Goal: Task Accomplishment & Management: Manage account settings

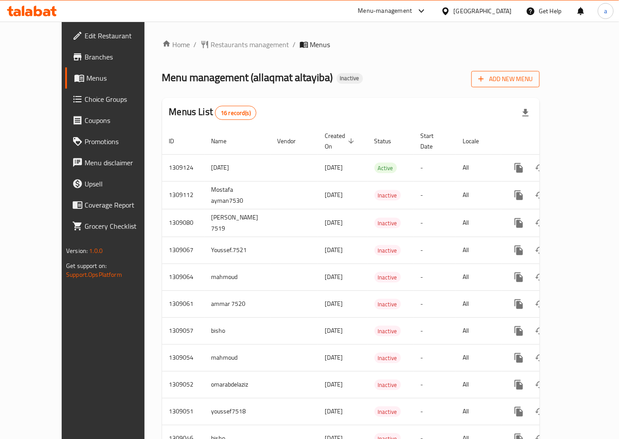
click at [532, 78] on span "Add New Menu" at bounding box center [505, 79] width 54 height 11
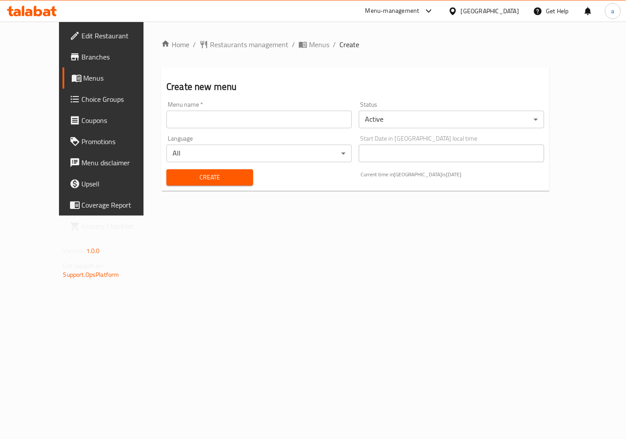
click at [272, 122] on input "text" at bounding box center [258, 120] width 185 height 18
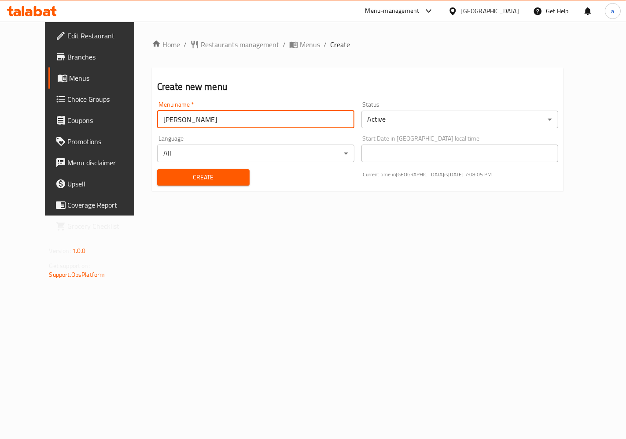
click at [276, 121] on input "ahmed emadeldin" at bounding box center [255, 120] width 197 height 18
type input "ahmed emadeldin 2954"
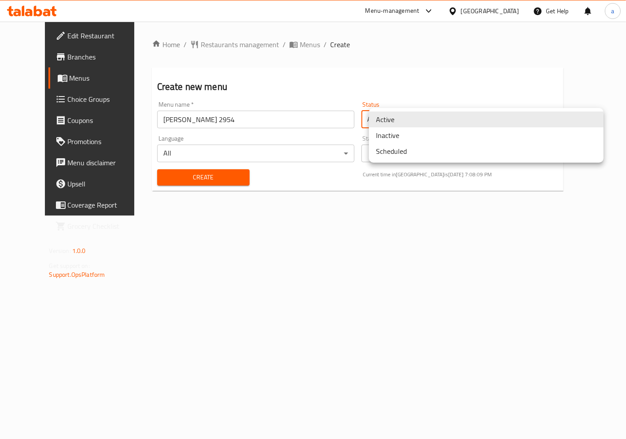
click at [408, 118] on body "​ Menu-management Egypt Get Help a Edit Restaurant Branches Menus Choice Groups…" at bounding box center [313, 230] width 626 height 417
click at [408, 118] on li "Active" at bounding box center [486, 119] width 235 height 16
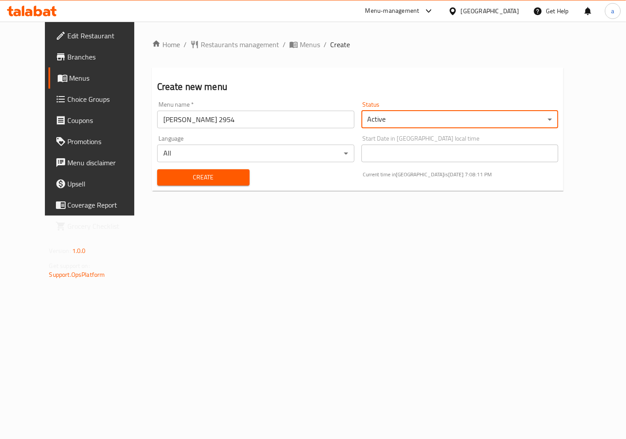
click at [194, 178] on span "Create" at bounding box center [203, 177] width 78 height 11
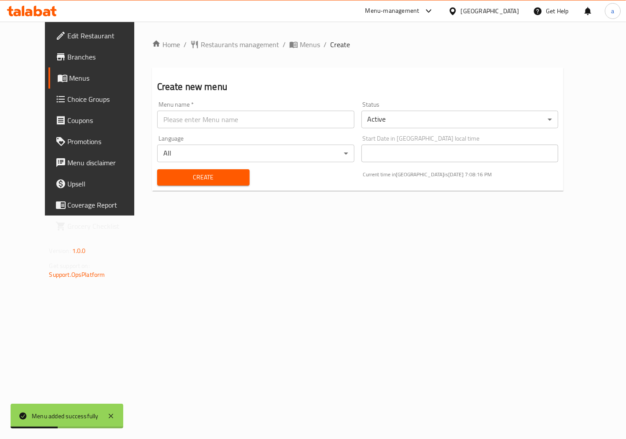
click at [70, 78] on span "Menus" at bounding box center [106, 78] width 73 height 11
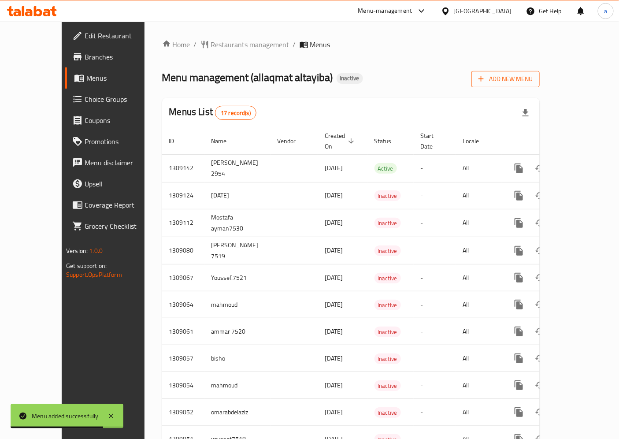
click at [532, 77] on span "Add New Menu" at bounding box center [505, 79] width 54 height 11
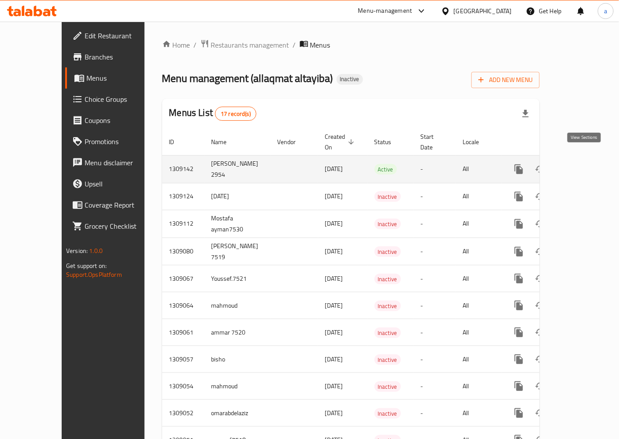
click at [585, 165] on icon "enhanced table" at bounding box center [582, 169] width 8 height 8
click at [585, 164] on icon "enhanced table" at bounding box center [582, 169] width 11 height 11
click at [374, 164] on span "Active" at bounding box center [385, 169] width 22 height 10
click at [318, 159] on td "[DATE]" at bounding box center [342, 169] width 49 height 28
click at [564, 165] on icon "enhanced table" at bounding box center [561, 169] width 6 height 8
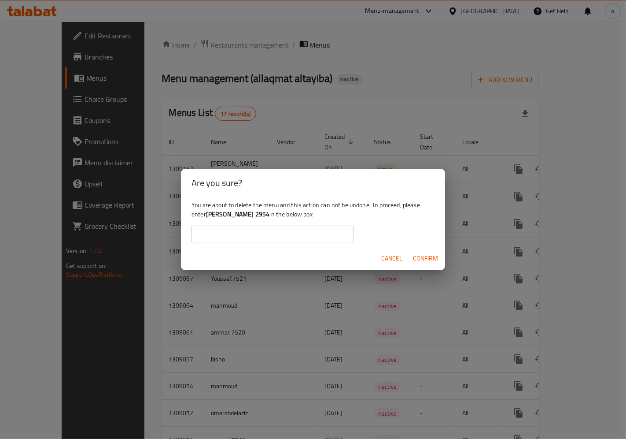
click at [421, 256] on span "Confirm" at bounding box center [425, 258] width 25 height 11
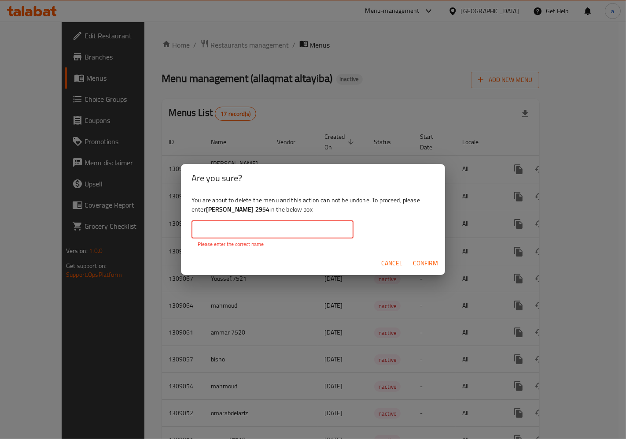
click at [313, 230] on input "text" at bounding box center [273, 230] width 162 height 18
drag, startPoint x: 268, startPoint y: 210, endPoint x: 228, endPoint y: 208, distance: 39.7
click at [228, 208] on b "[PERSON_NAME] 2954" at bounding box center [238, 208] width 64 height 11
click at [197, 210] on div "You are about to delete the menu and this action can not be undone. To proceed,…" at bounding box center [313, 221] width 264 height 59
drag, startPoint x: 207, startPoint y: 210, endPoint x: 269, endPoint y: 212, distance: 62.1
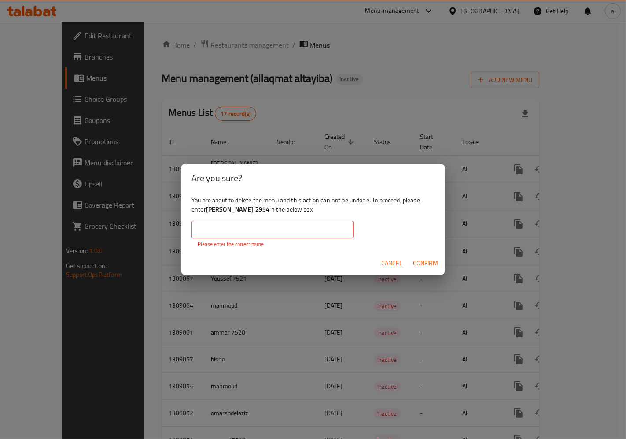
click at [269, 212] on b "ahmed emadeldin 2954" at bounding box center [238, 208] width 64 height 11
copy b "ahmed emadeldin 2954"
click at [269, 227] on input "text" at bounding box center [273, 230] width 162 height 18
paste input "[PERSON_NAME] 2954"
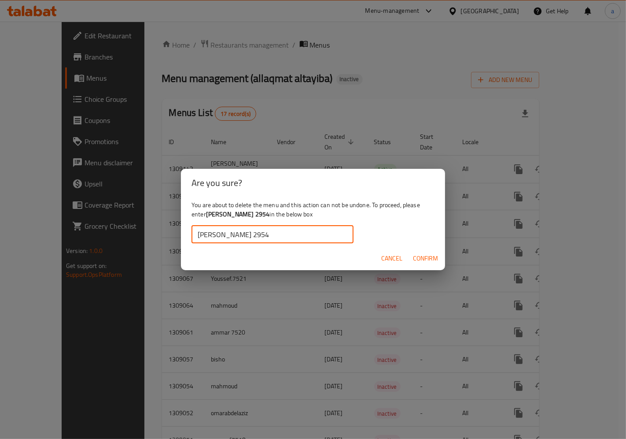
type input "[PERSON_NAME] 2954"
click at [426, 257] on span "Confirm" at bounding box center [425, 258] width 25 height 11
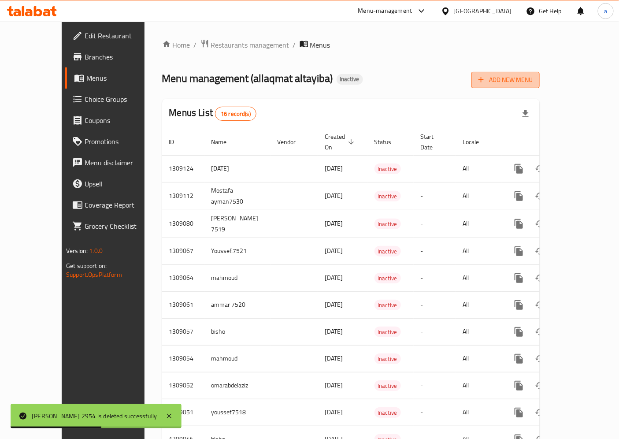
click at [532, 79] on span "Add New Menu" at bounding box center [505, 79] width 54 height 11
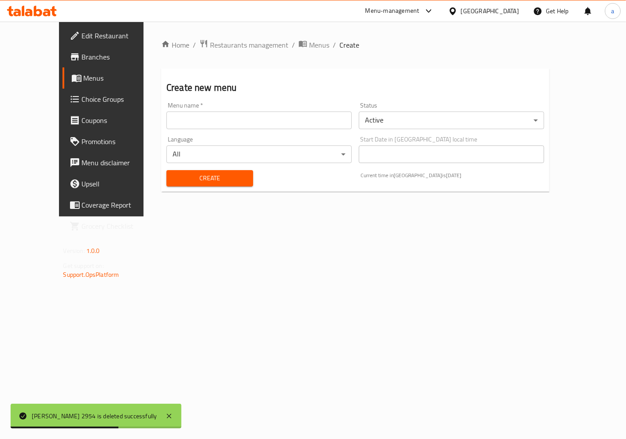
click at [249, 125] on input "text" at bounding box center [258, 120] width 185 height 18
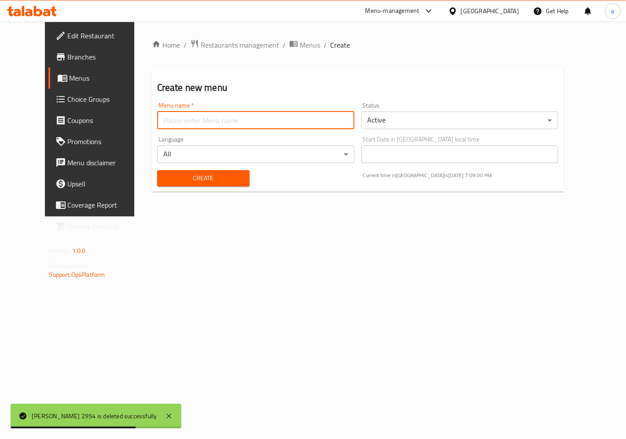
type input "[PERSON_NAME] 2954"
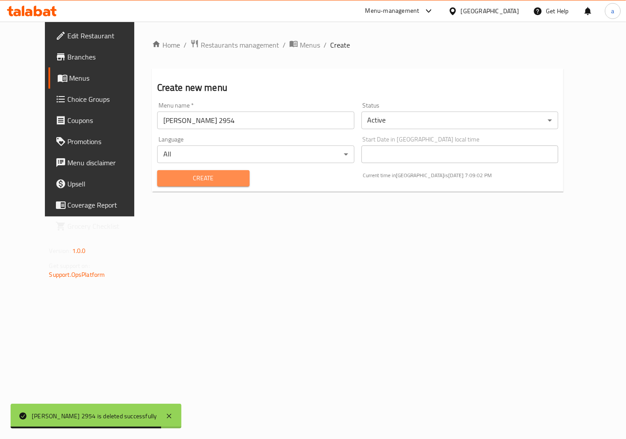
click at [228, 181] on span "Create" at bounding box center [203, 178] width 78 height 11
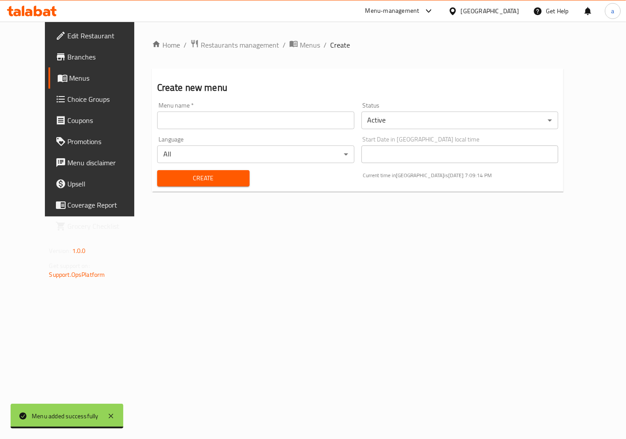
click at [188, 177] on span "Create" at bounding box center [203, 178] width 78 height 11
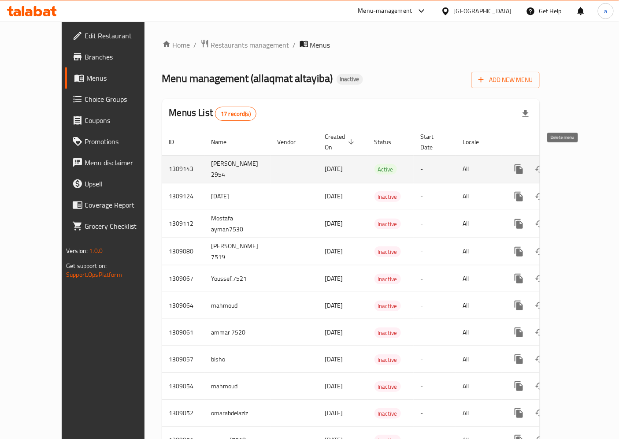
click at [564, 165] on icon "enhanced table" at bounding box center [561, 169] width 6 height 8
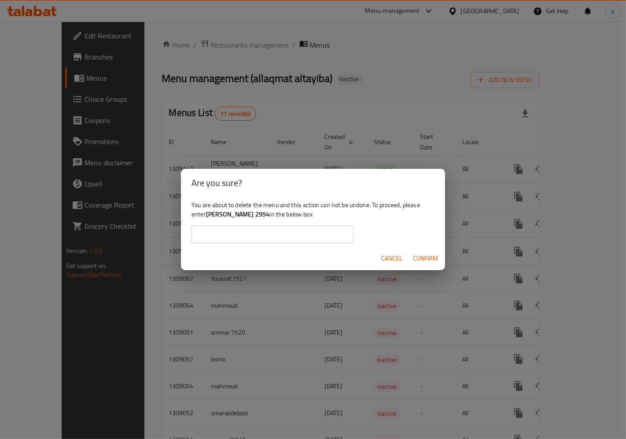
drag, startPoint x: 270, startPoint y: 211, endPoint x: 208, endPoint y: 210, distance: 61.7
click at [208, 210] on div "You are about to delete the menu and this action can not be undone. To proceed,…" at bounding box center [313, 221] width 264 height 49
copy b "ahmed emadeldin 2954"
click at [213, 227] on input "text" at bounding box center [273, 234] width 162 height 18
paste input "[PERSON_NAME] 2954"
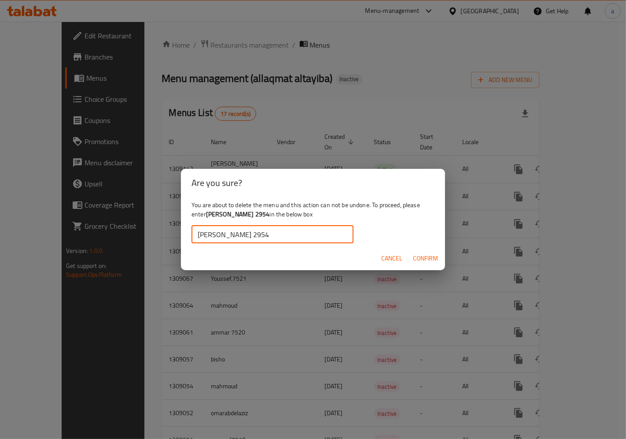
type input "[PERSON_NAME] 2954"
click at [434, 254] on span "Confirm" at bounding box center [425, 258] width 25 height 11
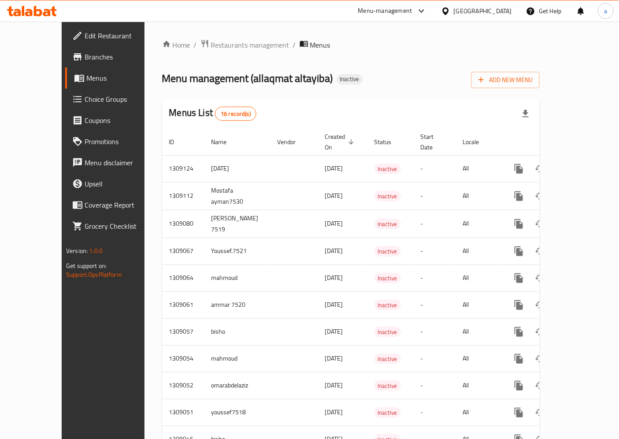
click at [85, 37] on span "Edit Restaurant" at bounding box center [122, 35] width 74 height 11
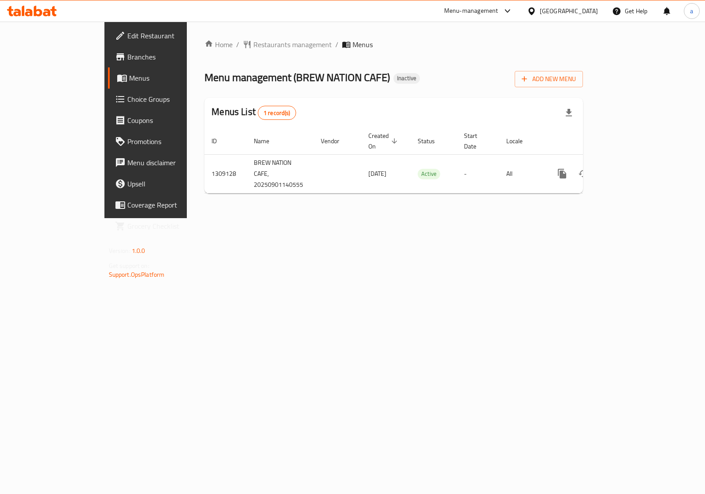
click at [108, 71] on link "Menus" at bounding box center [165, 77] width 114 height 21
click at [127, 36] on span "Edit Restaurant" at bounding box center [171, 35] width 88 height 11
click at [129, 80] on span "Menus" at bounding box center [172, 78] width 86 height 11
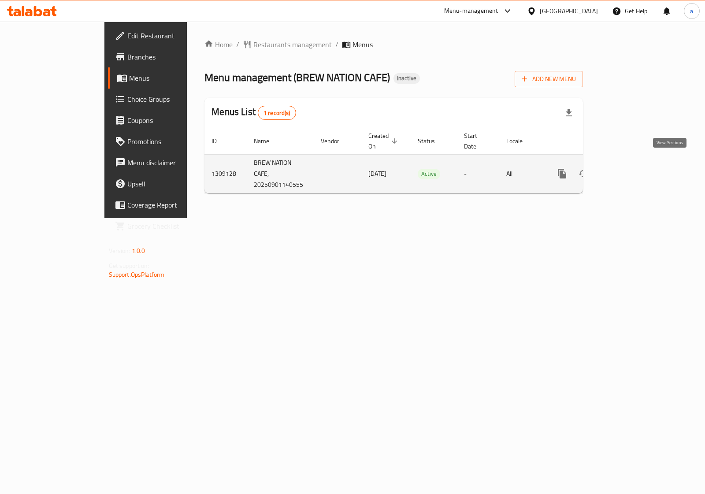
click at [631, 168] on icon "enhanced table" at bounding box center [625, 173] width 11 height 11
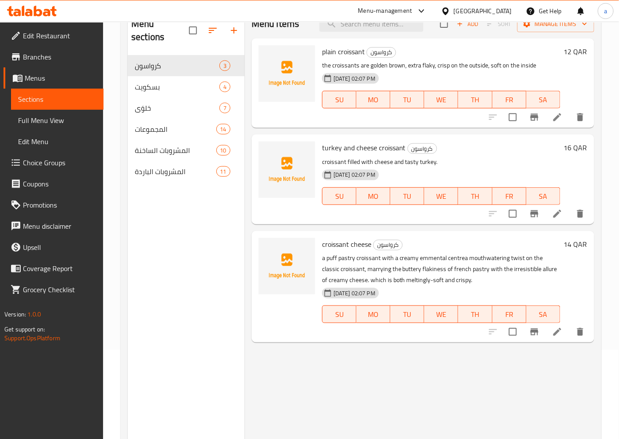
scroll to position [25, 0]
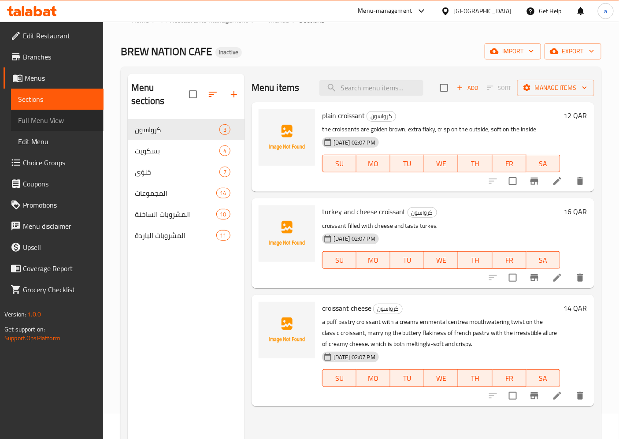
click at [63, 118] on span "Full Menu View" at bounding box center [57, 120] width 78 height 11
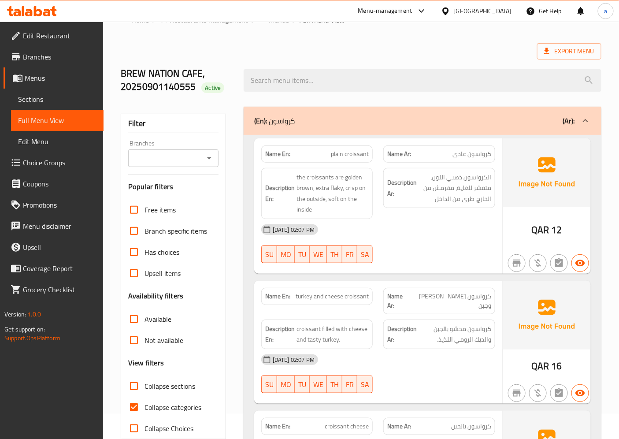
click at [152, 408] on span "Collapse categories" at bounding box center [172, 407] width 57 height 11
click at [144, 408] on input "Collapse categories" at bounding box center [133, 406] width 21 height 21
checkbox input "false"
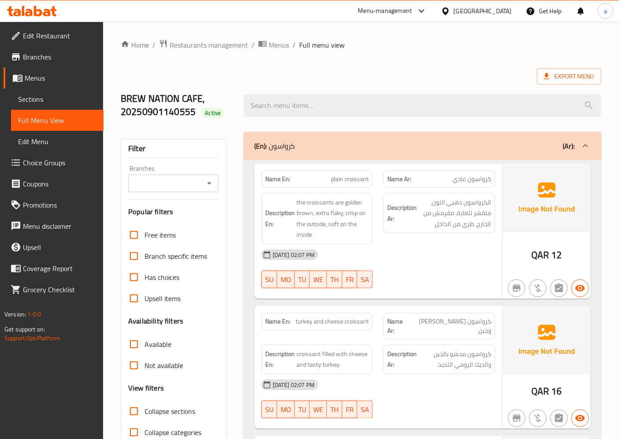
click at [70, 150] on link "Edit Menu" at bounding box center [57, 141] width 92 height 21
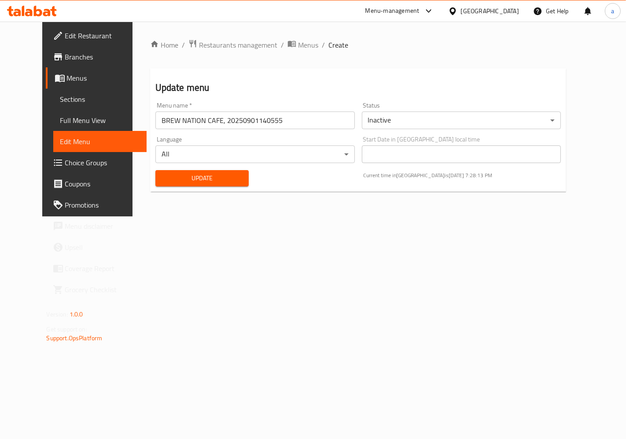
click at [63, 118] on span "Full Menu View" at bounding box center [99, 120] width 79 height 11
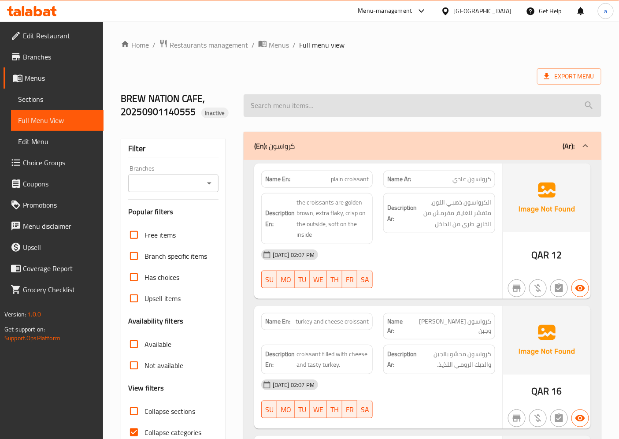
click at [351, 99] on input "search" at bounding box center [422, 105] width 358 height 22
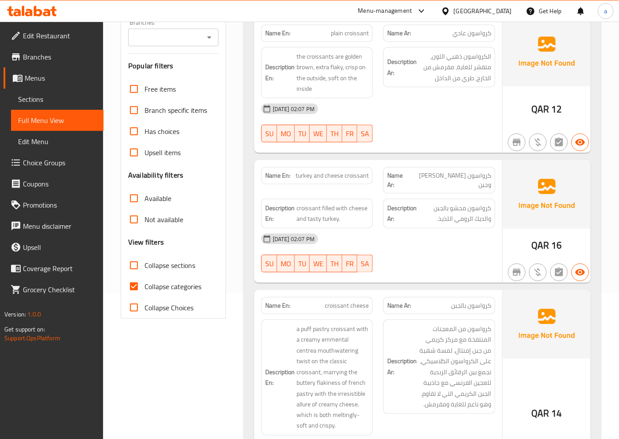
scroll to position [147, 0]
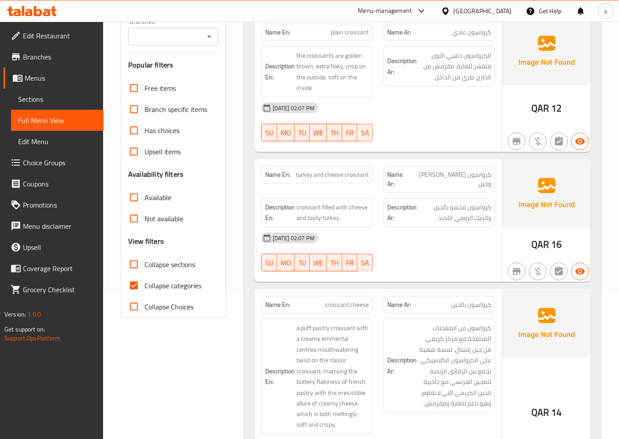
click at [129, 285] on input "Collapse categories" at bounding box center [133, 285] width 21 height 21
checkbox input "false"
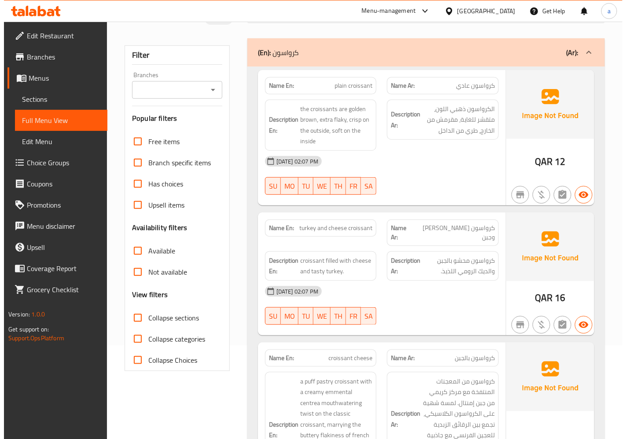
scroll to position [0, 0]
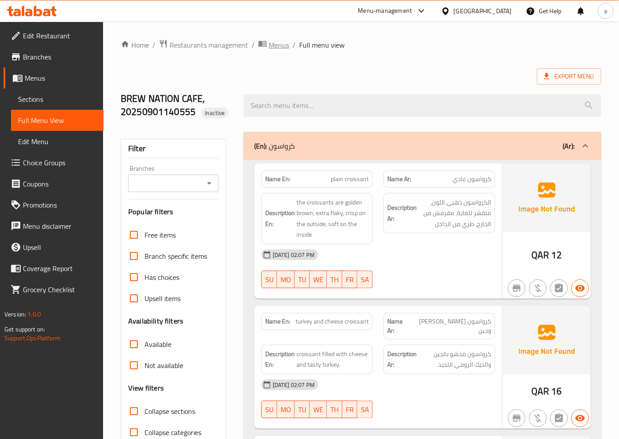
click at [274, 45] on span "Menus" at bounding box center [279, 45] width 20 height 11
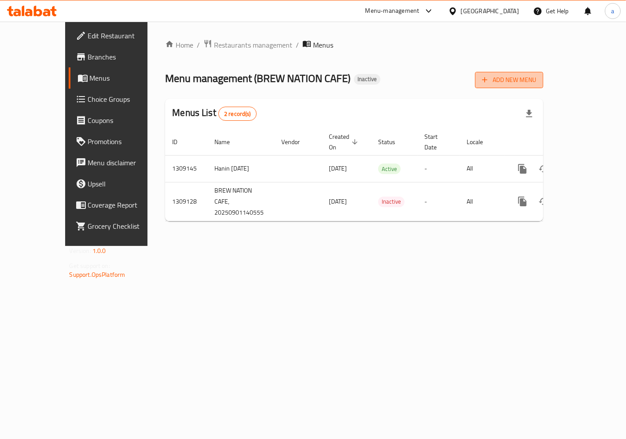
click at [536, 78] on span "Add New Menu" at bounding box center [509, 79] width 54 height 11
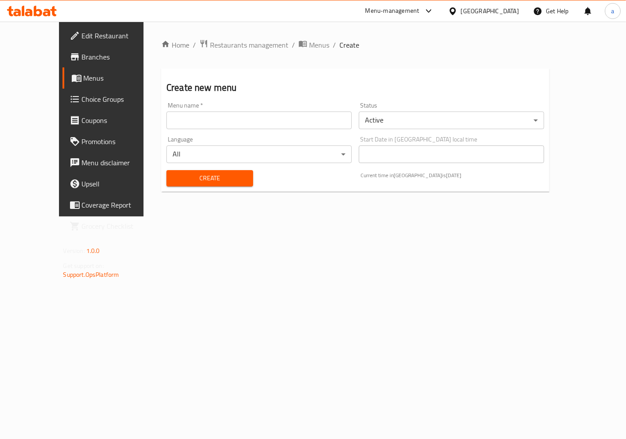
click at [199, 116] on input "text" at bounding box center [258, 120] width 185 height 18
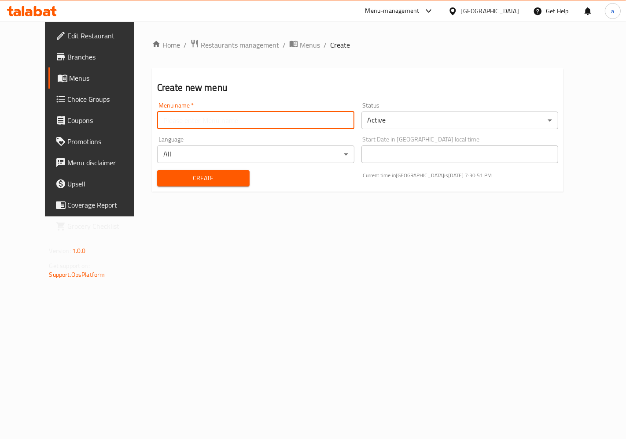
type input "[PERSON_NAME] 2954"
click at [215, 178] on span "Create" at bounding box center [203, 178] width 78 height 11
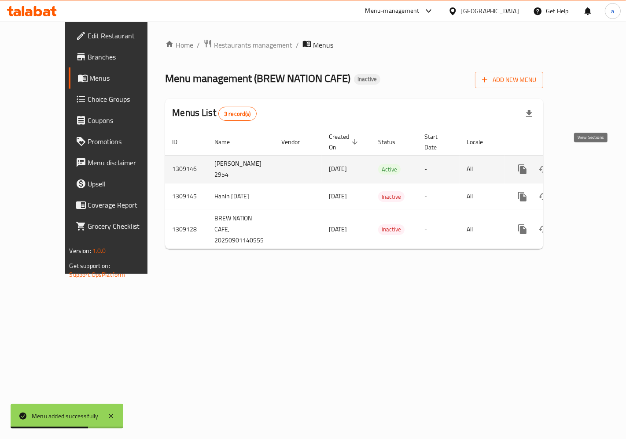
click at [583, 159] on link "enhanced table" at bounding box center [586, 169] width 21 height 21
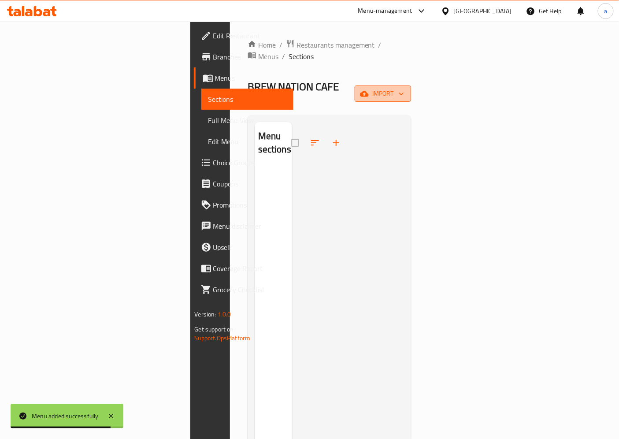
click at [411, 85] on button "import" at bounding box center [382, 93] width 56 height 16
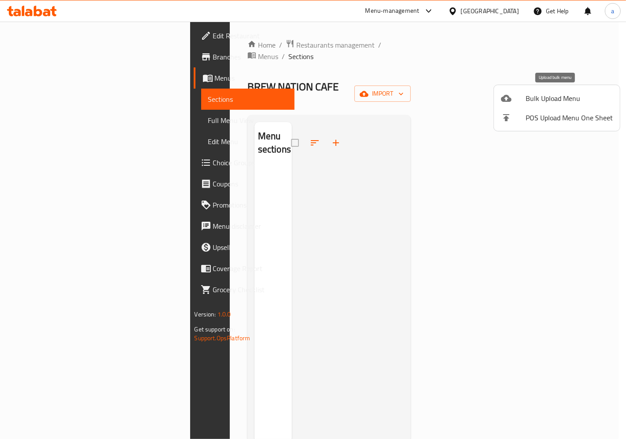
click at [509, 103] on icon at bounding box center [506, 98] width 11 height 11
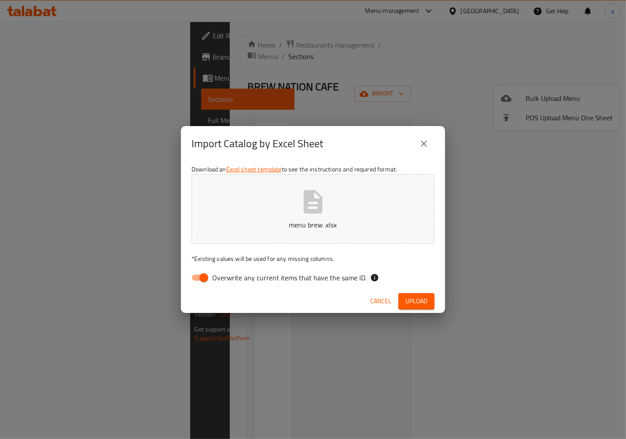
click at [413, 303] on span "Upload" at bounding box center [417, 300] width 22 height 11
click at [421, 142] on icon "close" at bounding box center [424, 143] width 11 height 11
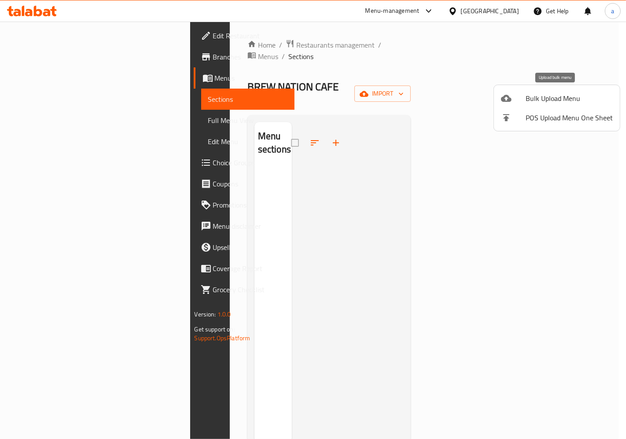
click at [528, 107] on li "Bulk Upload Menu" at bounding box center [557, 98] width 126 height 19
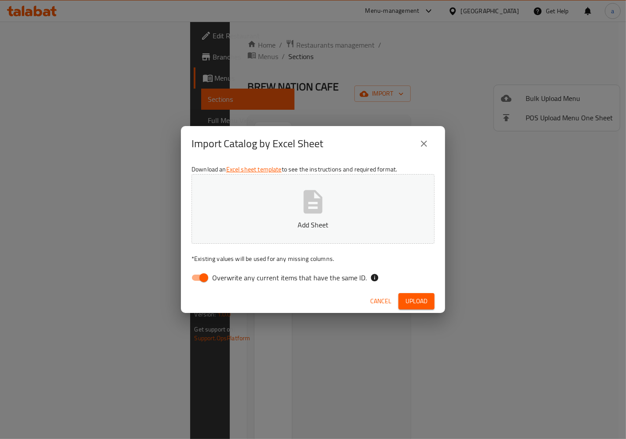
click at [336, 203] on button "Add Sheet" at bounding box center [313, 209] width 243 height 70
click at [413, 302] on span "Upload" at bounding box center [417, 300] width 22 height 11
click at [406, 304] on span "Upload" at bounding box center [417, 300] width 22 height 11
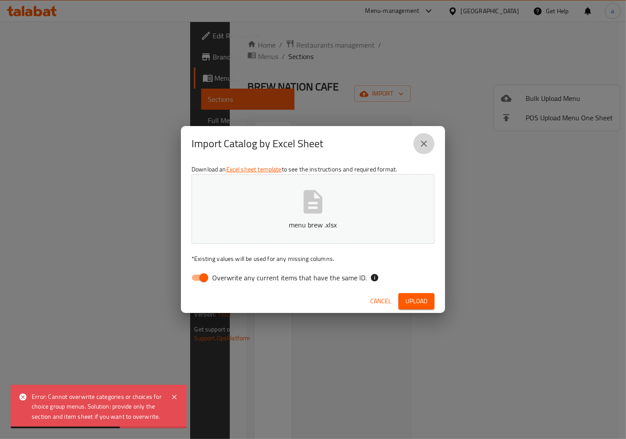
click at [429, 144] on icon "close" at bounding box center [424, 143] width 11 height 11
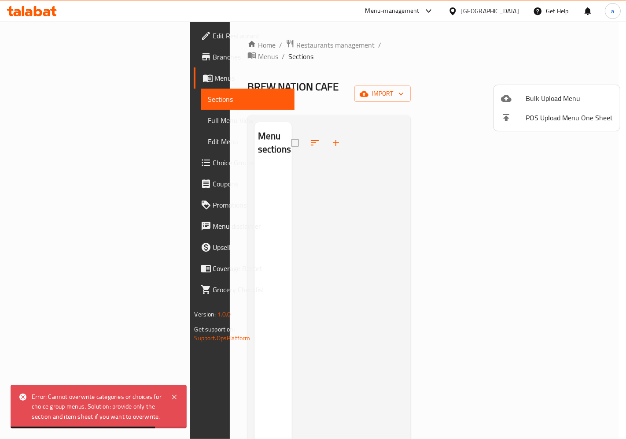
click at [75, 121] on div at bounding box center [313, 219] width 626 height 439
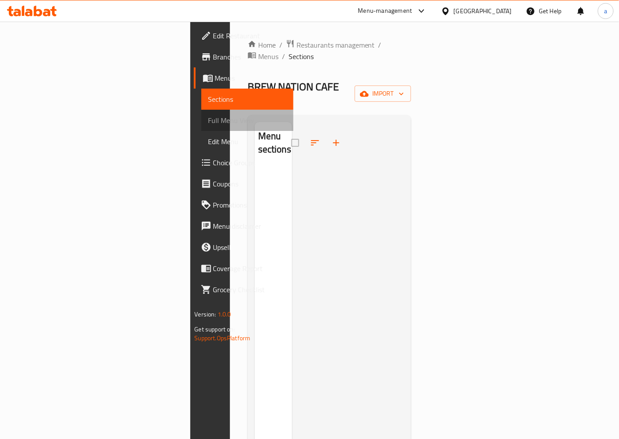
click at [208, 122] on span "Full Menu View" at bounding box center [247, 120] width 78 height 11
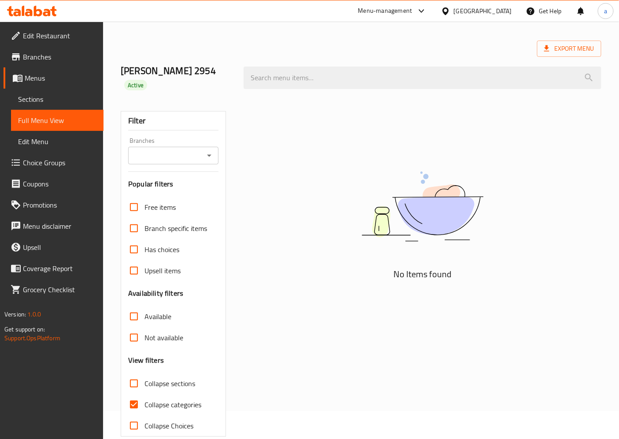
scroll to position [43, 0]
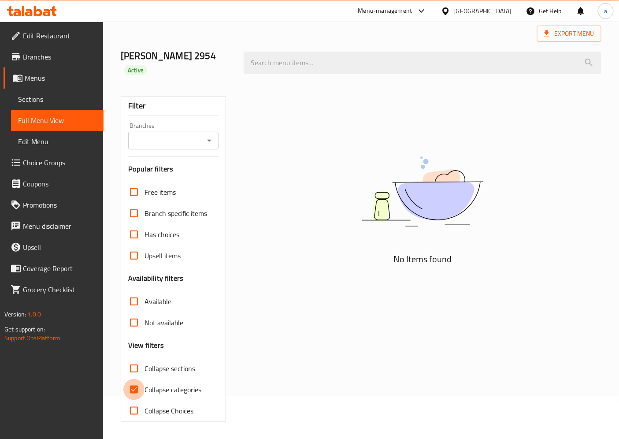
click at [138, 391] on input "Collapse categories" at bounding box center [133, 389] width 21 height 21
checkbox input "false"
click at [75, 93] on link "Sections" at bounding box center [57, 99] width 92 height 21
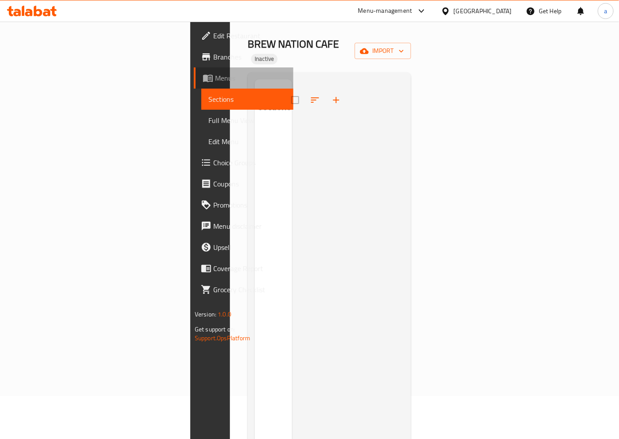
click at [215, 80] on span "Menus" at bounding box center [251, 78] width 72 height 11
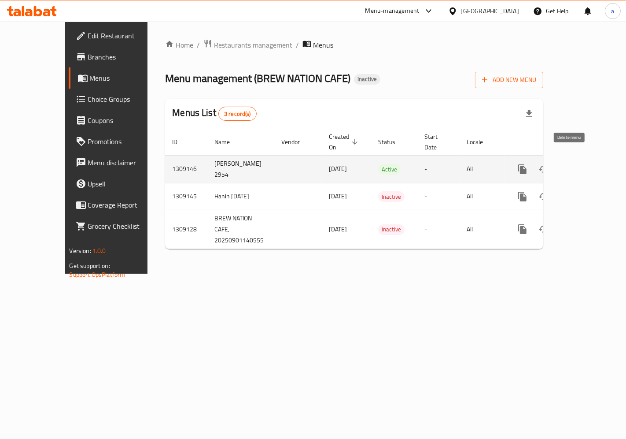
click at [570, 164] on icon "enhanced table" at bounding box center [565, 169] width 11 height 11
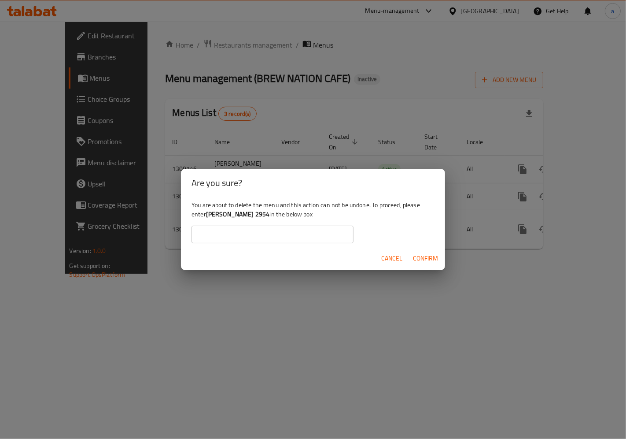
click at [266, 212] on b "[PERSON_NAME] 2954" at bounding box center [238, 213] width 64 height 11
drag, startPoint x: 269, startPoint y: 216, endPoint x: 207, endPoint y: 218, distance: 61.7
click at [207, 218] on b "[PERSON_NAME] 2954" at bounding box center [238, 213] width 64 height 11
copy b "[PERSON_NAME] 2954"
click at [216, 232] on input "text" at bounding box center [273, 234] width 162 height 18
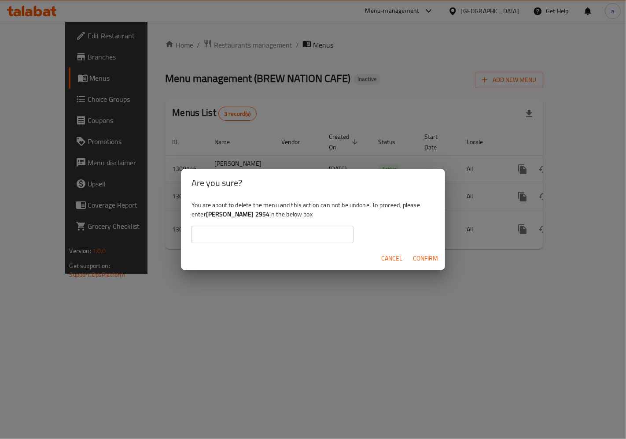
paste input "[PERSON_NAME] 2954"
type input "[PERSON_NAME] 2954"
click at [426, 258] on span "Confirm" at bounding box center [425, 258] width 25 height 11
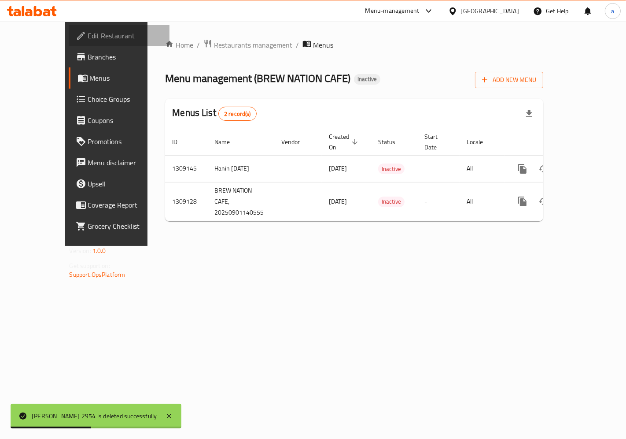
click at [88, 40] on span "Edit Restaurant" at bounding box center [125, 35] width 74 height 11
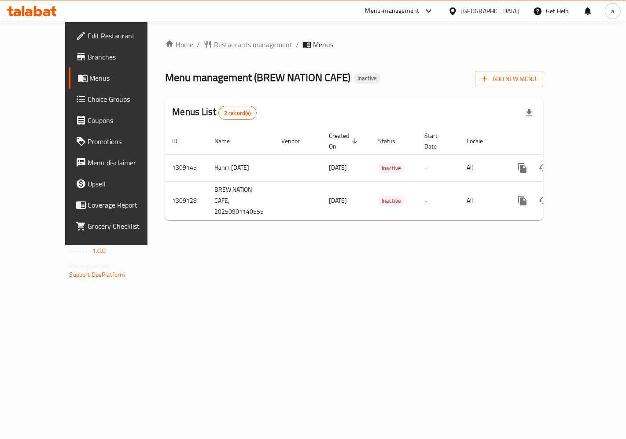
click at [81, 51] on link "Branches" at bounding box center [119, 56] width 101 height 21
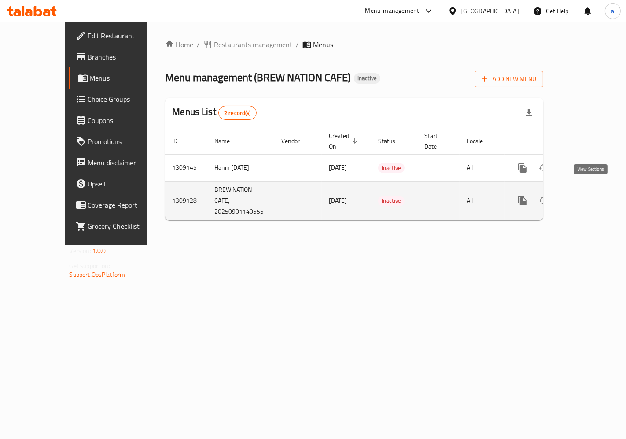
click at [591, 195] on icon "enhanced table" at bounding box center [586, 200] width 11 height 11
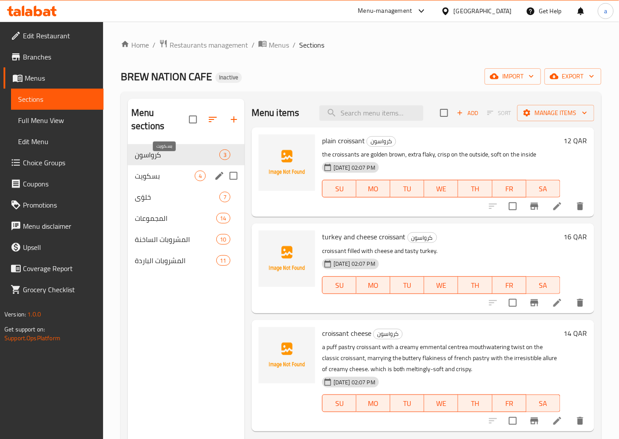
click at [173, 170] on span "بسكويت" at bounding box center [165, 175] width 60 height 11
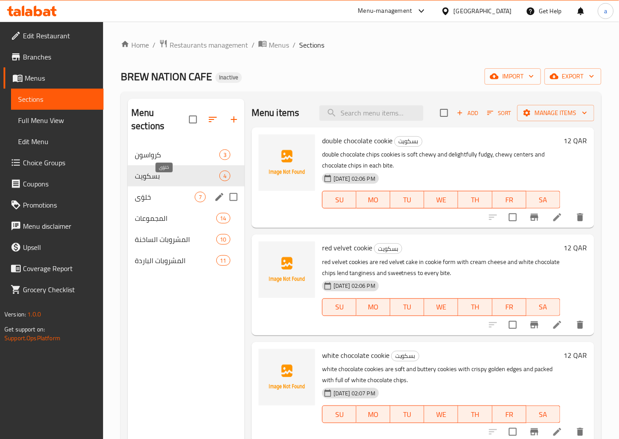
click at [173, 192] on span "حَلوَى" at bounding box center [165, 197] width 60 height 11
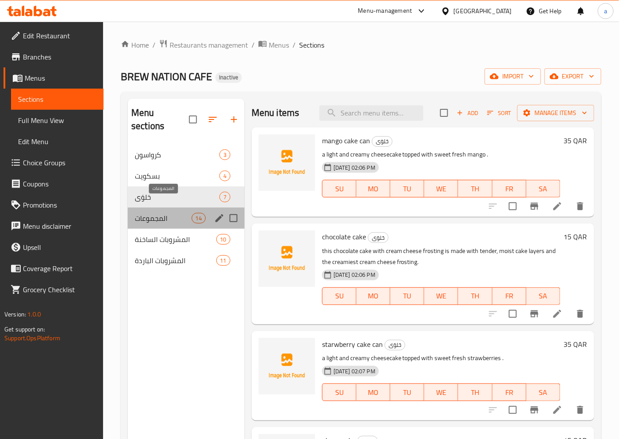
click at [172, 213] on span "المجموعات" at bounding box center [163, 218] width 56 height 11
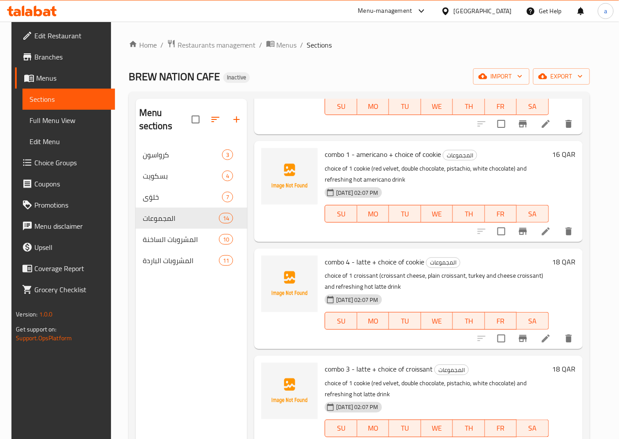
scroll to position [1083, 0]
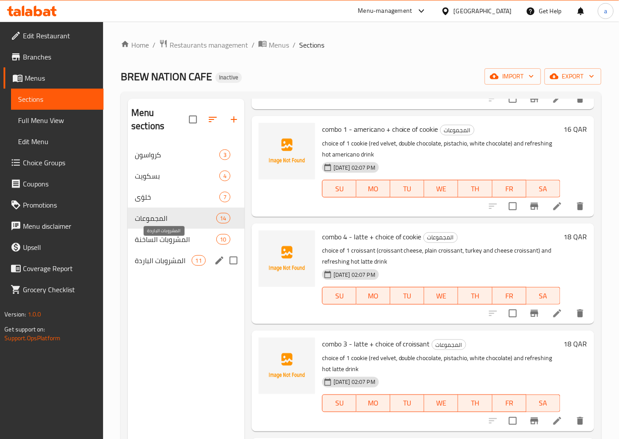
click at [180, 255] on span "المشروبات الباردة" at bounding box center [163, 260] width 56 height 11
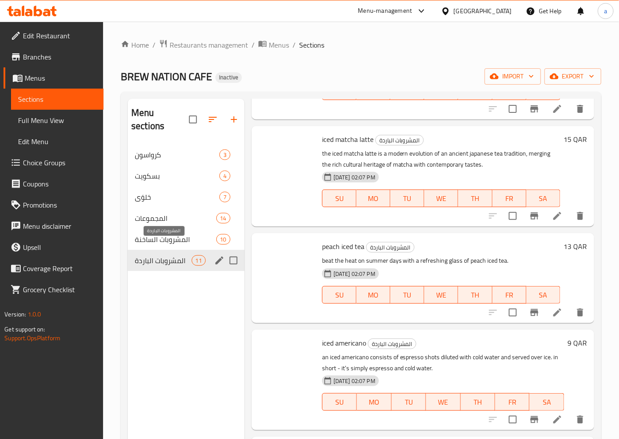
scroll to position [750, 0]
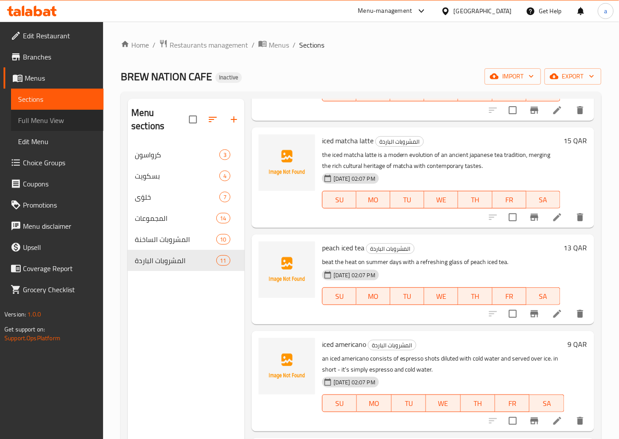
click at [68, 116] on span "Full Menu View" at bounding box center [57, 120] width 78 height 11
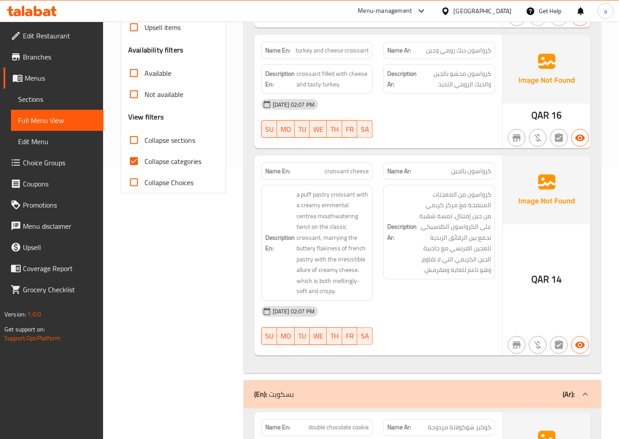
scroll to position [147, 0]
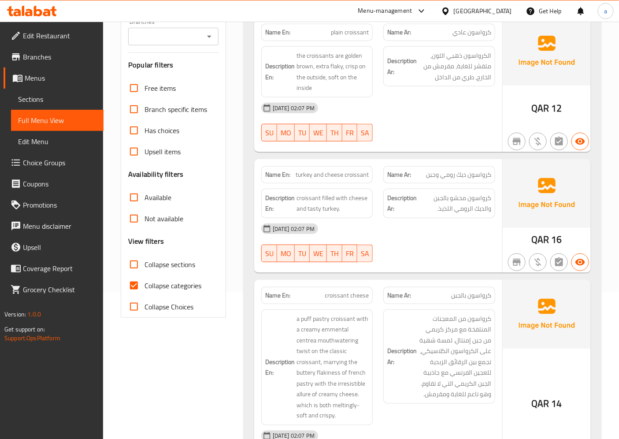
click at [61, 77] on span "Menus" at bounding box center [61, 78] width 72 height 11
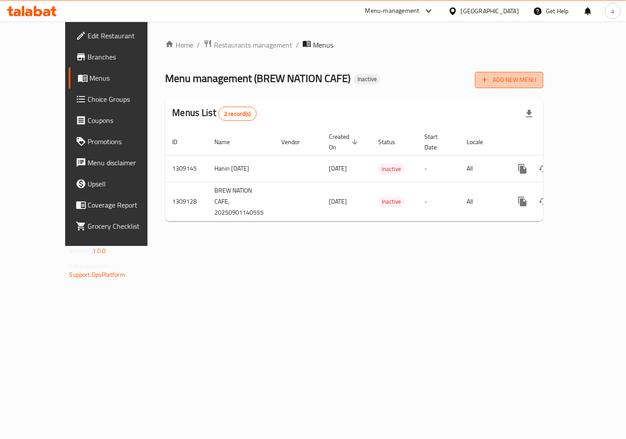
click at [536, 77] on span "Add New Menu" at bounding box center [509, 79] width 54 height 11
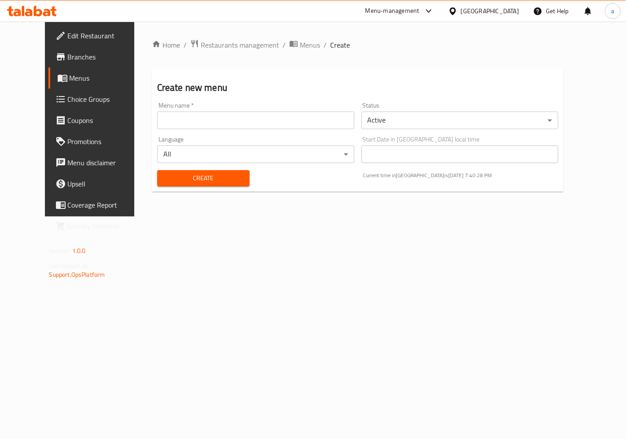
click at [157, 122] on input "text" at bounding box center [255, 120] width 197 height 18
type input "[PERSON_NAME] 2954"
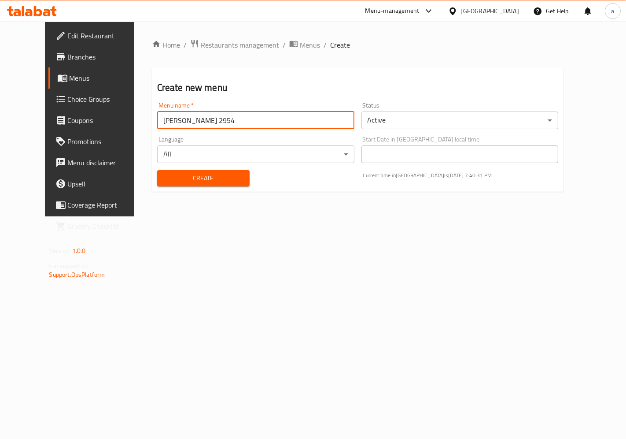
click at [205, 174] on span "Create" at bounding box center [203, 178] width 78 height 11
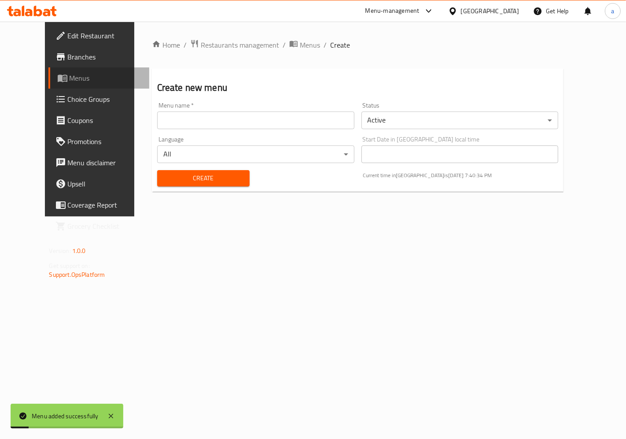
click at [70, 77] on span "Menus" at bounding box center [106, 78] width 73 height 11
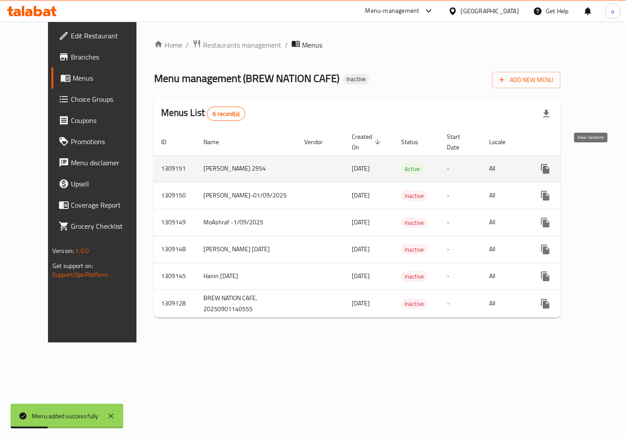
click at [604, 164] on icon "enhanced table" at bounding box center [609, 168] width 11 height 11
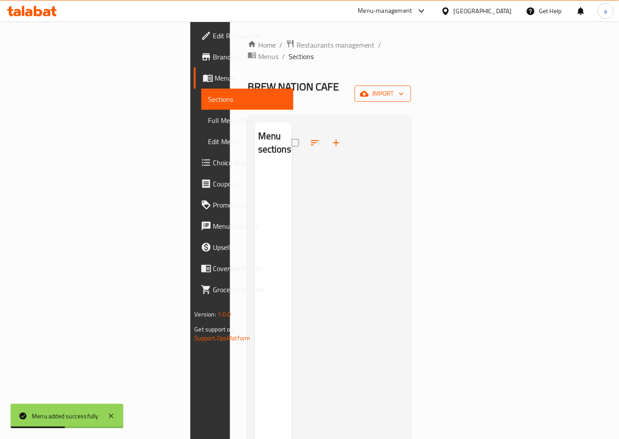
click at [404, 88] on span "import" at bounding box center [383, 93] width 42 height 11
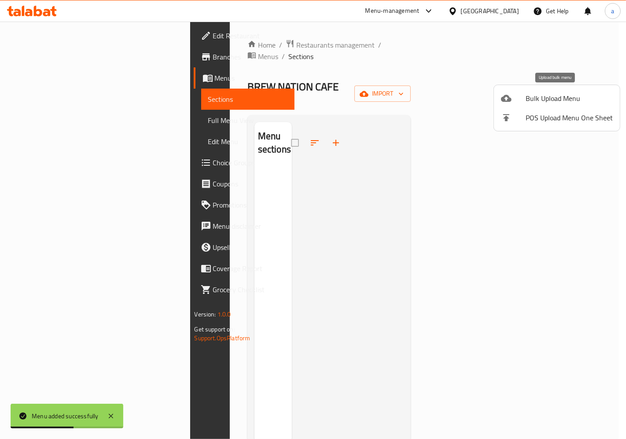
click at [516, 100] on div at bounding box center [513, 98] width 25 height 11
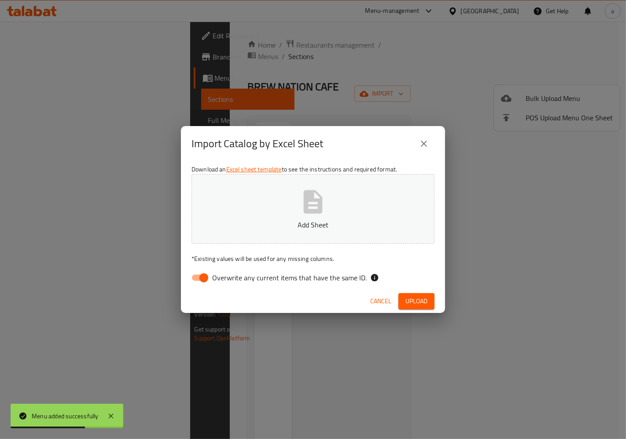
click at [205, 287] on div "Download an Excel sheet template to see the instructions and required format. A…" at bounding box center [313, 225] width 264 height 128
click at [205, 280] on input "Overwrite any current items that have the same ID." at bounding box center [204, 277] width 50 height 17
checkbox input "false"
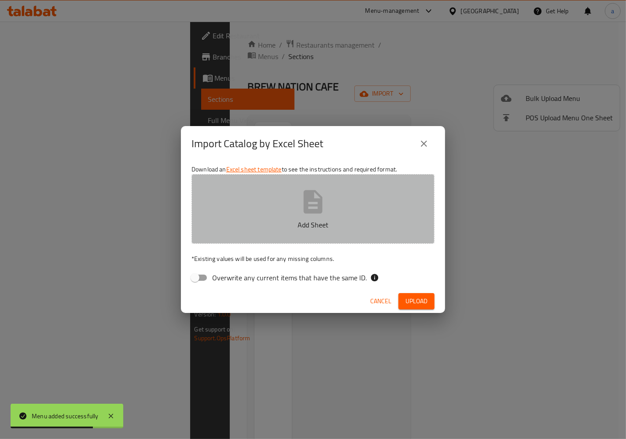
click at [234, 226] on p "Add Sheet" at bounding box center [313, 224] width 216 height 11
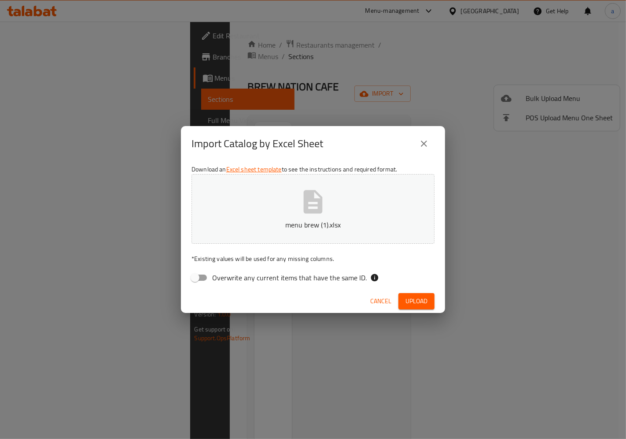
click at [407, 303] on span "Upload" at bounding box center [417, 300] width 22 height 11
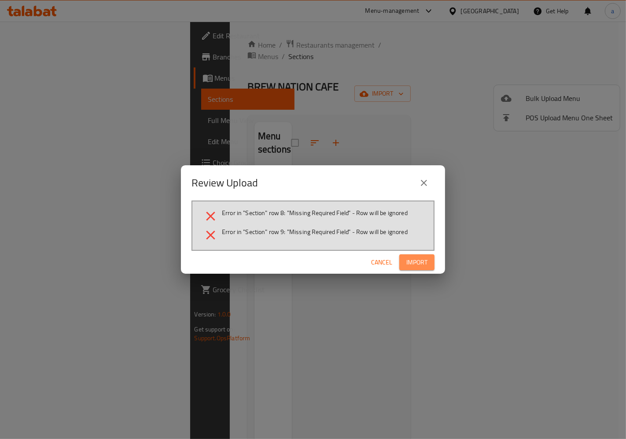
click at [412, 258] on span "Import" at bounding box center [416, 262] width 21 height 11
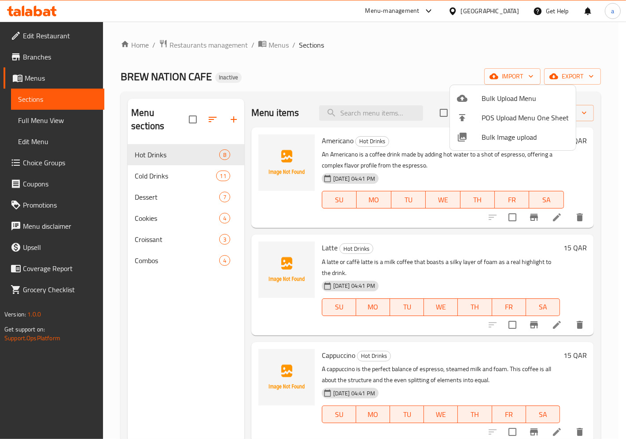
click at [194, 323] on div at bounding box center [313, 219] width 626 height 439
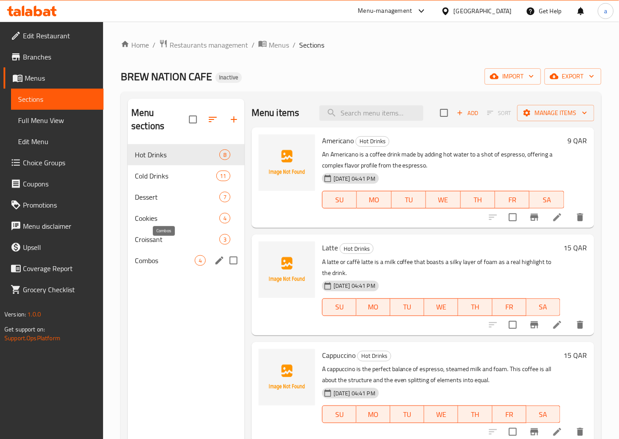
click at [171, 255] on span "Combos" at bounding box center [165, 260] width 60 height 11
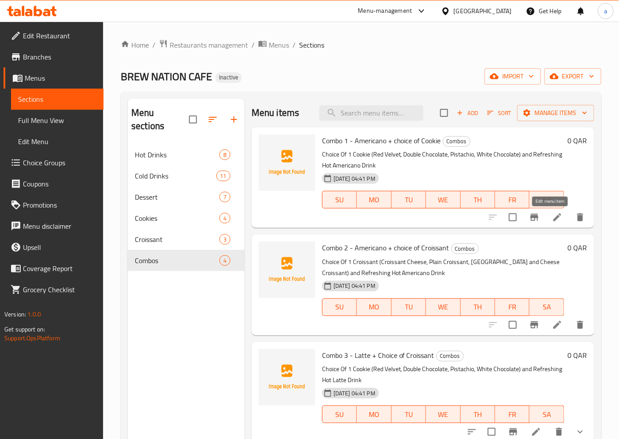
click at [553, 218] on icon at bounding box center [557, 217] width 8 height 8
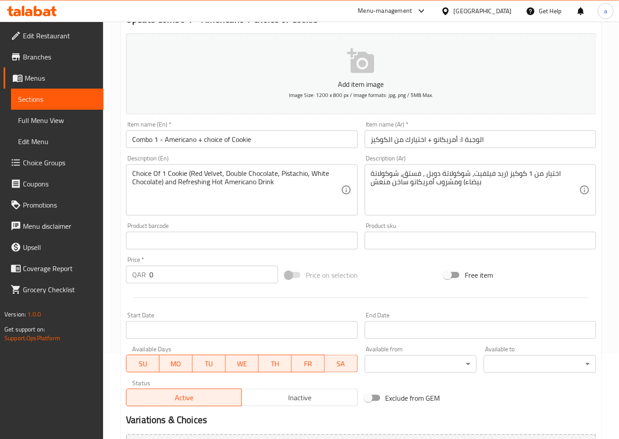
scroll to position [98, 0]
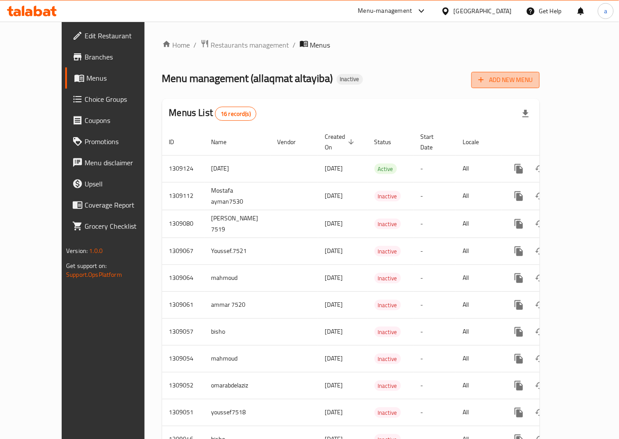
click at [532, 74] on span "Add New Menu" at bounding box center [505, 79] width 54 height 11
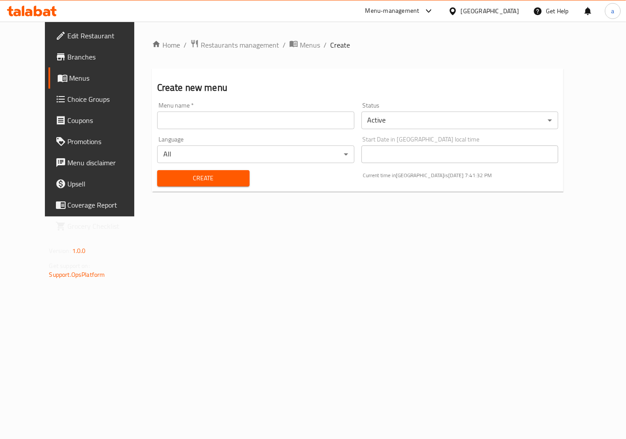
click at [51, 72] on link "Menus" at bounding box center [98, 77] width 101 height 21
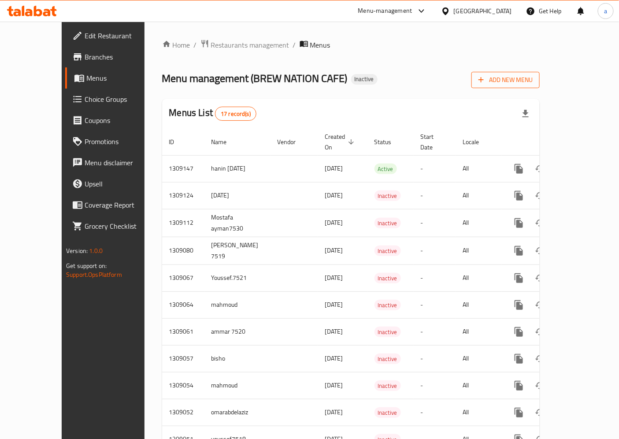
click at [485, 75] on icon "button" at bounding box center [480, 79] width 9 height 9
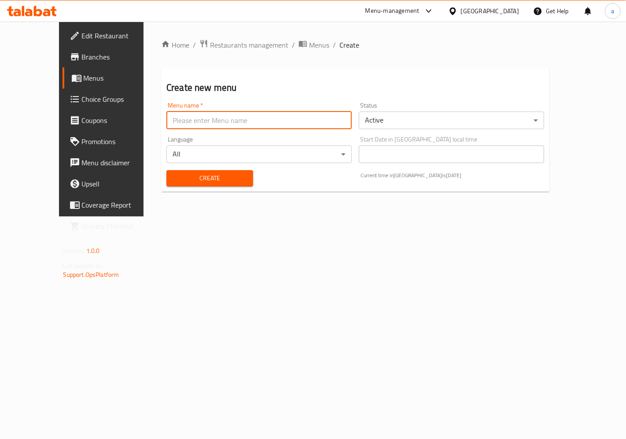
click at [170, 125] on input "text" at bounding box center [258, 120] width 185 height 18
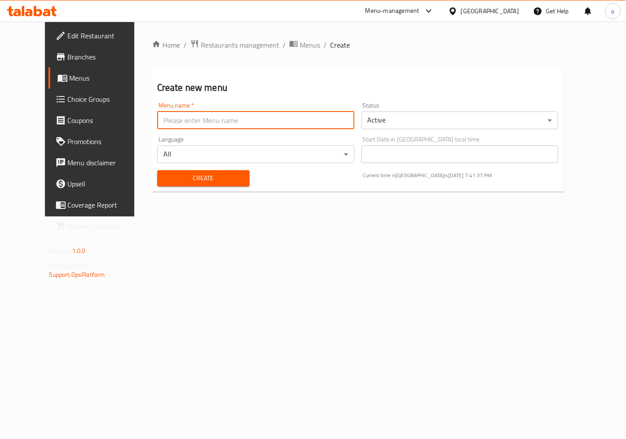
type input "ahmed emadeldin 2954"
click at [198, 183] on span "Create" at bounding box center [203, 178] width 78 height 11
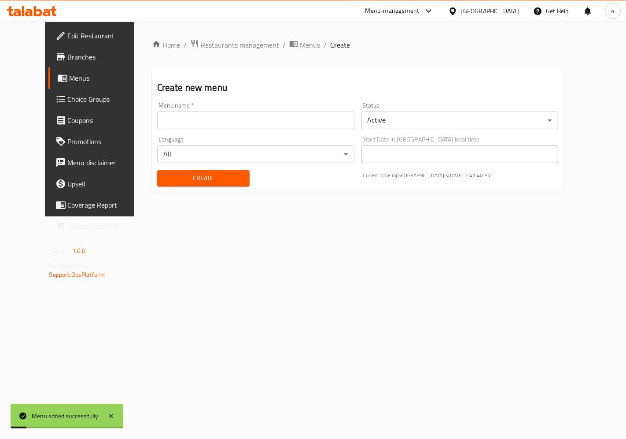
click at [70, 78] on span "Menus" at bounding box center [106, 78] width 73 height 11
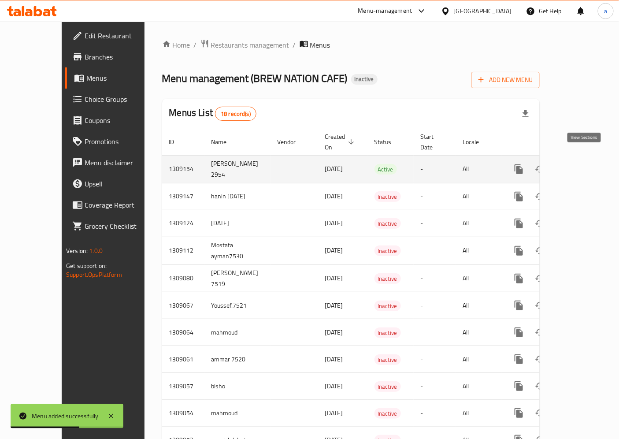
click at [586, 164] on icon "enhanced table" at bounding box center [582, 169] width 11 height 11
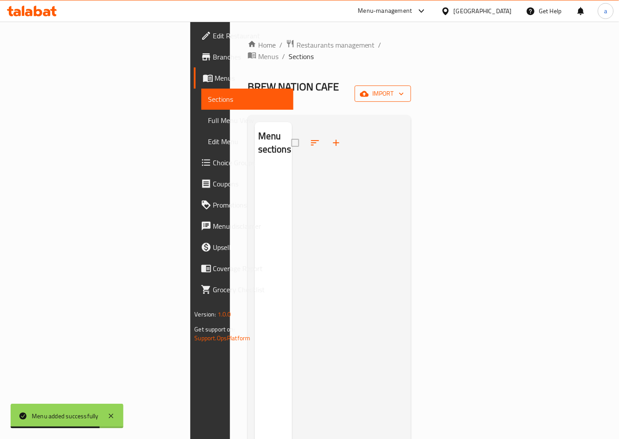
click at [404, 88] on span "import" at bounding box center [383, 93] width 42 height 11
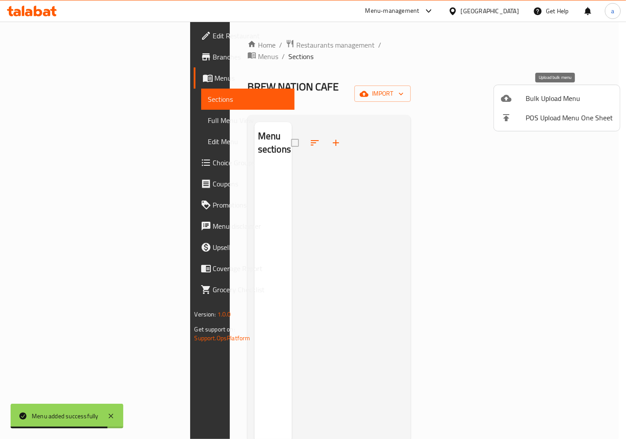
click at [530, 97] on span "Bulk Upload Menu" at bounding box center [569, 98] width 87 height 11
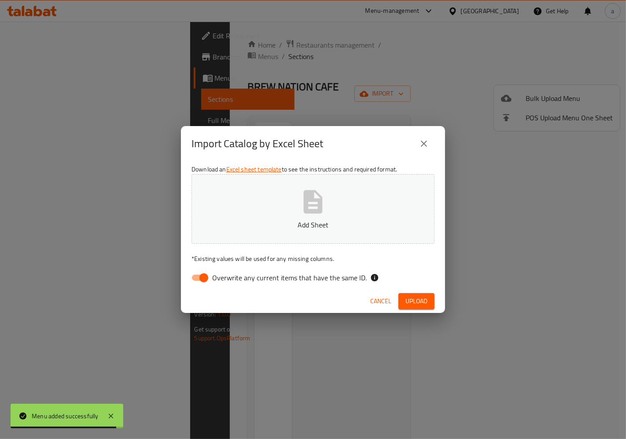
click at [315, 210] on icon "button" at bounding box center [313, 201] width 19 height 23
click at [203, 280] on input "Overwrite any current items that have the same ID." at bounding box center [204, 277] width 50 height 17
checkbox input "false"
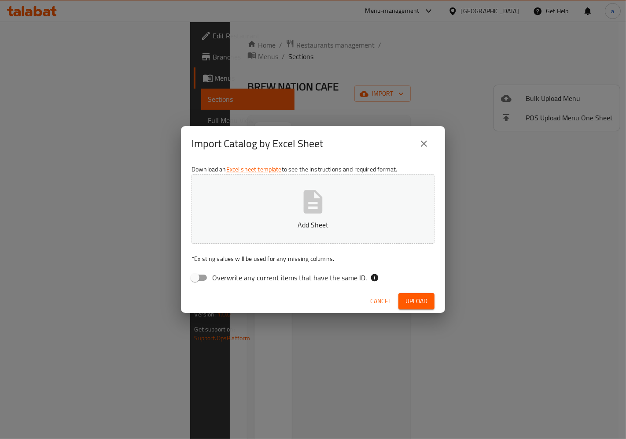
click at [241, 205] on button "Add Sheet" at bounding box center [313, 209] width 243 height 70
click at [428, 303] on button "Upload" at bounding box center [416, 301] width 36 height 16
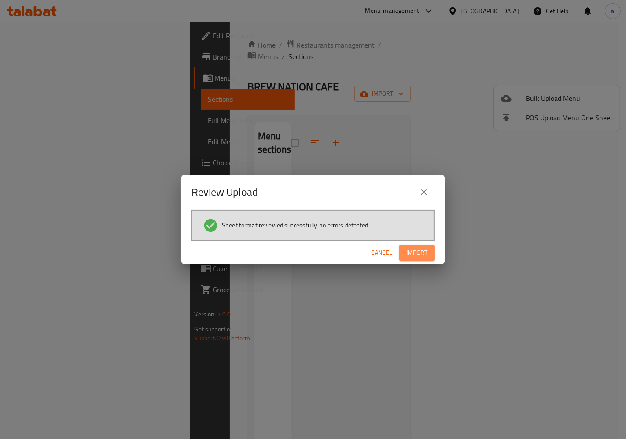
click at [423, 256] on span "Import" at bounding box center [416, 252] width 21 height 11
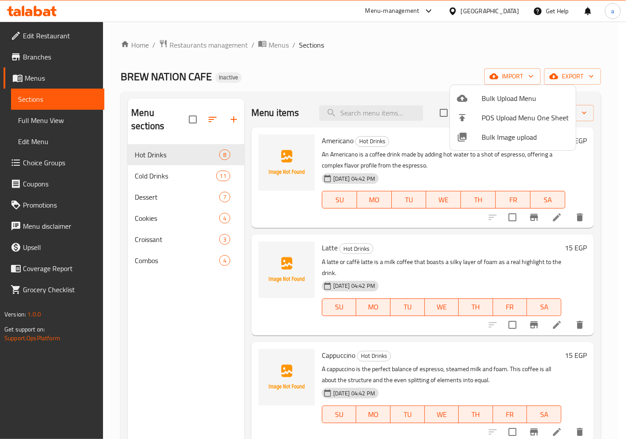
click at [391, 159] on div at bounding box center [313, 219] width 626 height 439
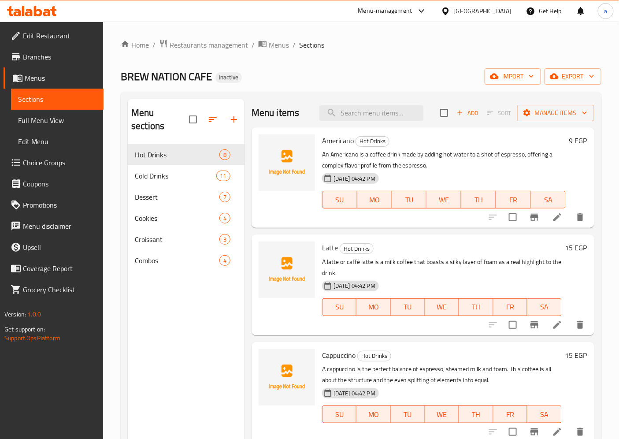
click at [391, 159] on p "An Americano is a coffee drink made by adding hot water to a shot of espresso, …" at bounding box center [443, 160] width 243 height 22
click at [428, 163] on p "An Americano is a coffee drink made by adding hot water to a shot of espresso, …" at bounding box center [443, 160] width 243 height 22
click at [455, 166] on p "An Americano is a coffee drink made by adding hot water to a shot of espresso, …" at bounding box center [443, 160] width 243 height 22
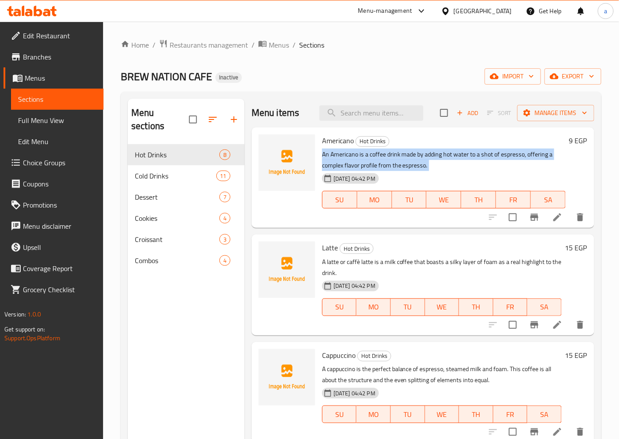
click at [455, 166] on p "An Americano is a coffee drink made by adding hot water to a shot of espresso, …" at bounding box center [443, 160] width 243 height 22
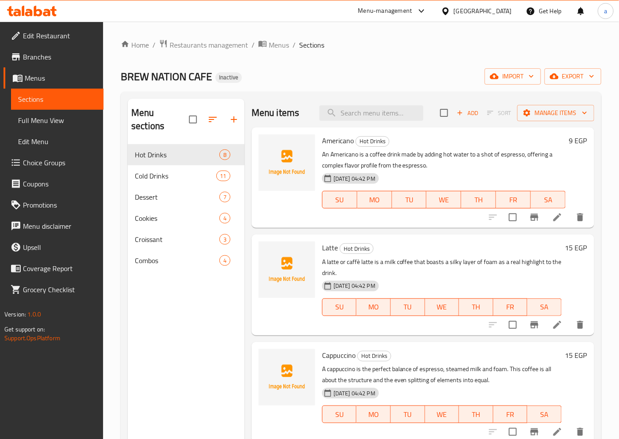
click at [455, 174] on div "01-09-2025 04:42 PM SU MO TU WE TH FR SA" at bounding box center [443, 194] width 251 height 48
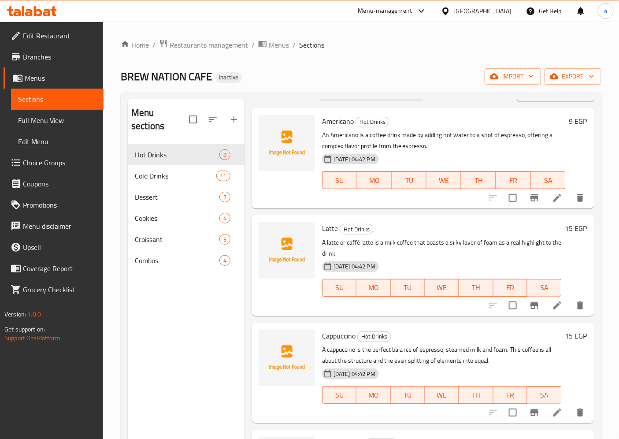
click at [441, 141] on p "An Americano is a coffee drink made by adding hot water to a shot of espresso, …" at bounding box center [443, 140] width 243 height 22
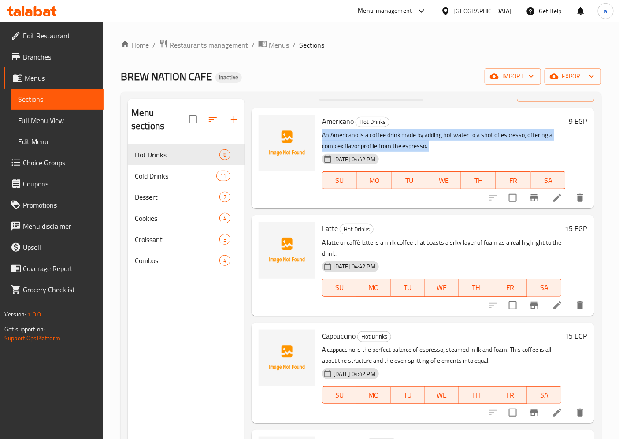
click at [441, 141] on p "An Americano is a coffee drink made by adding hot water to a shot of espresso, …" at bounding box center [443, 140] width 243 height 22
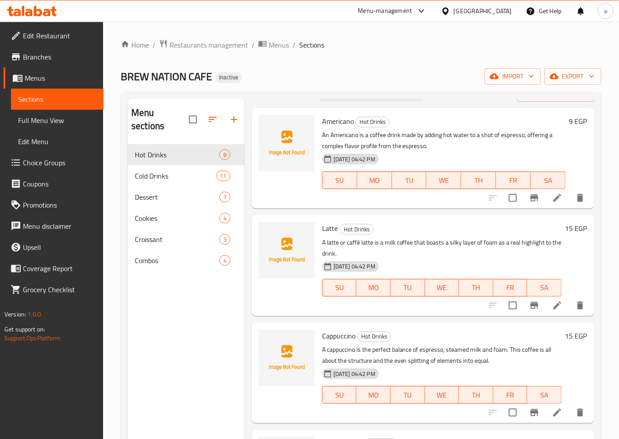
click at [433, 241] on p "A latte or caffè latte is a milk coffee that boasts a silky layer of foam as a …" at bounding box center [442, 248] width 240 height 22
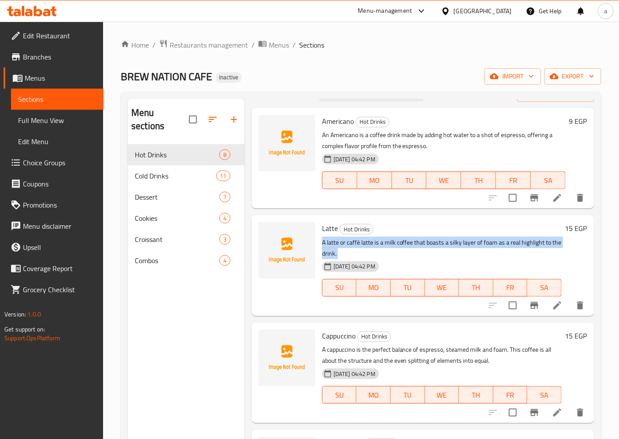
click at [433, 241] on p "A latte or caffè latte is a milk coffee that boasts a silky layer of foam as a …" at bounding box center [442, 248] width 240 height 22
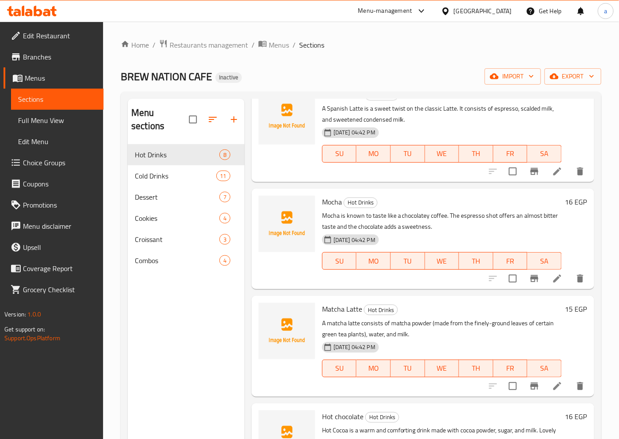
scroll to position [440, 0]
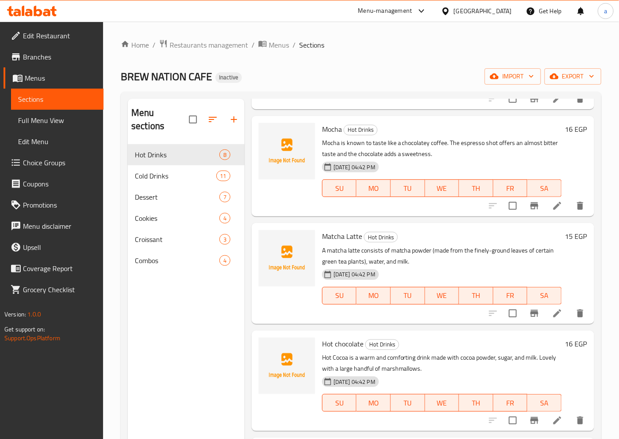
click at [397, 358] on p "Hot Cocoa is a warm and comforting drink made with cocoa powder, sugar, and mil…" at bounding box center [442, 363] width 240 height 22
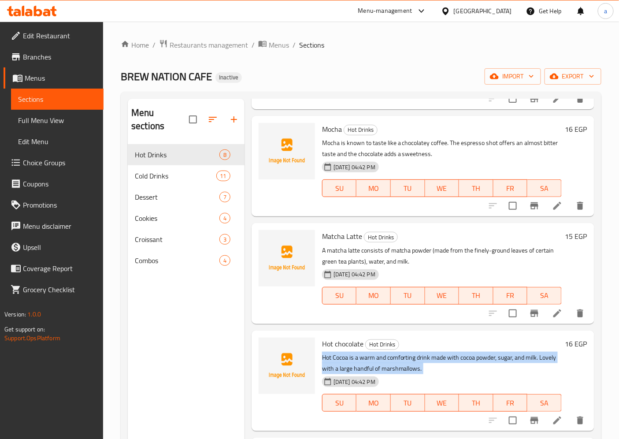
click at [397, 358] on p "Hot Cocoa is a warm and comforting drink made with cocoa powder, sugar, and mil…" at bounding box center [442, 363] width 240 height 22
click at [522, 371] on p "Hot Cocoa is a warm and comforting drink made with cocoa powder, sugar, and mil…" at bounding box center [442, 363] width 240 height 22
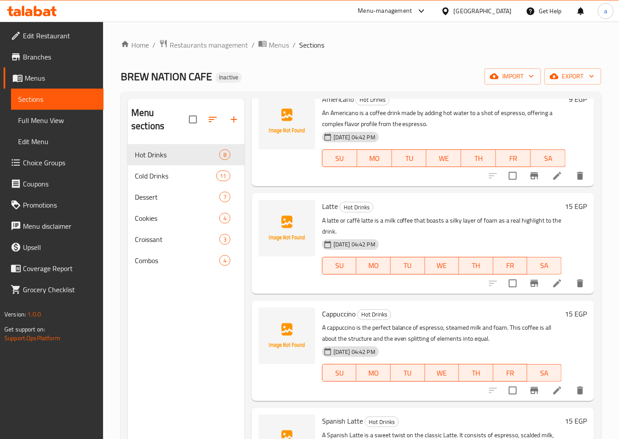
scroll to position [0, 0]
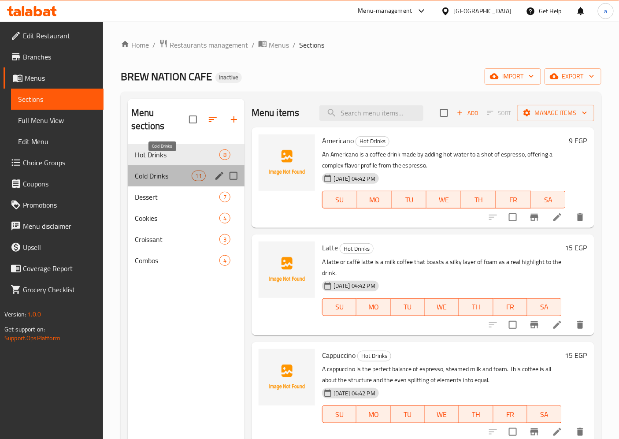
click at [179, 170] on span "Cold Drinks" at bounding box center [163, 175] width 56 height 11
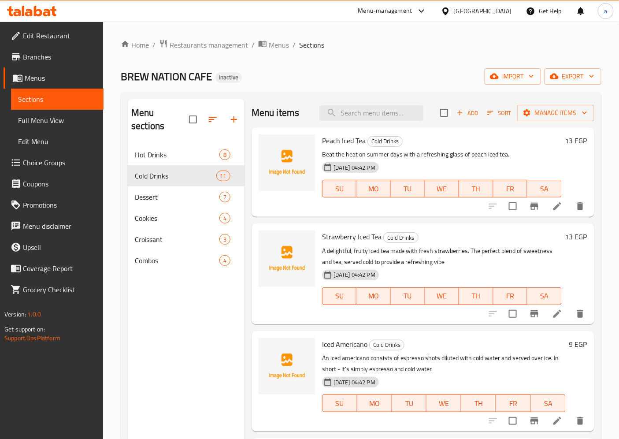
click at [496, 15] on div "Egypt" at bounding box center [483, 11] width 58 height 10
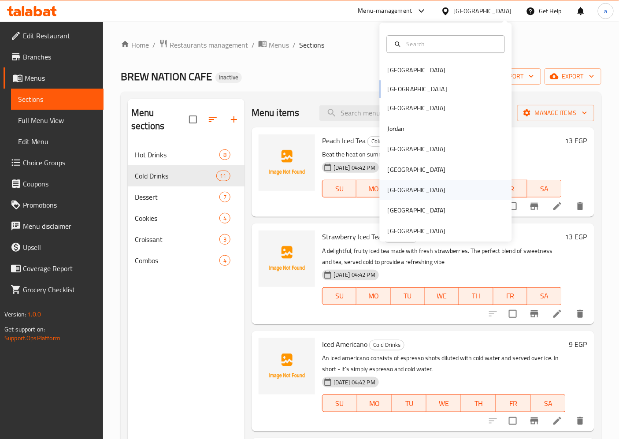
click at [413, 193] on div "[GEOGRAPHIC_DATA]" at bounding box center [446, 190] width 132 height 20
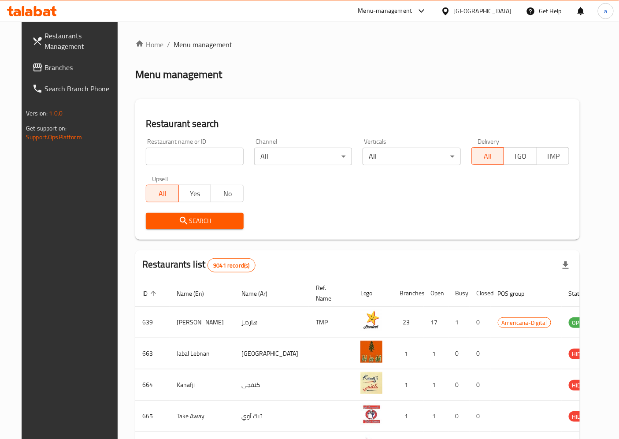
click at [44, 63] on span "Branches" at bounding box center [81, 67] width 74 height 11
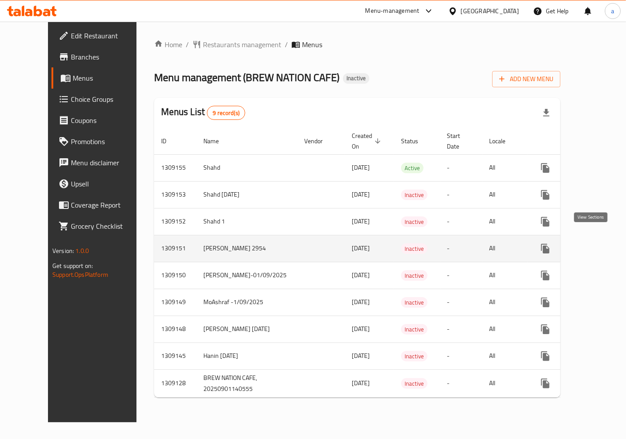
click at [605, 244] on icon "enhanced table" at bounding box center [609, 248] width 8 height 8
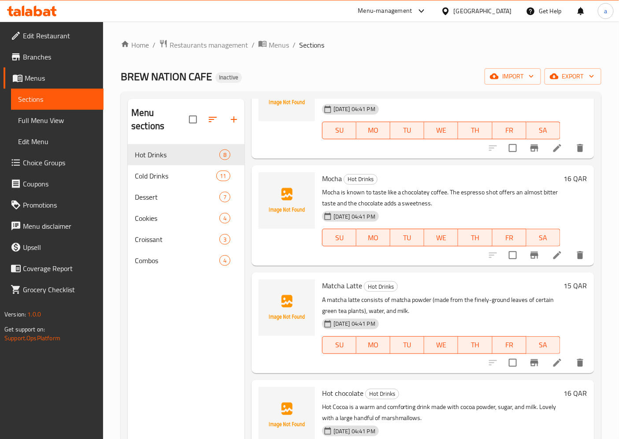
scroll to position [440, 0]
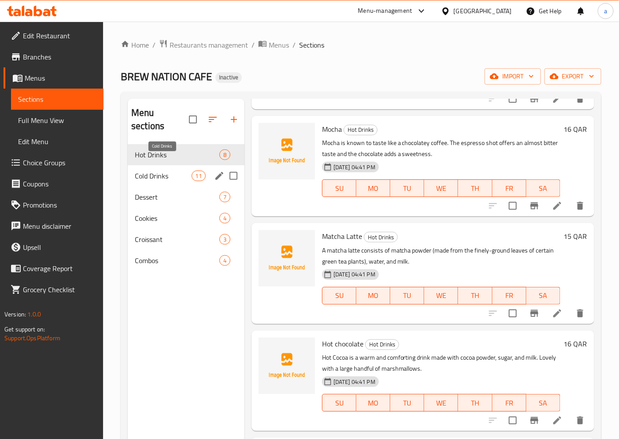
click at [164, 170] on span "Cold Drinks" at bounding box center [163, 175] width 56 height 11
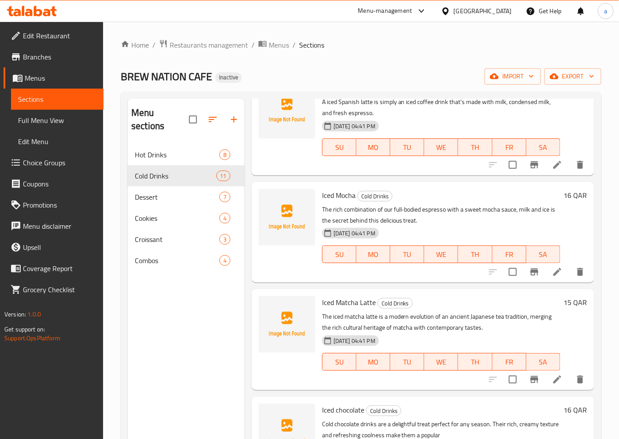
scroll to position [750, 0]
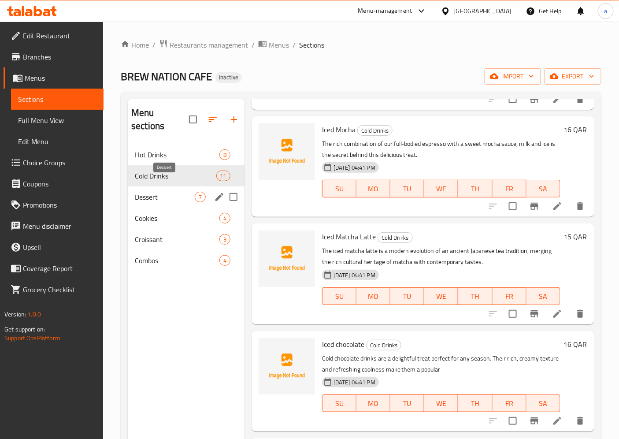
click at [173, 192] on span "Dessert" at bounding box center [165, 197] width 60 height 11
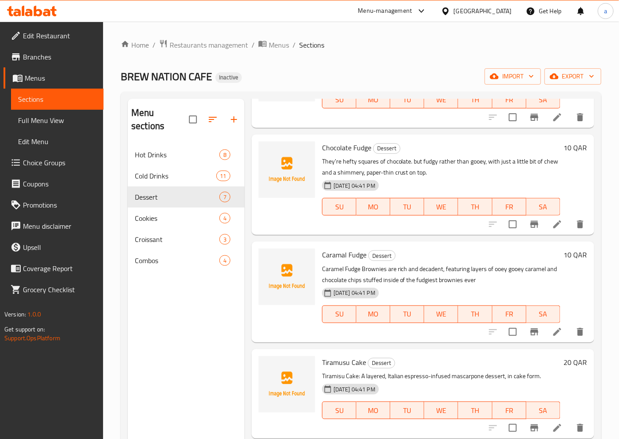
scroll to position [196, 0]
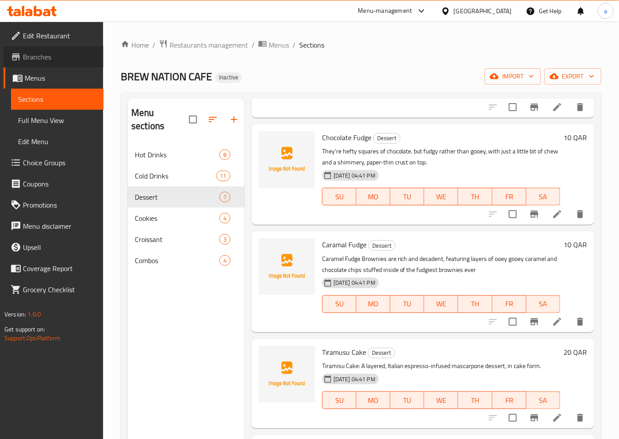
click at [56, 57] on span "Branches" at bounding box center [60, 57] width 74 height 11
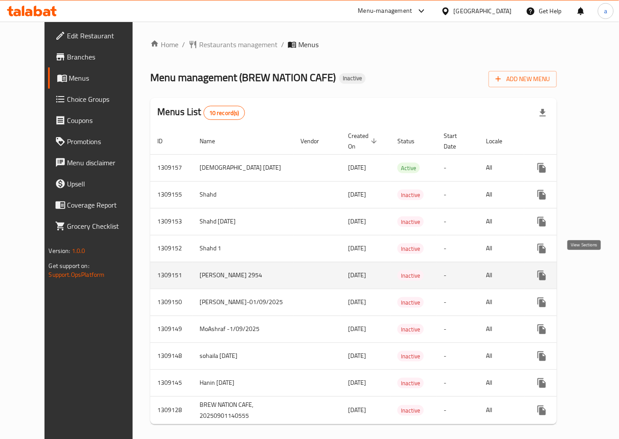
click at [601, 271] on icon "enhanced table" at bounding box center [605, 275] width 8 height 8
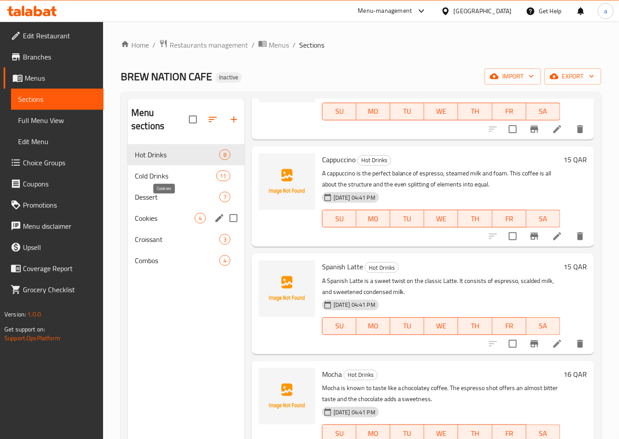
click at [175, 213] on span "Cookies" at bounding box center [165, 218] width 60 height 11
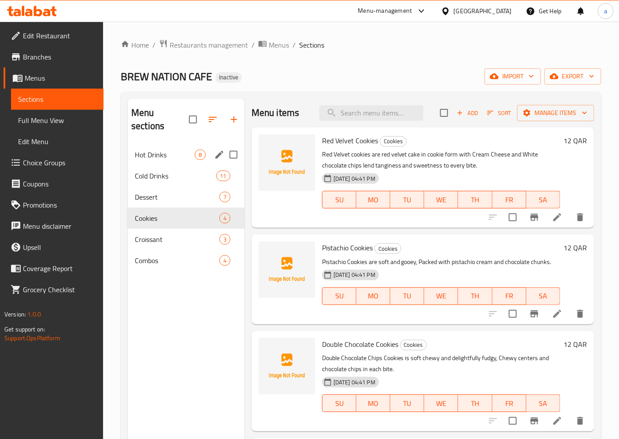
click at [181, 149] on span "Hot Drinks" at bounding box center [165, 154] width 60 height 11
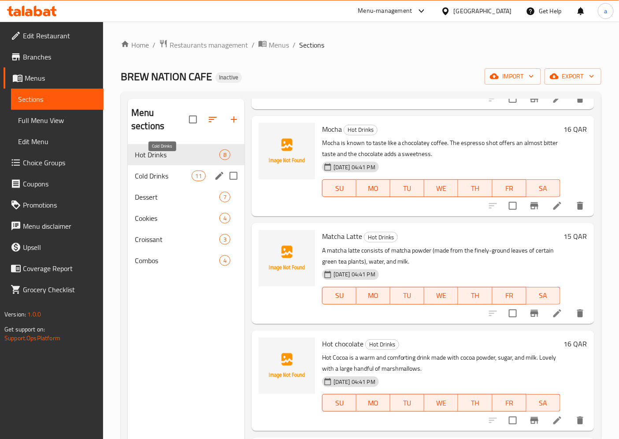
click at [175, 170] on span "Cold Drinks" at bounding box center [163, 175] width 56 height 11
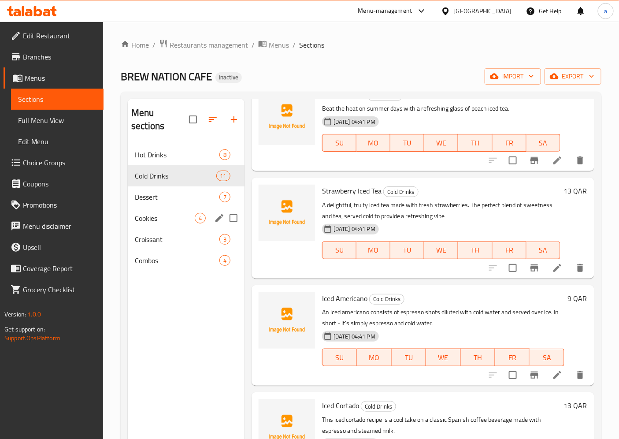
scroll to position [196, 0]
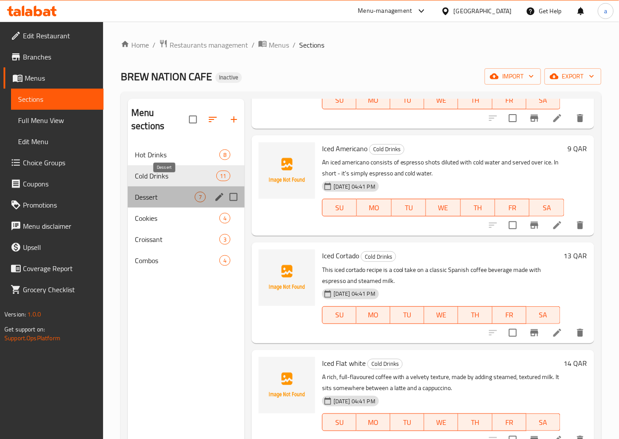
click at [188, 192] on span "Dessert" at bounding box center [165, 197] width 60 height 11
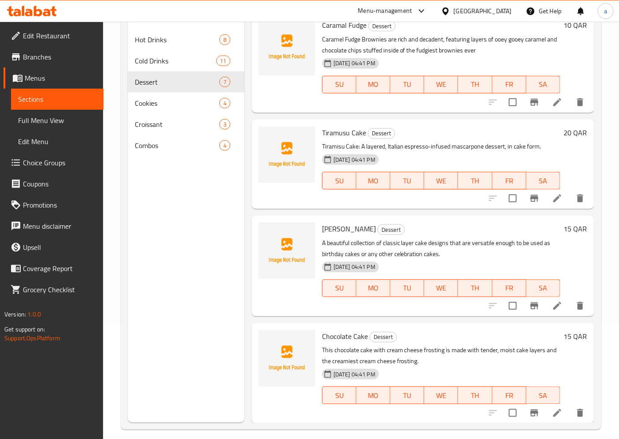
scroll to position [123, 0]
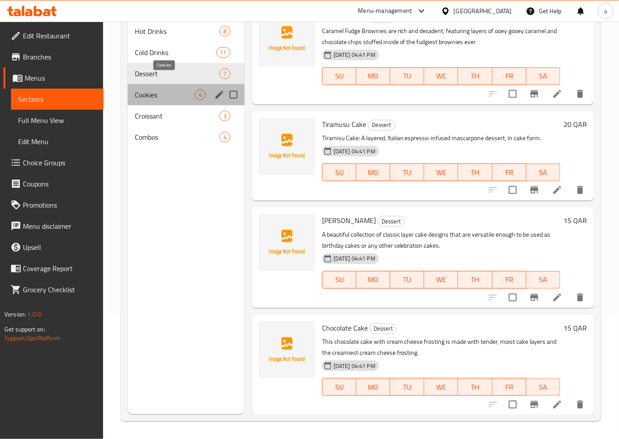
click at [170, 89] on span "Cookies" at bounding box center [165, 94] width 60 height 11
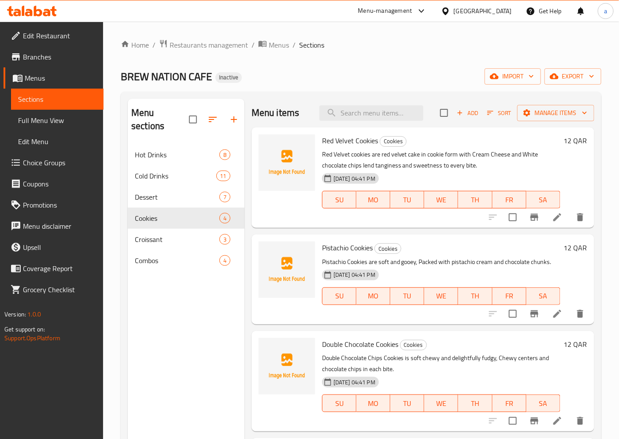
click at [50, 117] on span "Full Menu View" at bounding box center [57, 120] width 78 height 11
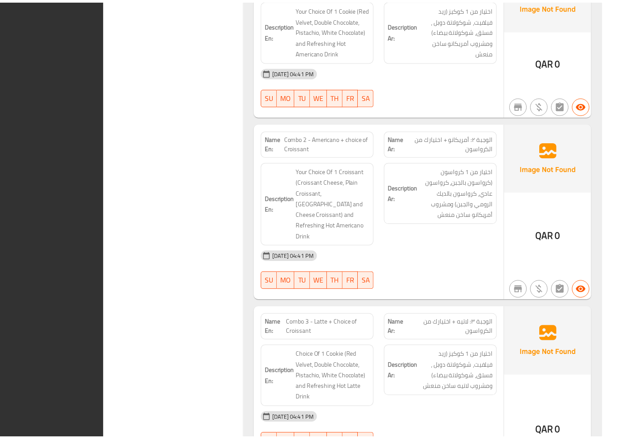
scroll to position [5823, 0]
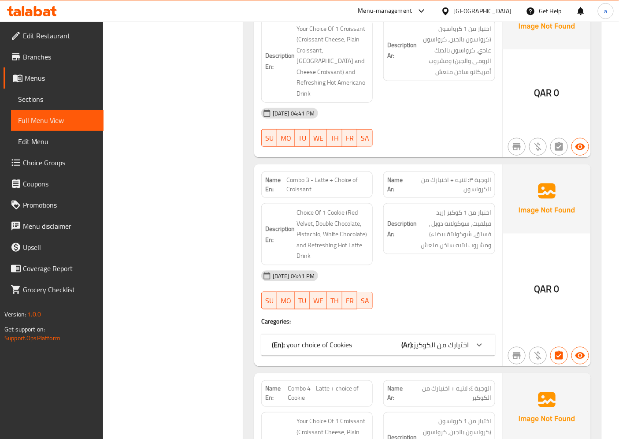
click at [483, 339] on icon at bounding box center [479, 344] width 11 height 11
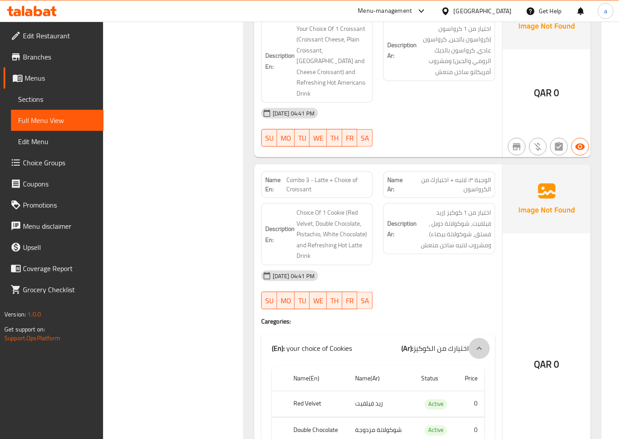
click at [483, 343] on icon at bounding box center [479, 348] width 11 height 11
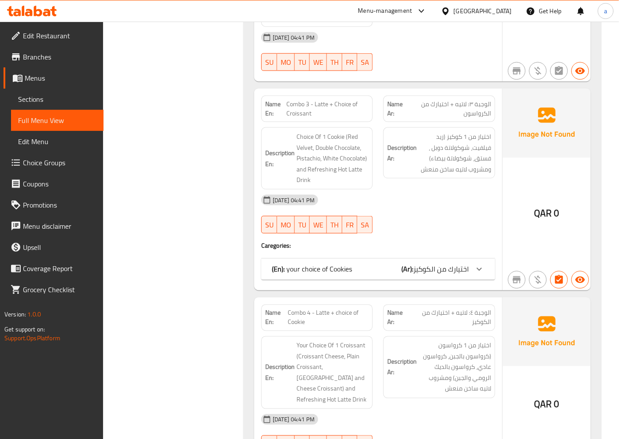
scroll to position [5654, 0]
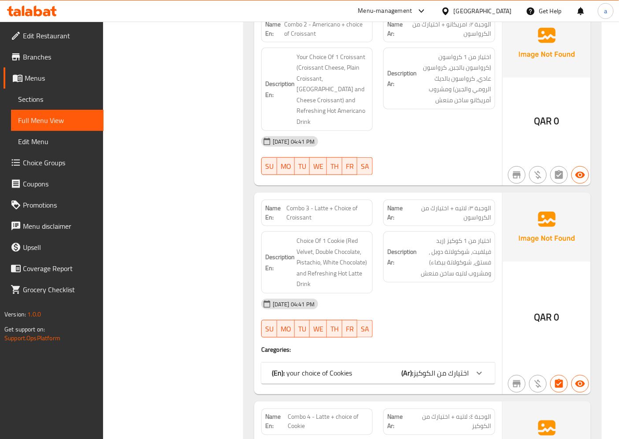
scroll to position [5899, 0]
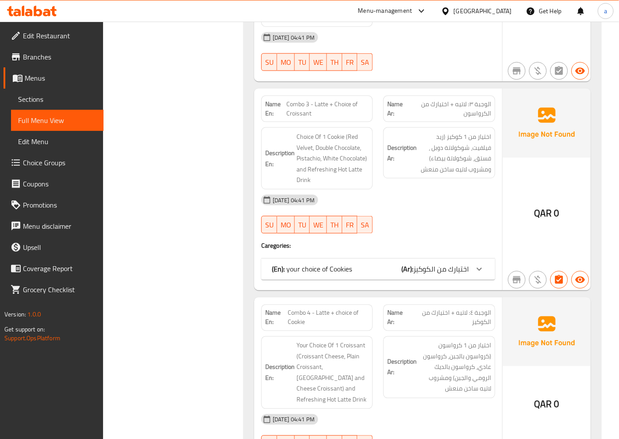
click at [409, 262] on b "(Ar):" at bounding box center [407, 268] width 12 height 13
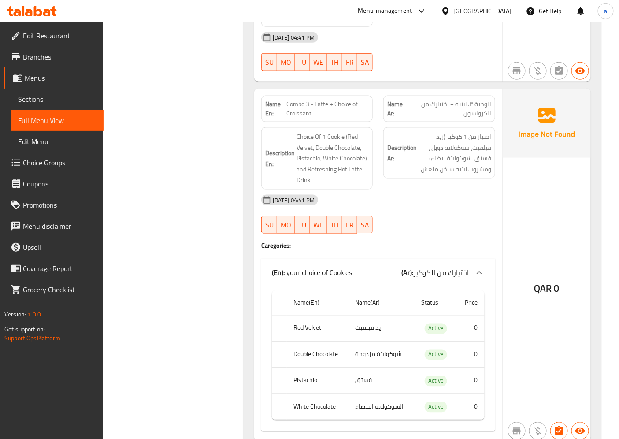
click at [410, 258] on div "(En): your choice of Cookies (Ar): اختيارك من الكوكيز" at bounding box center [378, 272] width 234 height 28
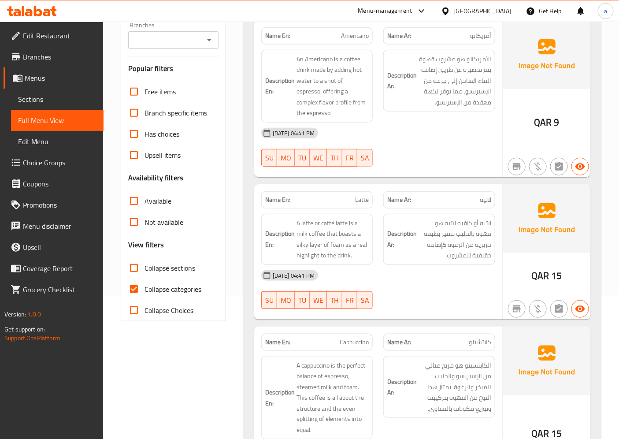
scroll to position [0, 0]
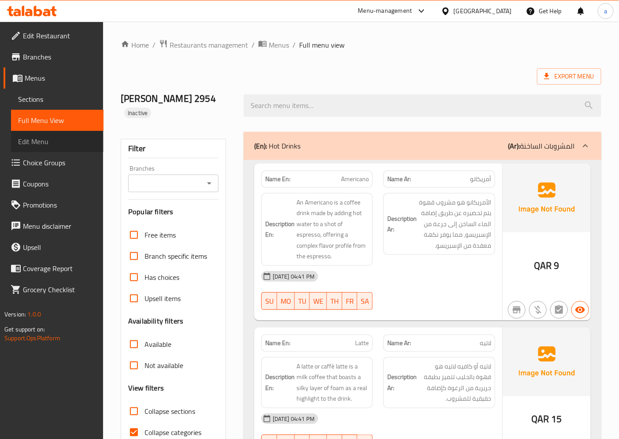
click at [33, 136] on span "Edit Menu" at bounding box center [57, 141] width 78 height 11
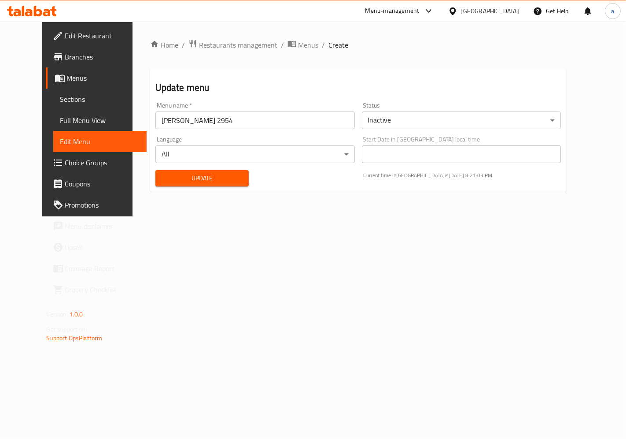
click at [62, 122] on span "Full Menu View" at bounding box center [99, 120] width 79 height 11
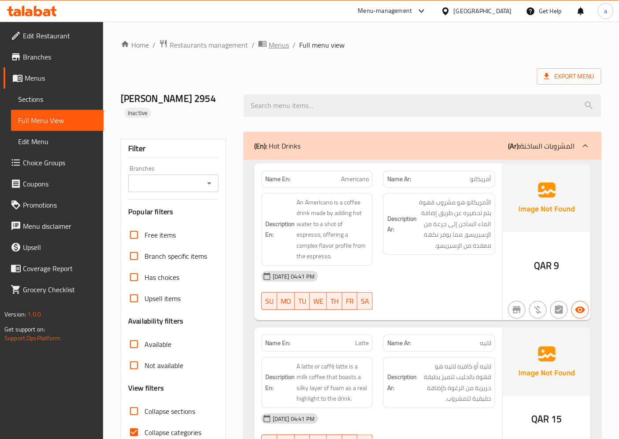
click at [280, 44] on span "Menus" at bounding box center [279, 45] width 20 height 11
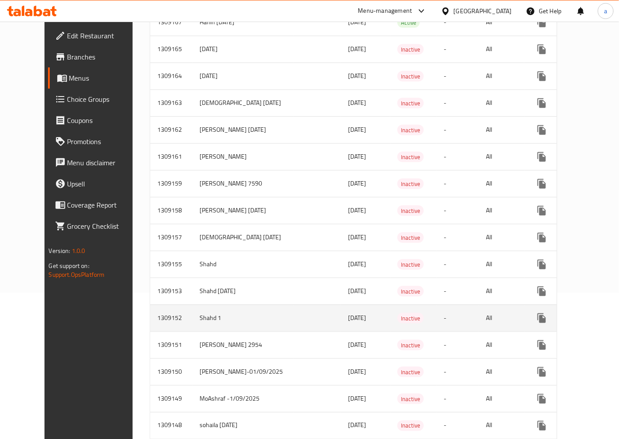
scroll to position [147, 0]
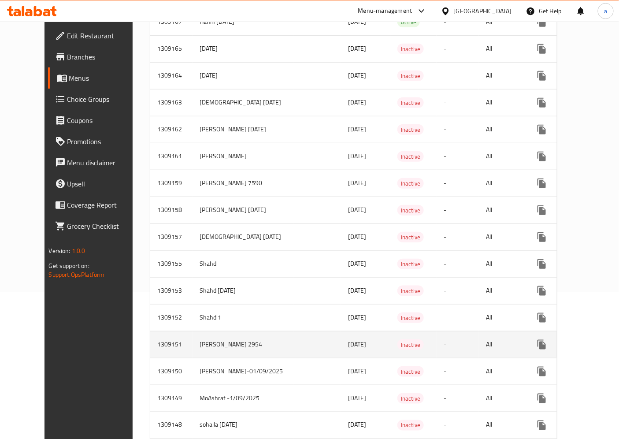
click at [594, 346] on link "enhanced table" at bounding box center [604, 344] width 21 height 21
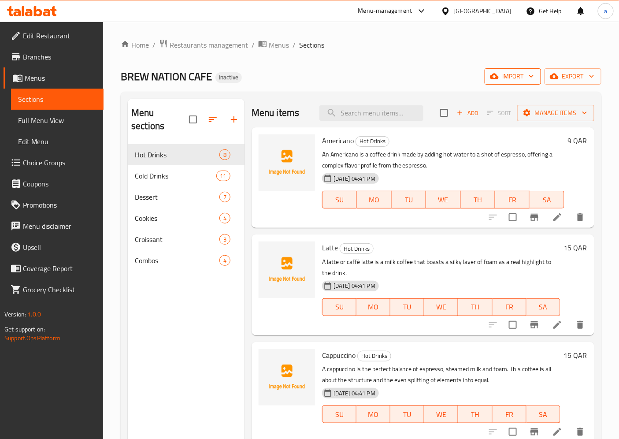
click at [518, 81] on span "import" at bounding box center [512, 76] width 42 height 11
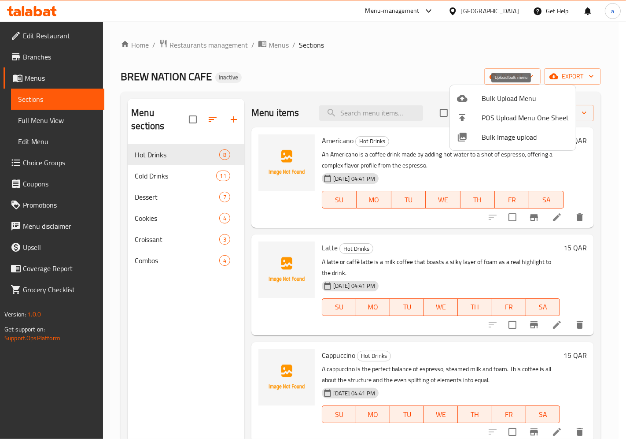
click at [500, 100] on span "Bulk Upload Menu" at bounding box center [525, 98] width 87 height 11
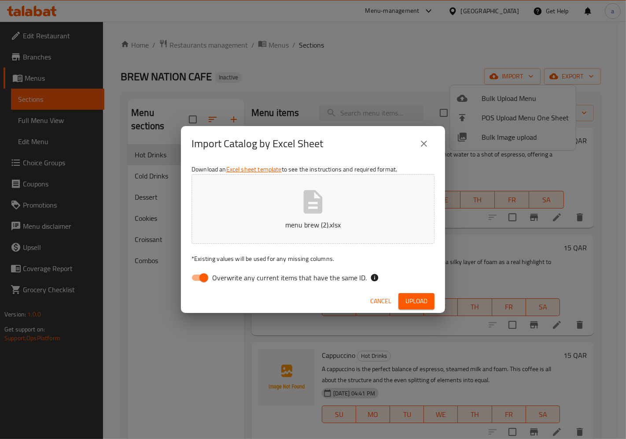
click at [413, 305] on span "Upload" at bounding box center [417, 300] width 22 height 11
click at [201, 275] on input "Overwrite any current items that have the same ID." at bounding box center [204, 277] width 50 height 17
checkbox input "false"
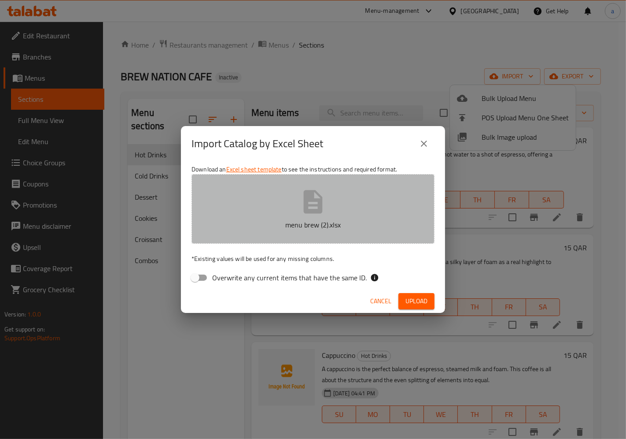
click at [289, 213] on button "menu brew (2).xlsx" at bounding box center [313, 209] width 243 height 70
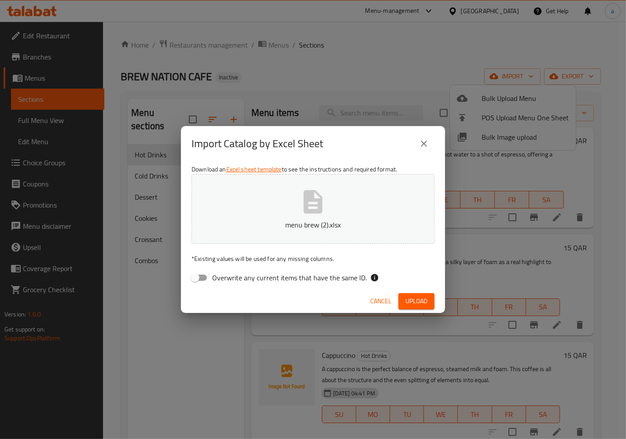
click at [424, 297] on span "Upload" at bounding box center [417, 300] width 22 height 11
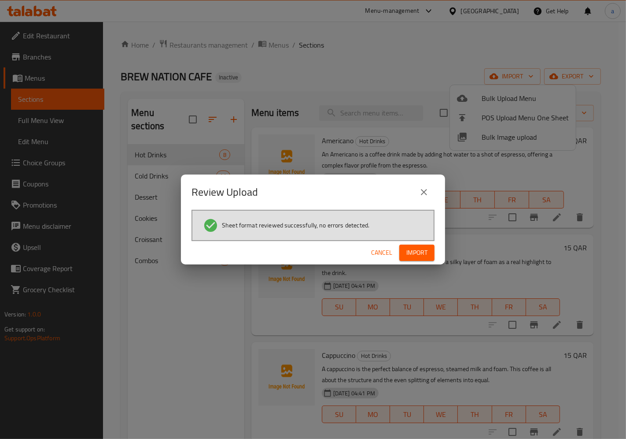
click at [409, 252] on span "Import" at bounding box center [416, 252] width 21 height 11
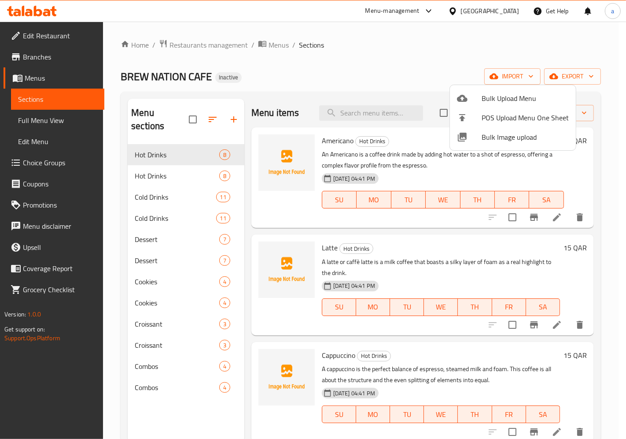
click at [222, 159] on div at bounding box center [313, 219] width 626 height 439
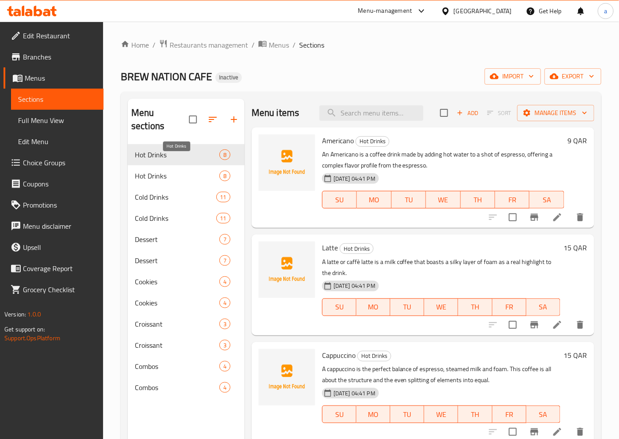
click at [206, 170] on span "Hot Drinks" at bounding box center [177, 175] width 85 height 11
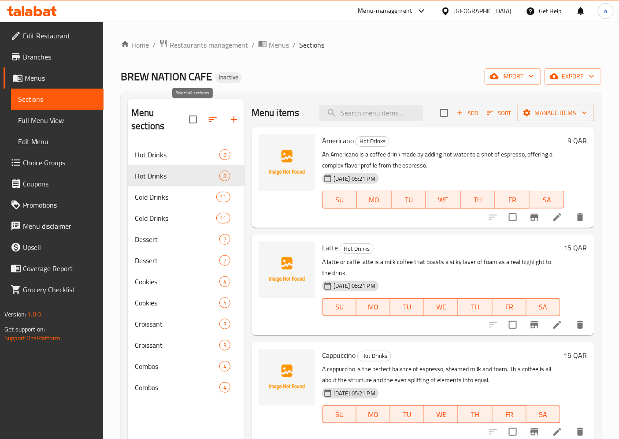
click at [192, 111] on input "checkbox" at bounding box center [193, 119] width 18 height 18
checkbox input "false"
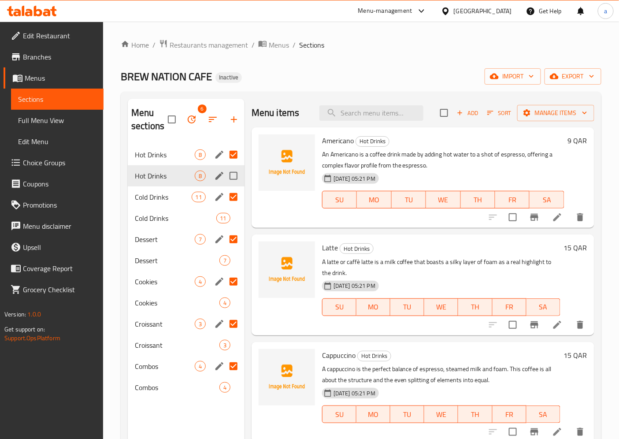
click at [230, 178] on input "Menu sections" at bounding box center [233, 175] width 18 height 18
checkbox input "true"
click at [231, 220] on input "Menu sections" at bounding box center [233, 218] width 18 height 18
checkbox input "true"
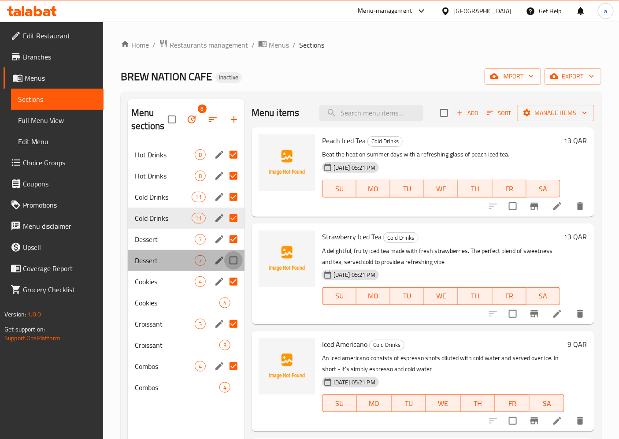
click at [232, 262] on input "Menu sections" at bounding box center [233, 260] width 18 height 18
checkbox input "true"
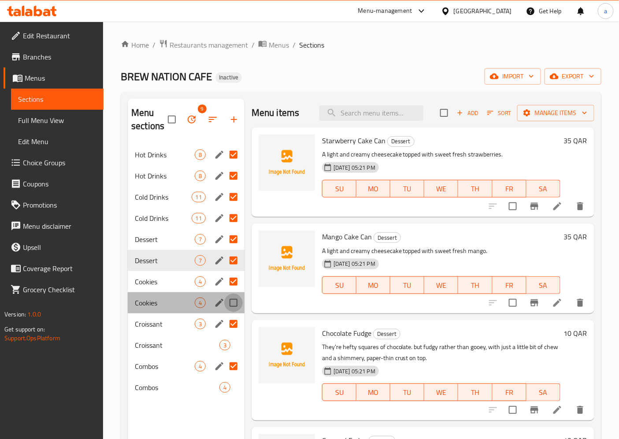
click at [231, 304] on input "Menu sections" at bounding box center [233, 302] width 18 height 18
checkbox input "true"
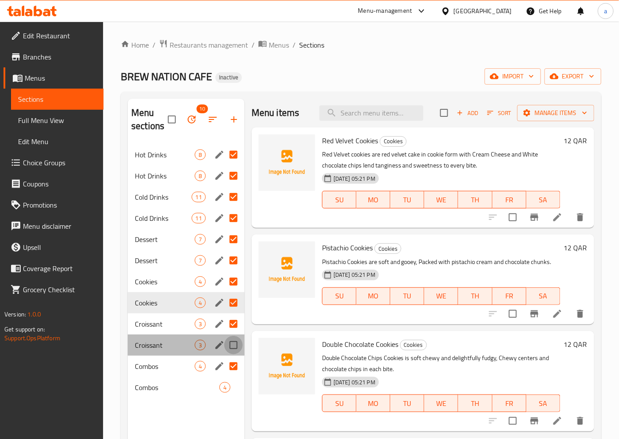
click at [233, 345] on input "Menu sections" at bounding box center [233, 345] width 18 height 18
checkbox input "true"
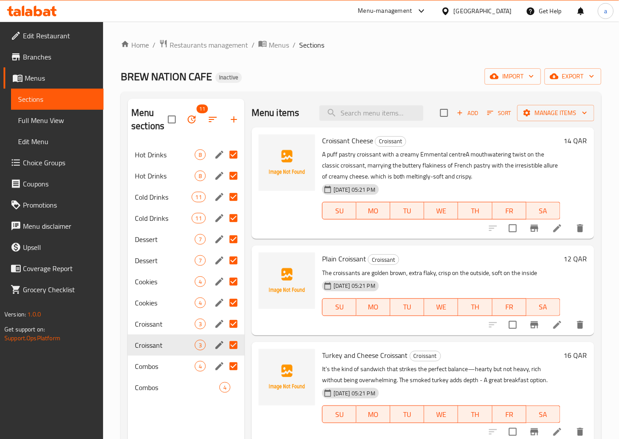
click at [235, 371] on input "Menu sections" at bounding box center [233, 366] width 18 height 18
checkbox input "false"
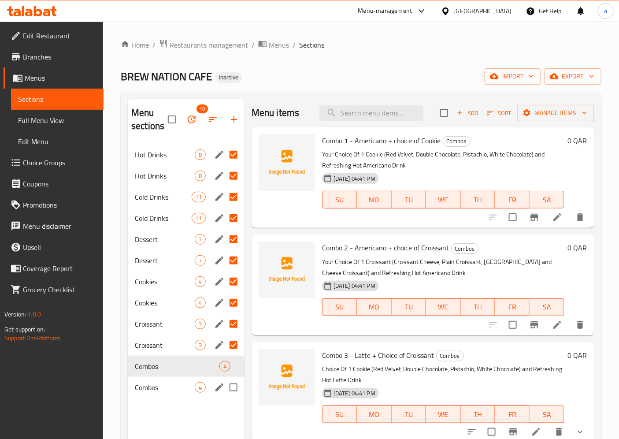
click at [235, 384] on input "Menu sections" at bounding box center [233, 387] width 18 height 18
checkbox input "true"
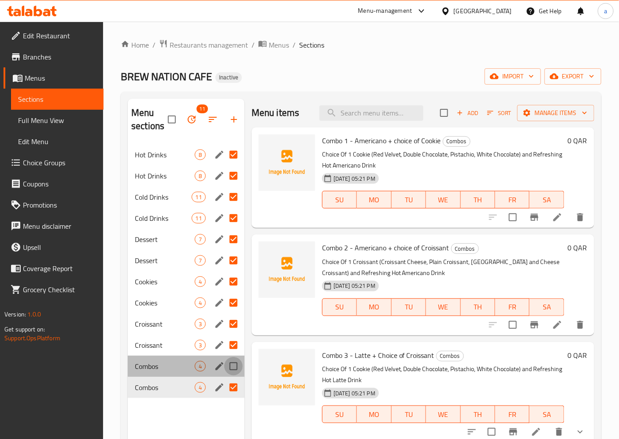
click at [235, 370] on input "Menu sections" at bounding box center [233, 366] width 18 height 18
checkbox input "true"
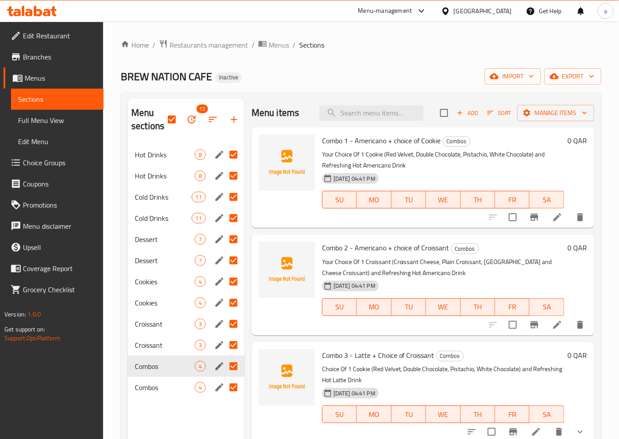
click at [233, 150] on input "Menu sections" at bounding box center [233, 154] width 18 height 18
checkbox input "false"
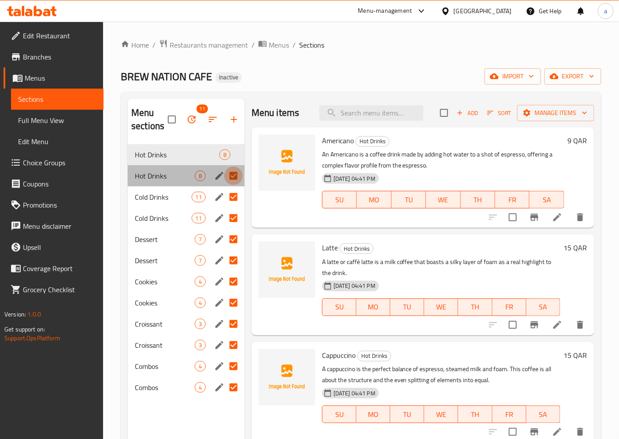
click at [233, 181] on input "Menu sections" at bounding box center [233, 175] width 18 height 18
checkbox input "false"
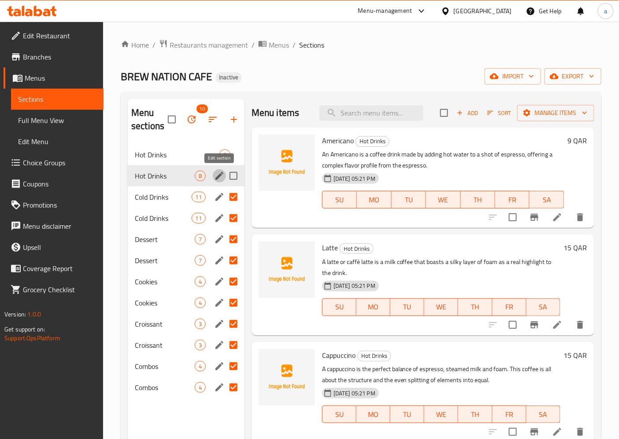
click at [220, 177] on icon "edit" at bounding box center [219, 175] width 11 height 11
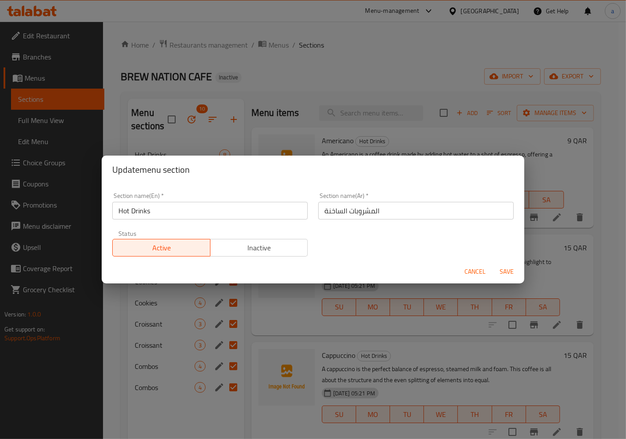
click at [375, 136] on div "Update menu section Section name(En)   * Hot Drinks Section name(En) * Section …" at bounding box center [313, 219] width 626 height 439
click at [232, 113] on div "Update menu section Section name(En)   * Hot Drinks Section name(En) * Section …" at bounding box center [313, 219] width 626 height 439
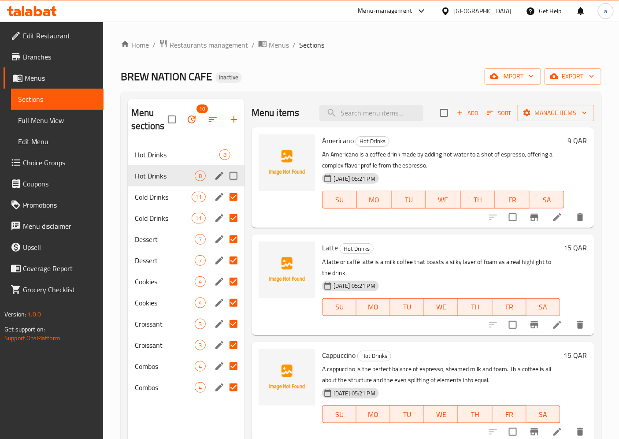
click at [235, 173] on input "Menu sections" at bounding box center [233, 175] width 18 height 18
checkbox input "true"
click at [235, 157] on input "Menu sections" at bounding box center [233, 154] width 18 height 18
checkbox input "true"
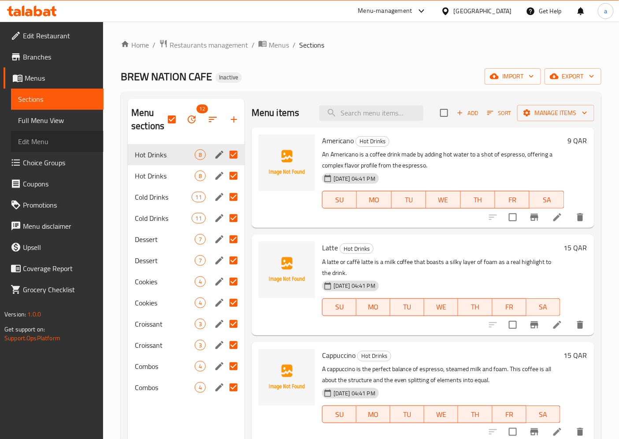
click at [51, 137] on span "Edit Menu" at bounding box center [57, 141] width 78 height 11
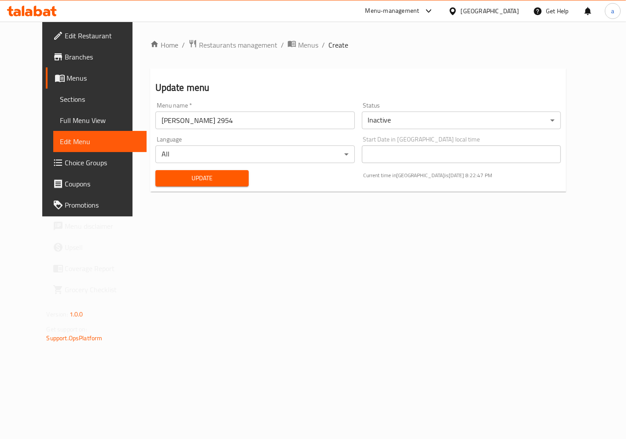
click at [56, 84] on link "Menus" at bounding box center [96, 77] width 101 height 21
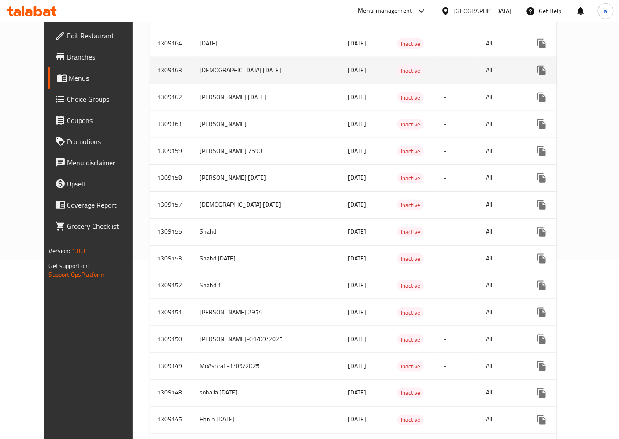
scroll to position [196, 0]
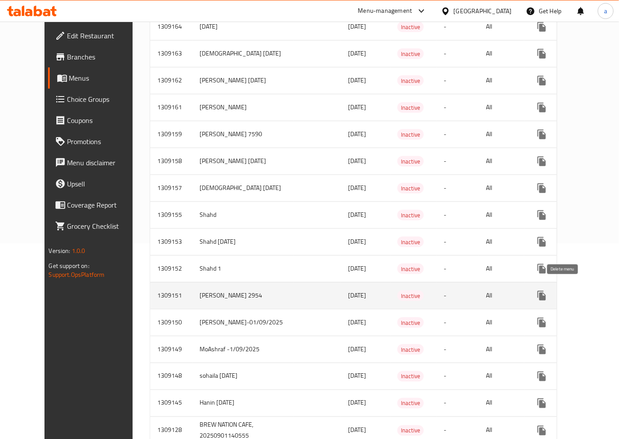
click at [581, 291] on icon "enhanced table" at bounding box center [584, 295] width 6 height 8
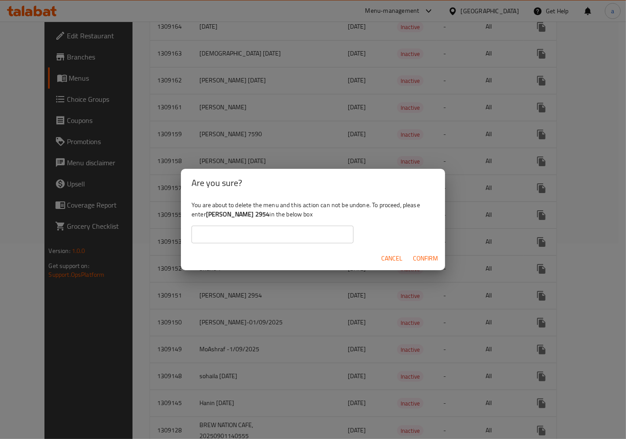
drag, startPoint x: 269, startPoint y: 216, endPoint x: 206, endPoint y: 218, distance: 63.4
click at [206, 218] on div "You are about to delete the menu and this action can not be undone. To proceed,…" at bounding box center [313, 221] width 264 height 49
copy div "[PERSON_NAME] 2954"
click at [251, 239] on input "text" at bounding box center [273, 234] width 162 height 18
paste input "[PERSON_NAME] 2954"
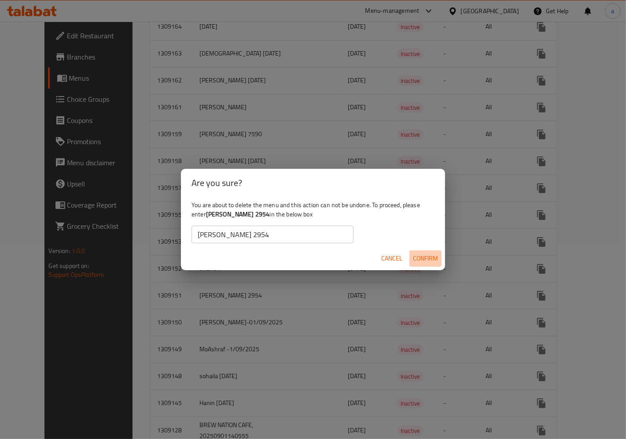
click at [433, 258] on span "Confirm" at bounding box center [425, 258] width 25 height 11
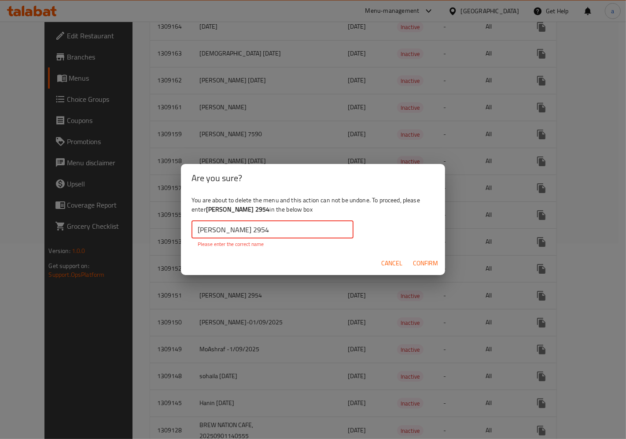
click at [288, 227] on input "[PERSON_NAME] 2954" at bounding box center [273, 230] width 162 height 18
click at [200, 236] on input "[PERSON_NAME] 2954" at bounding box center [273, 230] width 162 height 18
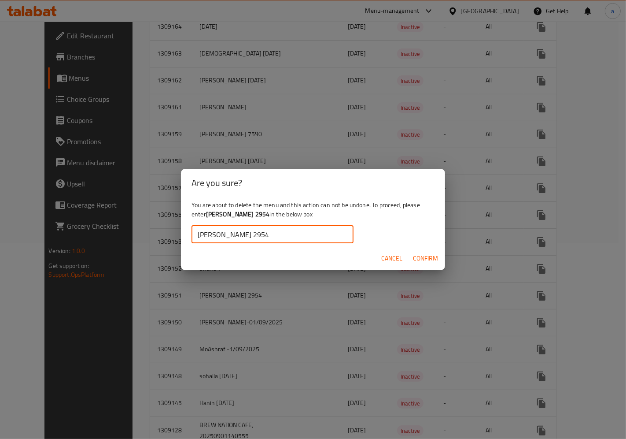
type input "[PERSON_NAME] 2954"
click at [419, 259] on span "Confirm" at bounding box center [425, 258] width 25 height 11
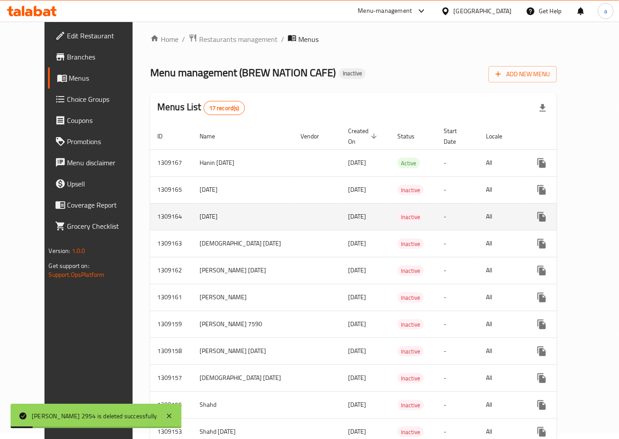
scroll to position [0, 0]
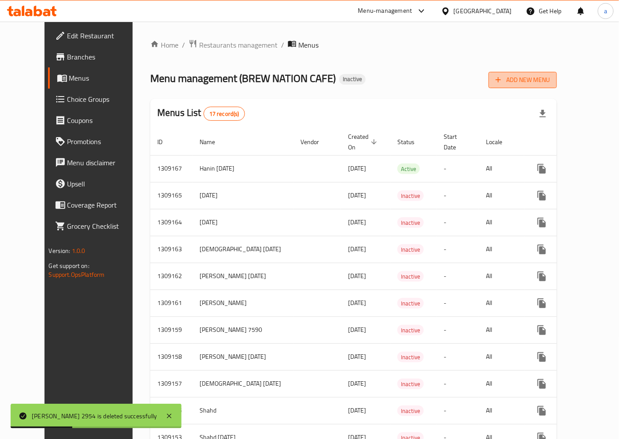
click at [550, 82] on span "Add New Menu" at bounding box center [522, 79] width 54 height 11
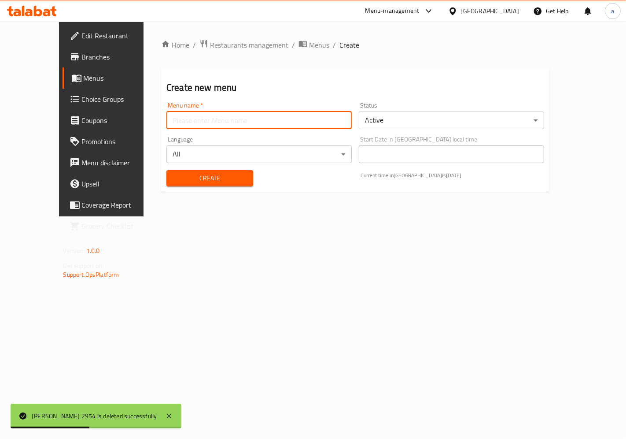
click at [226, 120] on input "text" at bounding box center [258, 120] width 185 height 18
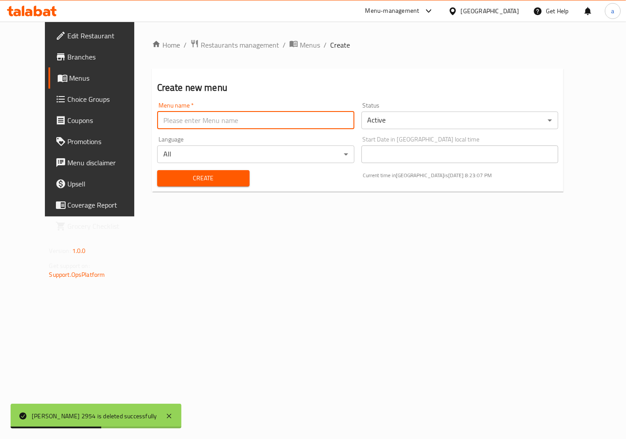
type input "[PERSON_NAME] 2954"
click at [204, 173] on span "Create" at bounding box center [203, 178] width 78 height 11
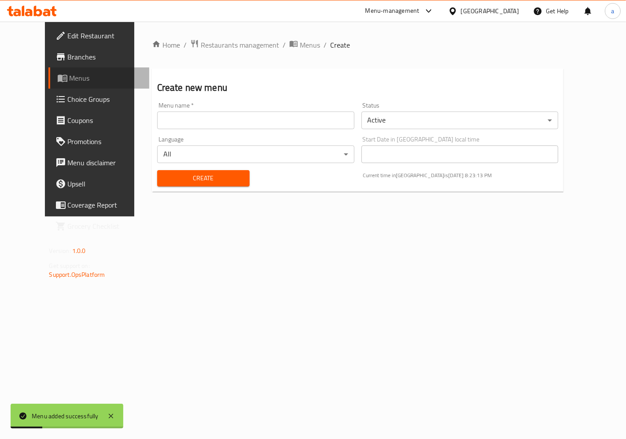
click at [48, 86] on link "Menus" at bounding box center [98, 77] width 101 height 21
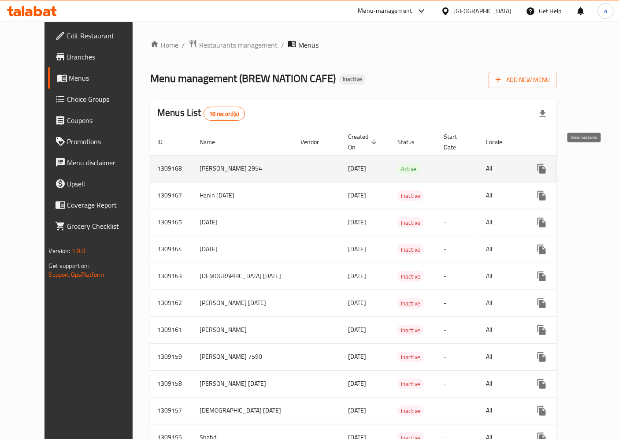
click at [594, 162] on link "enhanced table" at bounding box center [604, 168] width 21 height 21
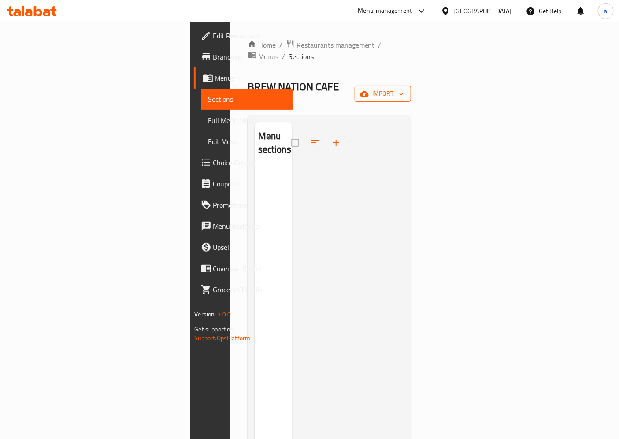
click at [404, 88] on span "import" at bounding box center [383, 93] width 42 height 11
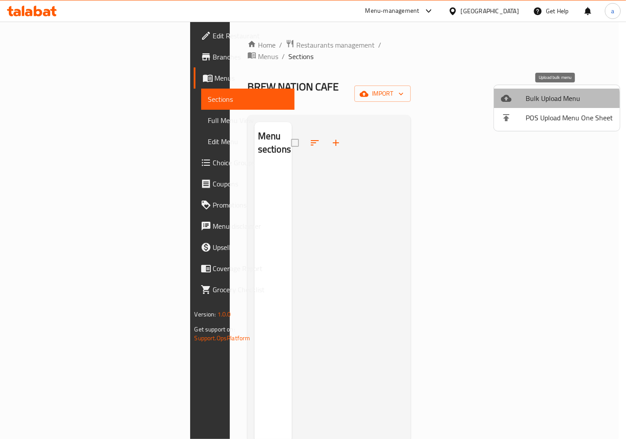
click at [535, 107] on li "Bulk Upload Menu" at bounding box center [557, 98] width 126 height 19
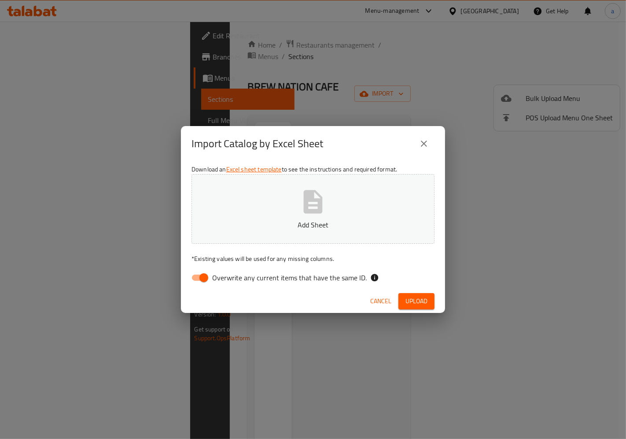
click at [201, 272] on input "Overwrite any current items that have the same ID." at bounding box center [204, 277] width 50 height 17
checkbox input "false"
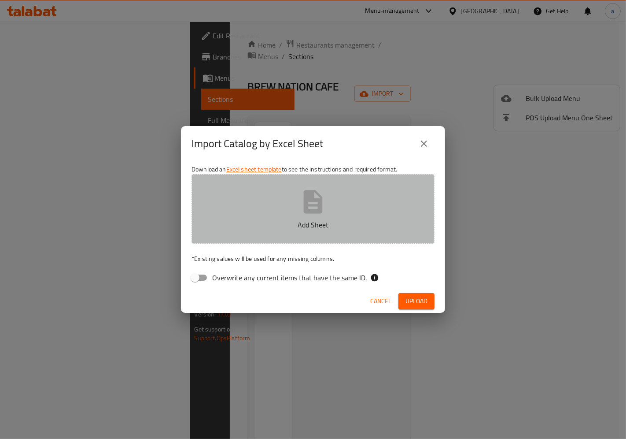
click at [283, 219] on p "Add Sheet" at bounding box center [313, 224] width 216 height 11
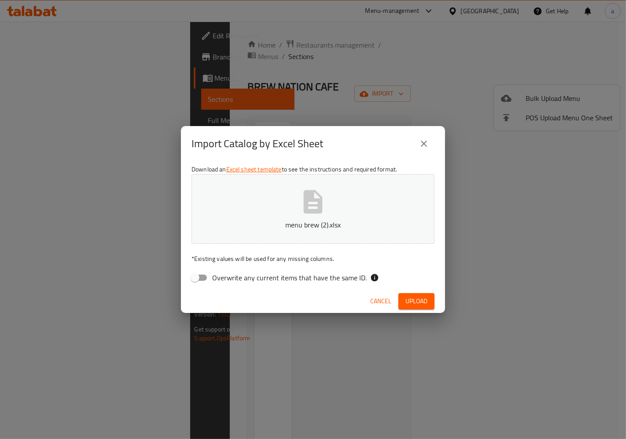
click at [416, 296] on span "Upload" at bounding box center [417, 300] width 22 height 11
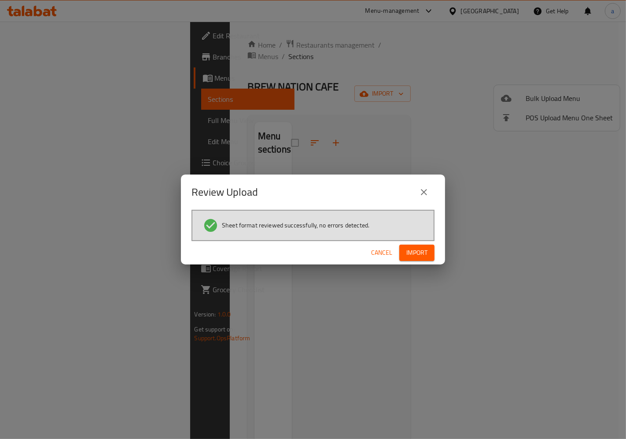
click at [419, 258] on button "Import" at bounding box center [416, 252] width 35 height 16
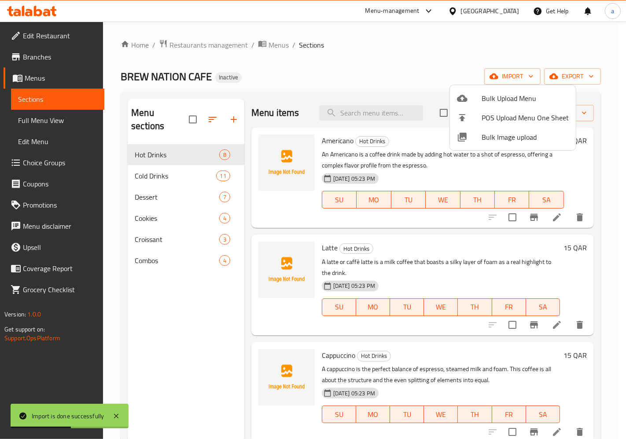
click at [187, 244] on div at bounding box center [313, 219] width 626 height 439
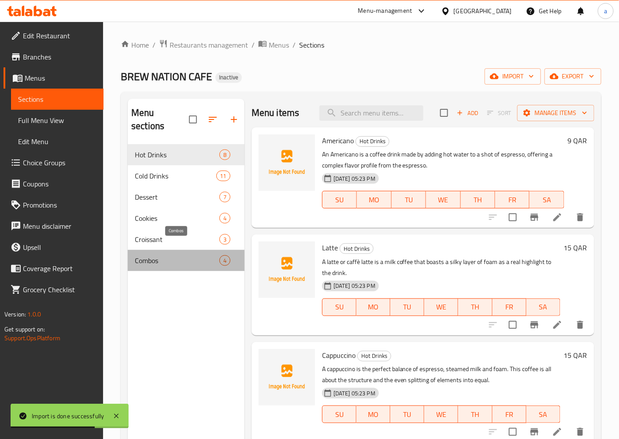
click at [185, 255] on span "Combos" at bounding box center [177, 260] width 85 height 11
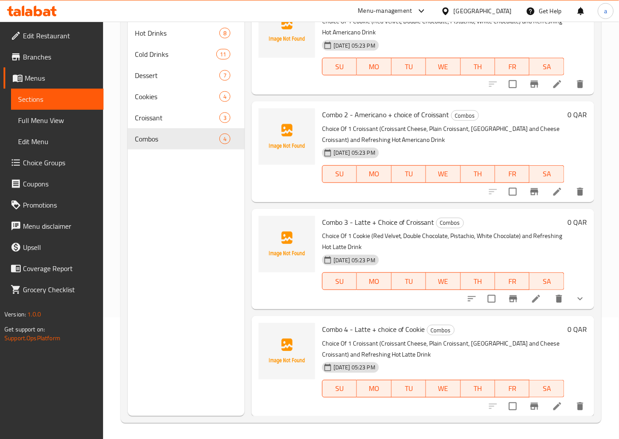
scroll to position [123, 0]
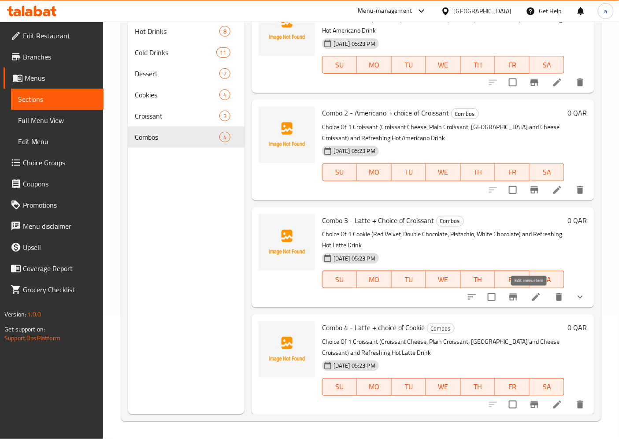
click at [531, 297] on icon at bounding box center [536, 296] width 11 height 11
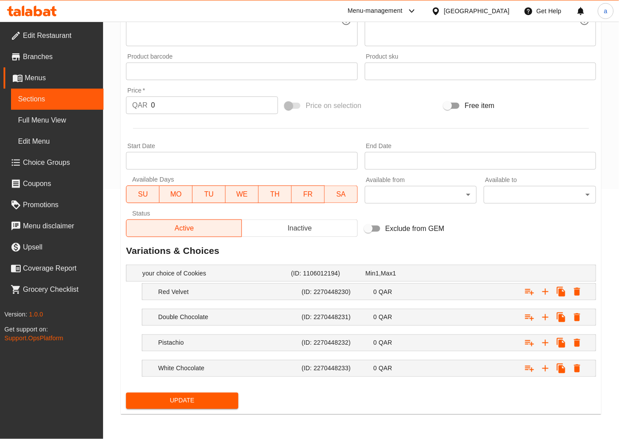
scroll to position [249, 0]
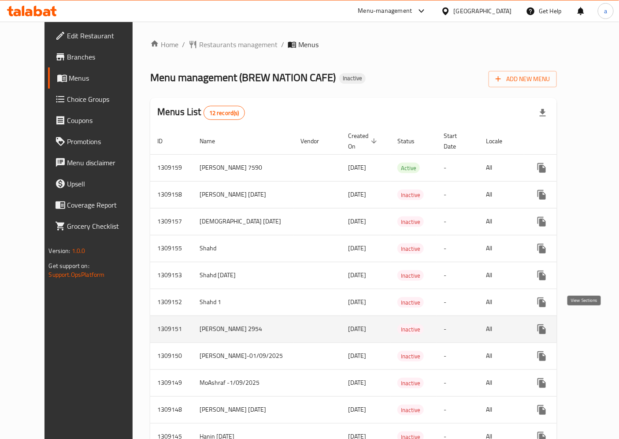
click at [600, 324] on icon "enhanced table" at bounding box center [605, 329] width 11 height 11
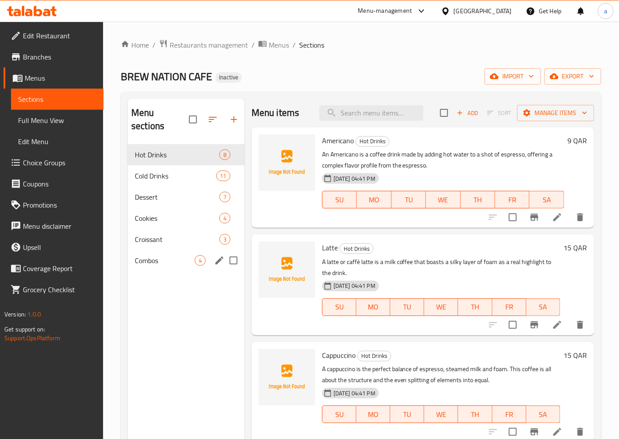
click at [165, 250] on div "Combos 4" at bounding box center [186, 260] width 117 height 21
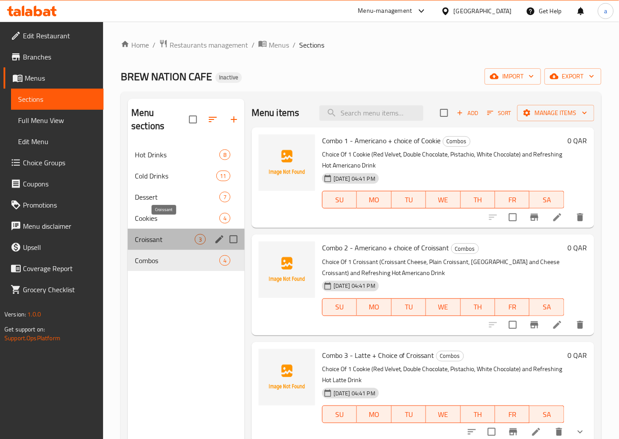
click at [182, 234] on span "Croissant" at bounding box center [165, 239] width 60 height 11
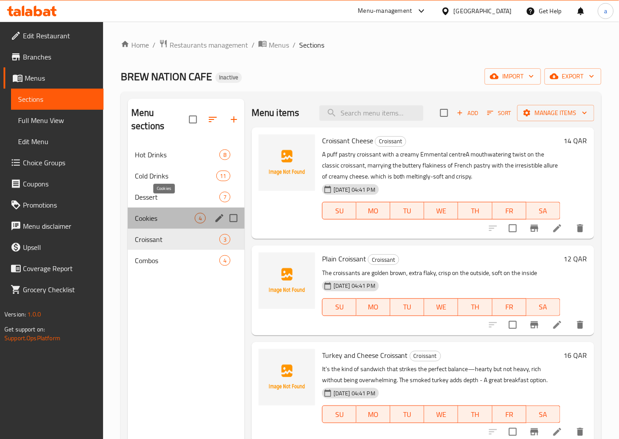
click at [166, 213] on span "Cookies" at bounding box center [165, 218] width 60 height 11
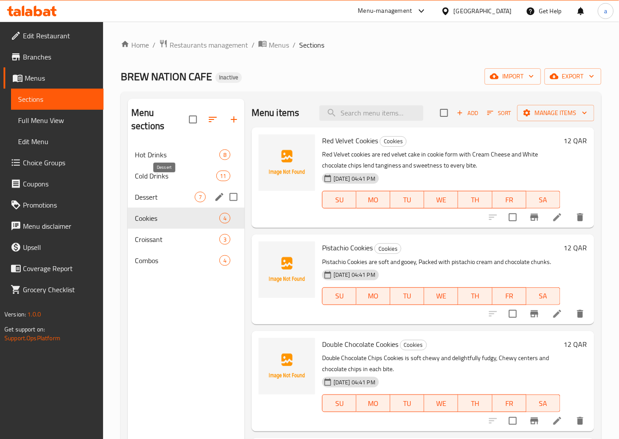
click at [165, 192] on span "Dessert" at bounding box center [165, 197] width 60 height 11
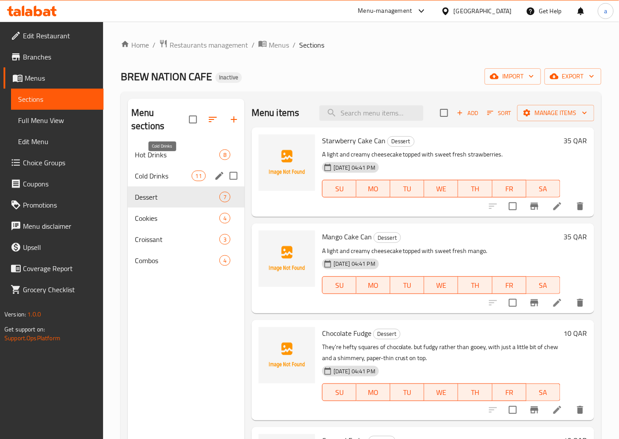
click at [161, 170] on span "Cold Drinks" at bounding box center [163, 175] width 56 height 11
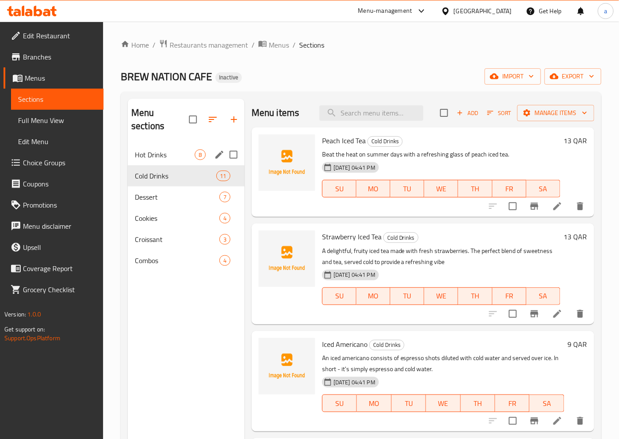
click at [162, 148] on div "Hot Drinks 8" at bounding box center [186, 154] width 117 height 21
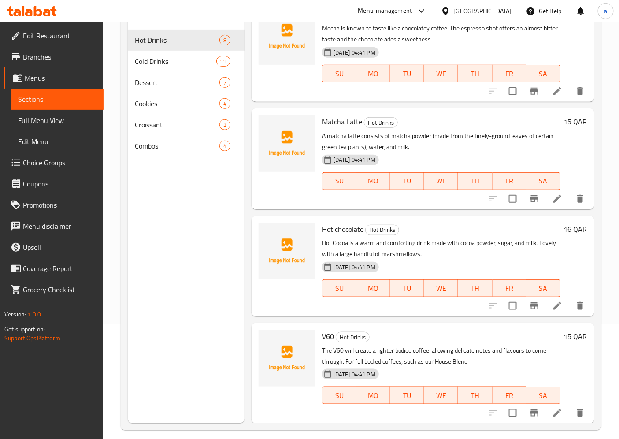
scroll to position [123, 0]
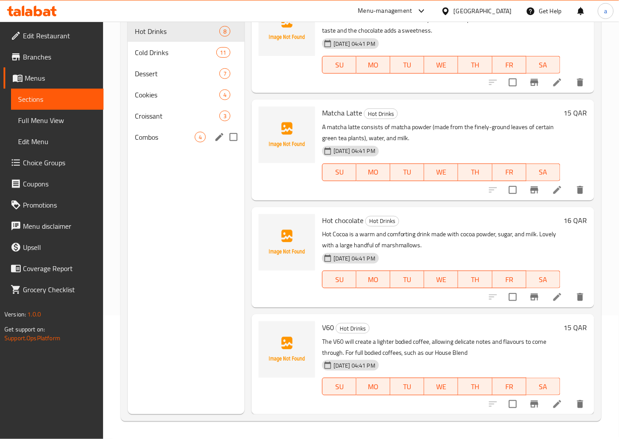
click at [159, 132] on span "Combos" at bounding box center [165, 137] width 60 height 11
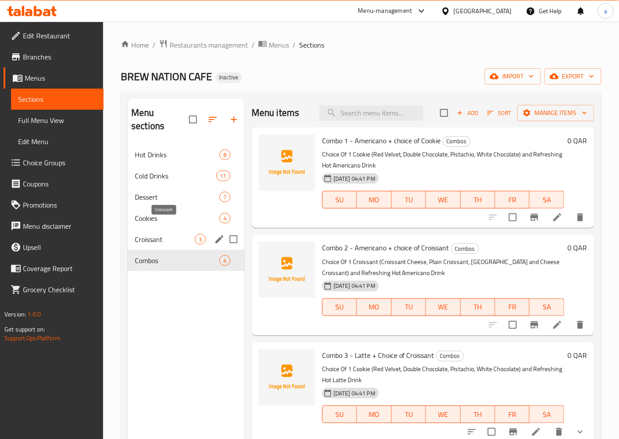
click at [173, 234] on span "Croissant" at bounding box center [165, 239] width 60 height 11
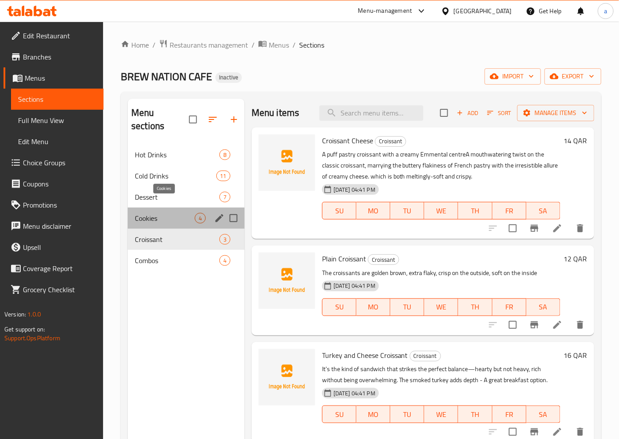
click at [160, 213] on span "Cookies" at bounding box center [165, 218] width 60 height 11
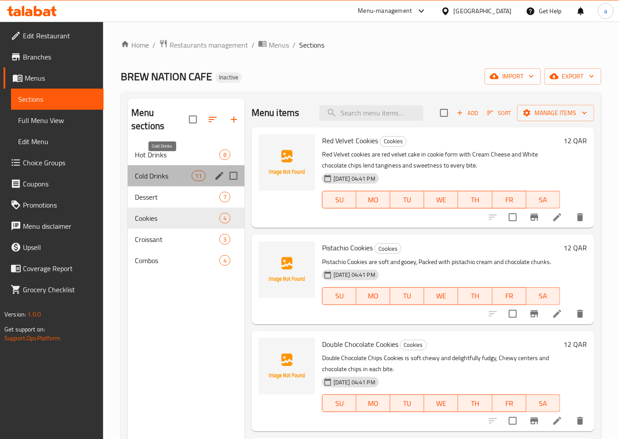
click at [155, 170] on span "Cold Drinks" at bounding box center [163, 175] width 56 height 11
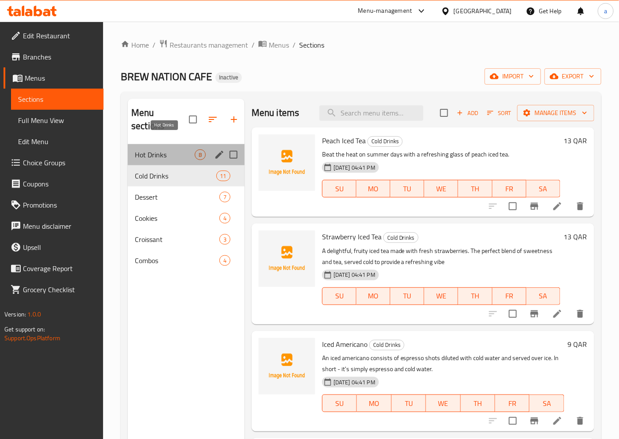
click at [171, 149] on span "Hot Drinks" at bounding box center [165, 154] width 60 height 11
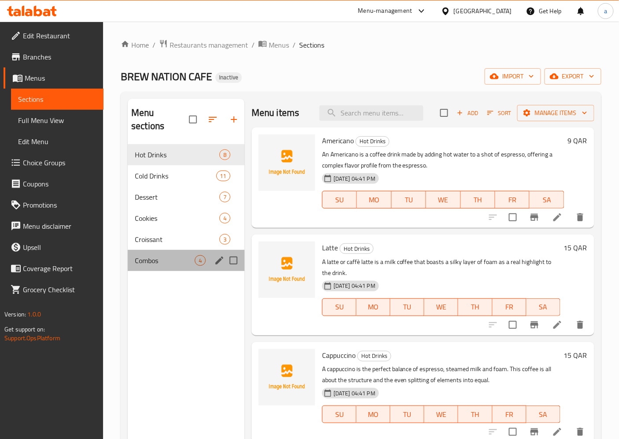
click at [151, 250] on div "Combos 4" at bounding box center [186, 260] width 117 height 21
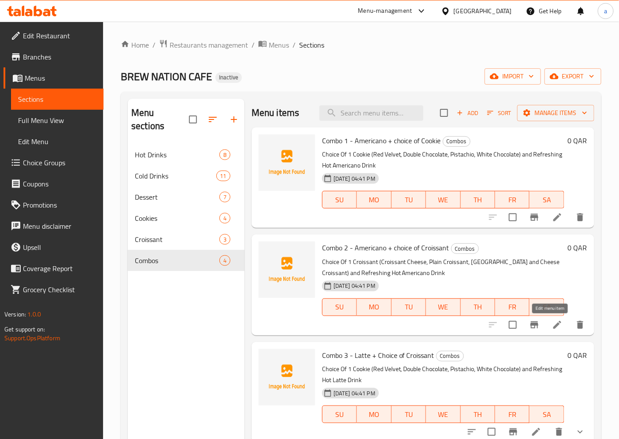
click at [552, 325] on icon at bounding box center [557, 324] width 11 height 11
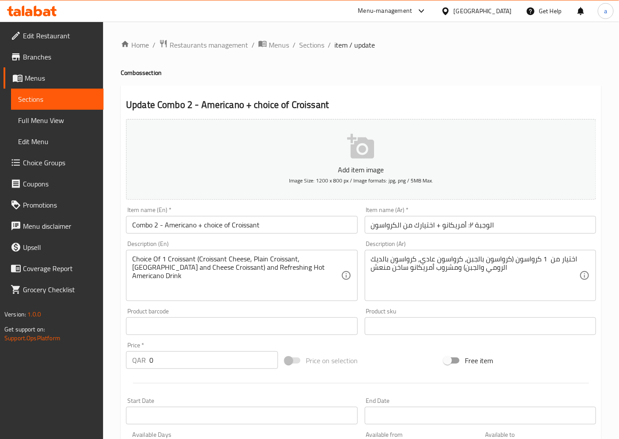
click at [131, 259] on div "Choice Of 1 Croissant (Croissant Cheese, Plain Croissant, Turkey and Cheese Cro…" at bounding box center [241, 275] width 231 height 51
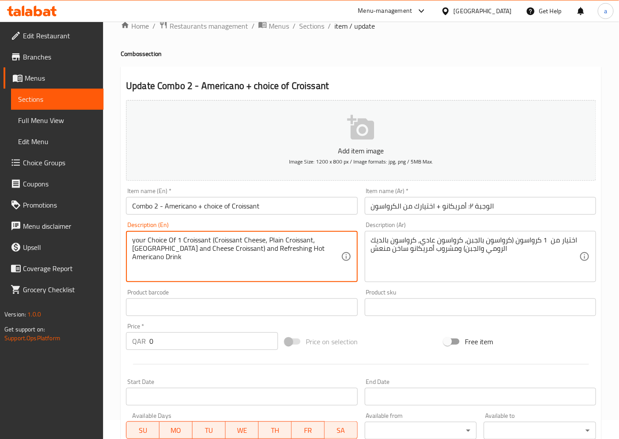
scroll to position [49, 0]
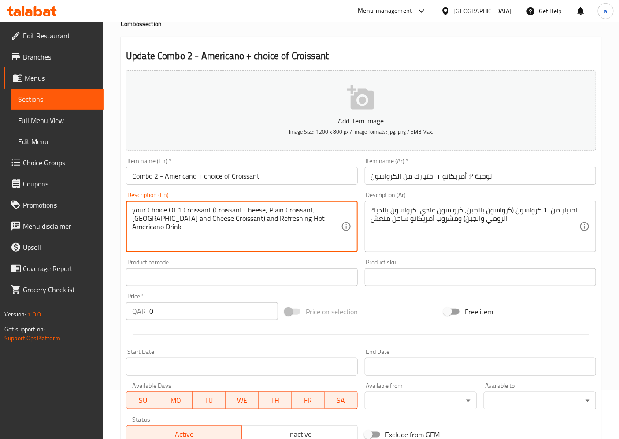
type textarea "your Choice Of 1 Croissant (Croissant Cheese, Plain Croissant, Turkey and Chees…"
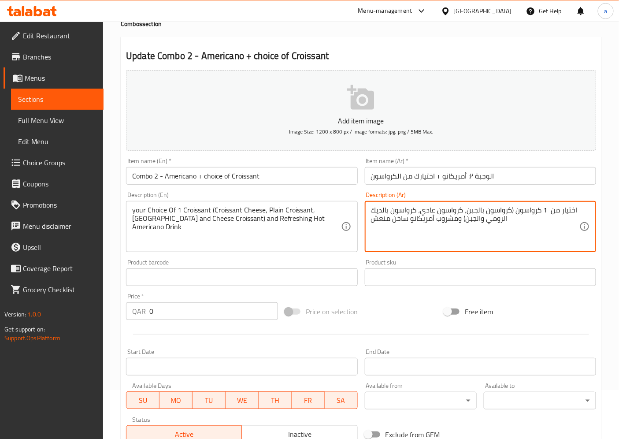
click at [554, 216] on textarea "اختيار من 1 كرواسون (كرواسون بالجبن، كرواسون عادي، كرواسون بالديك الرومي والجبن…" at bounding box center [475, 227] width 208 height 42
click at [549, 236] on textarea "اختيار من 1 كرواسون (كرواسون بالجبن، كرواسون عادي، كرواسون بالديك الرومي والجبن…" at bounding box center [475, 227] width 208 height 42
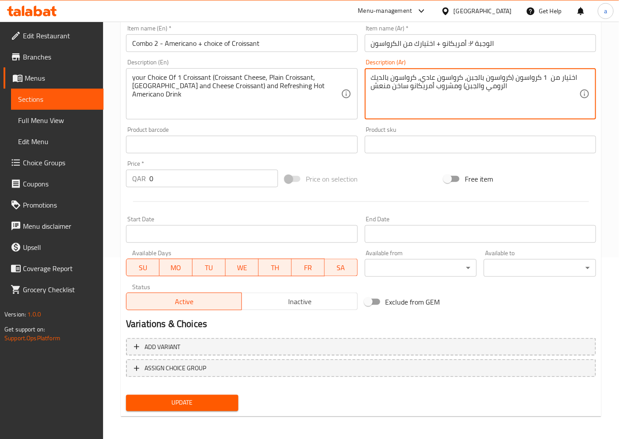
scroll to position [182, 0]
click at [199, 407] on button "Update" at bounding box center [182, 402] width 112 height 16
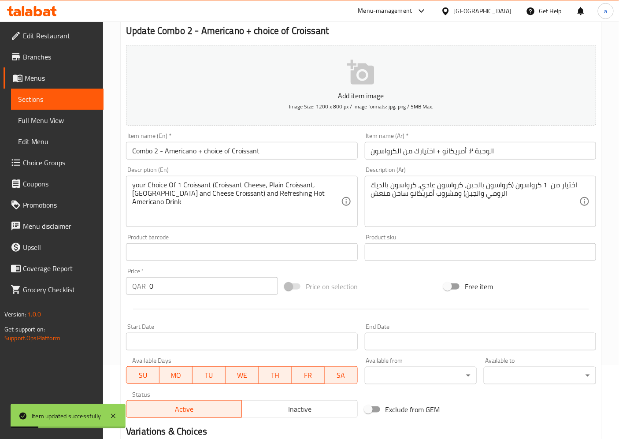
scroll to position [0, 0]
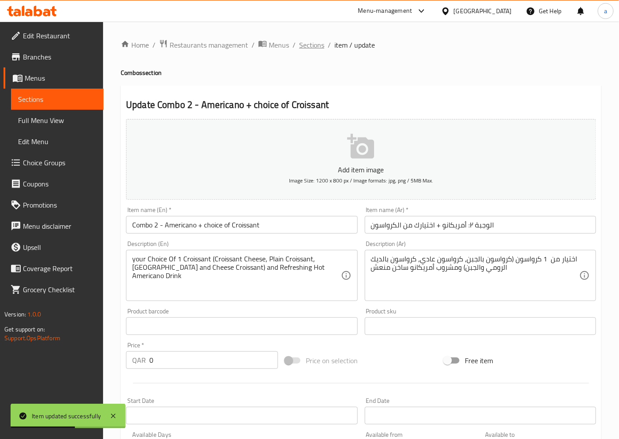
click at [307, 45] on span "Sections" at bounding box center [311, 45] width 25 height 11
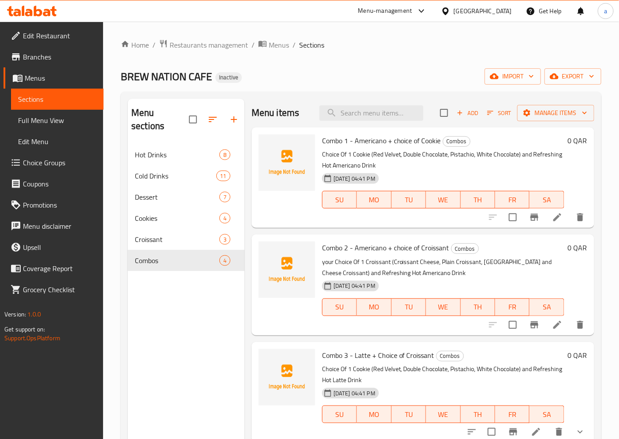
click at [548, 224] on li at bounding box center [557, 217] width 25 height 16
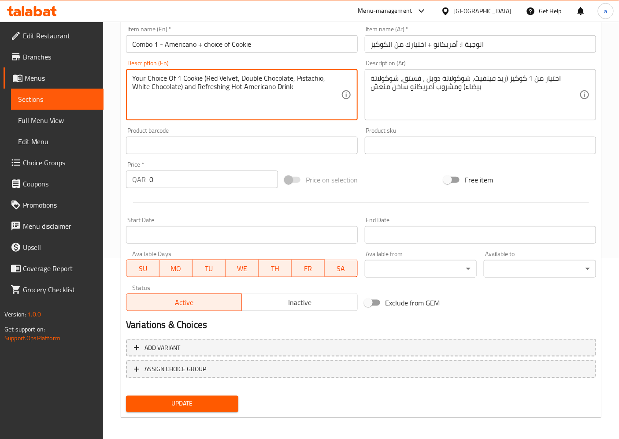
scroll to position [182, 0]
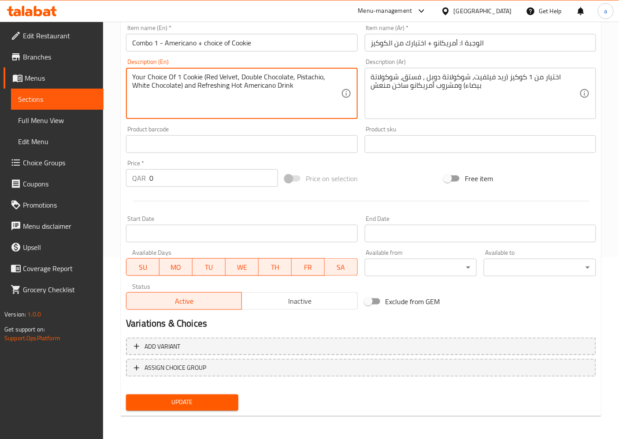
type textarea "Your Choice Of 1 Cookie (Red Velvet, Double Chocolate, Pistachio, White Chocola…"
click at [188, 397] on span "Update" at bounding box center [182, 402] width 98 height 11
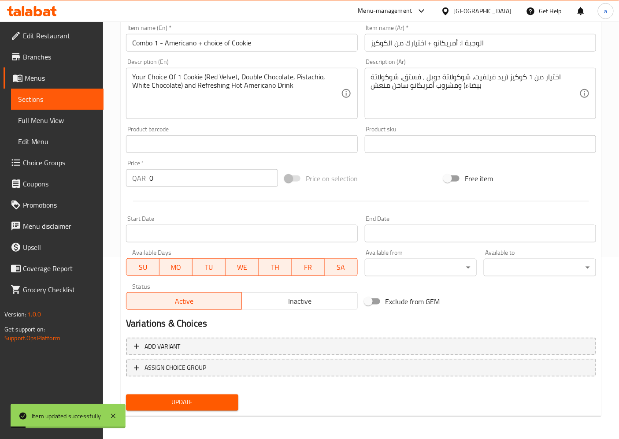
scroll to position [0, 0]
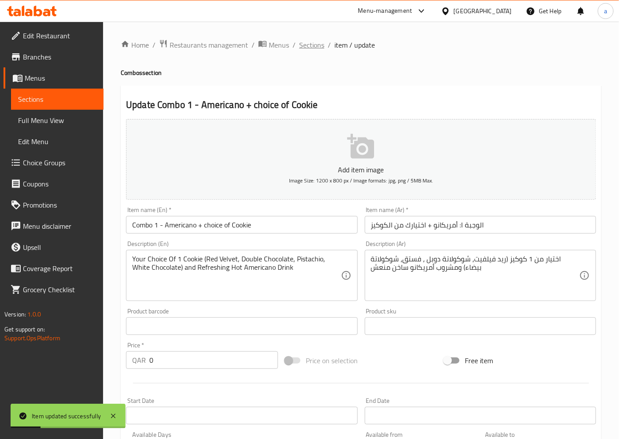
click at [306, 47] on span "Sections" at bounding box center [311, 45] width 25 height 11
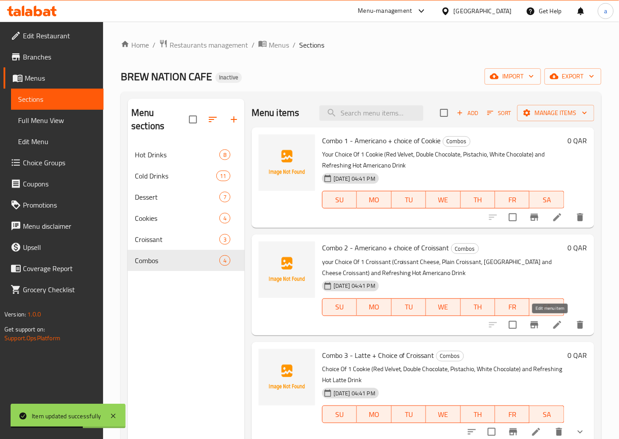
click at [553, 320] on icon at bounding box center [557, 324] width 11 height 11
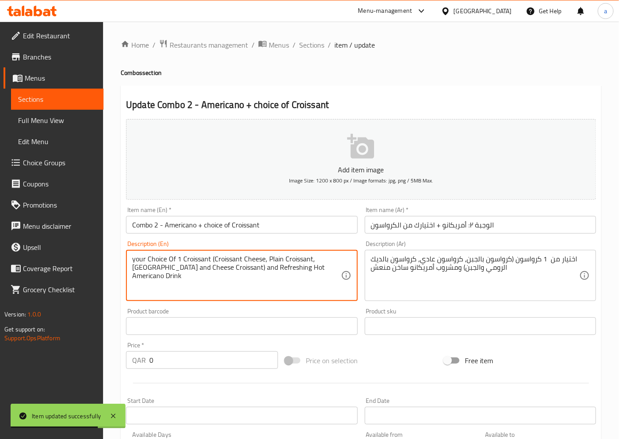
click at [134, 262] on textarea "your Choice Of 1 Croissant (Croissant Cheese, Plain Croissant, Turkey and Chees…" at bounding box center [236, 276] width 208 height 42
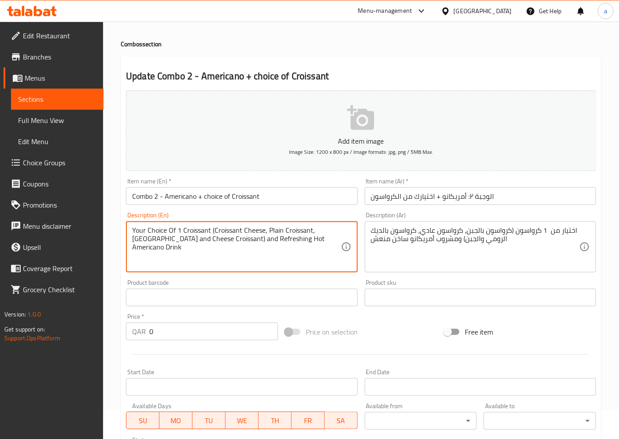
scroll to position [182, 0]
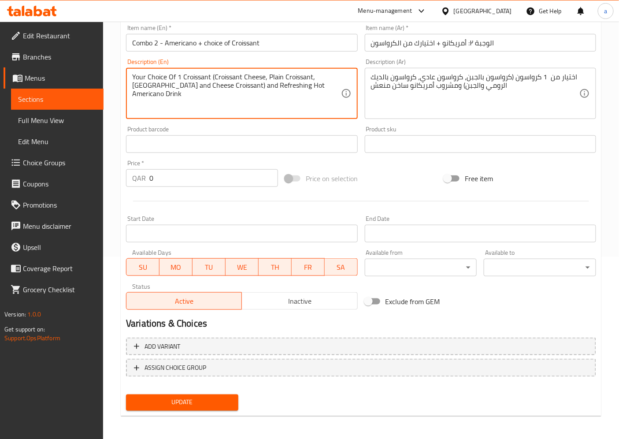
type textarea "Your Choice Of 1 Croissant (Croissant Cheese, Plain Croissant, [GEOGRAPHIC_DATA…"
click at [176, 399] on span "Update" at bounding box center [182, 402] width 98 height 11
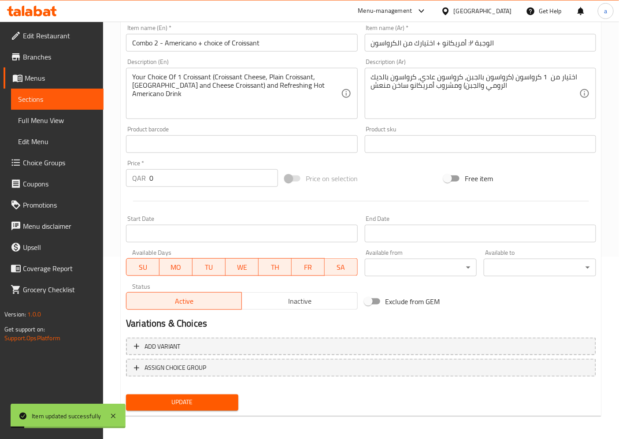
scroll to position [0, 0]
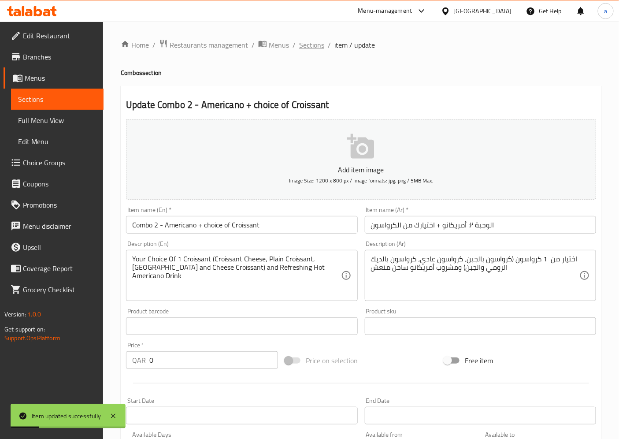
click at [317, 44] on span "Sections" at bounding box center [311, 45] width 25 height 11
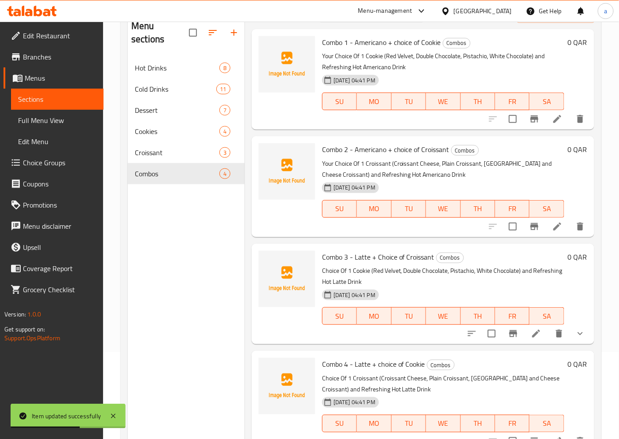
scroll to position [98, 0]
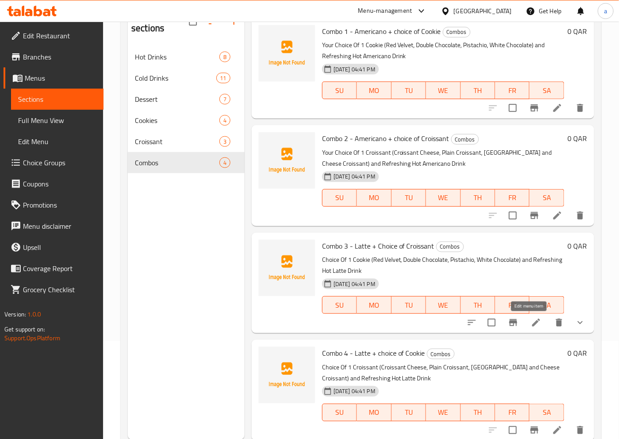
click at [532, 321] on icon at bounding box center [536, 322] width 8 height 8
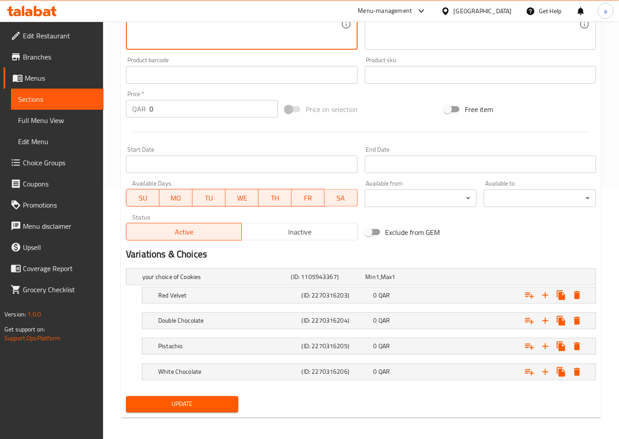
scroll to position [254, 0]
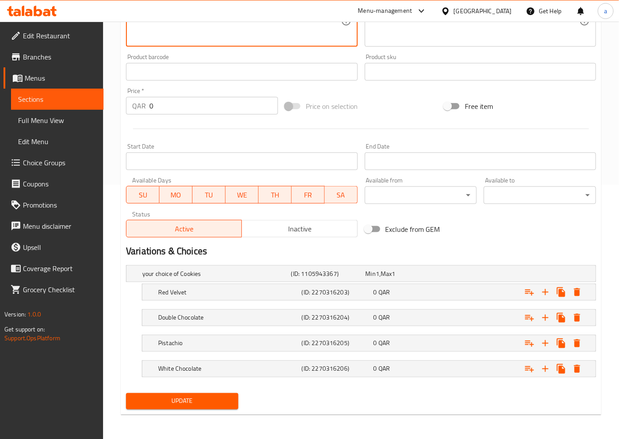
type textarea "Your Choice Of 1 Cookie (Red Velvet, Double Chocolate, Pistachio, White Chocola…"
click at [195, 394] on button "Update" at bounding box center [182, 401] width 112 height 16
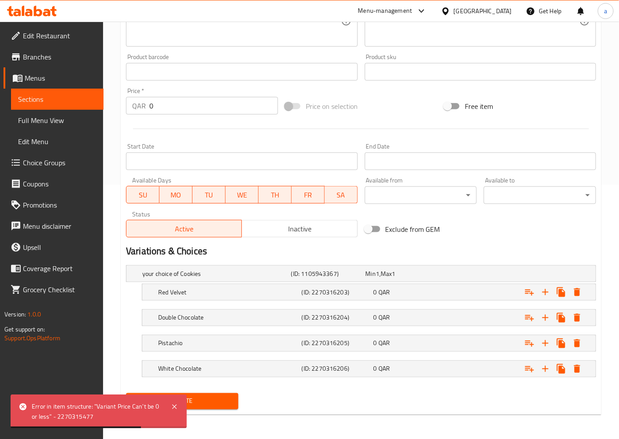
click at [226, 399] on span "Update" at bounding box center [182, 400] width 98 height 11
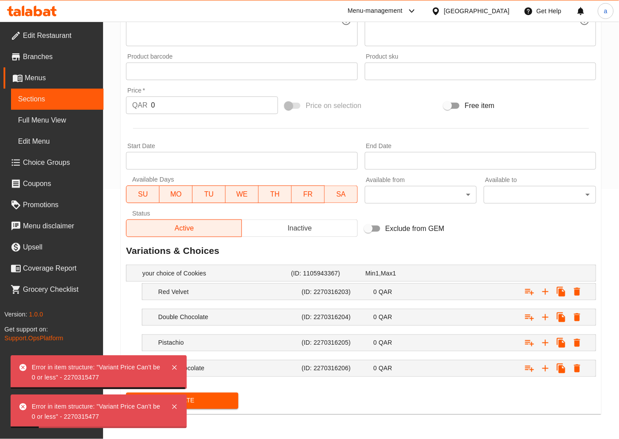
scroll to position [249, 0]
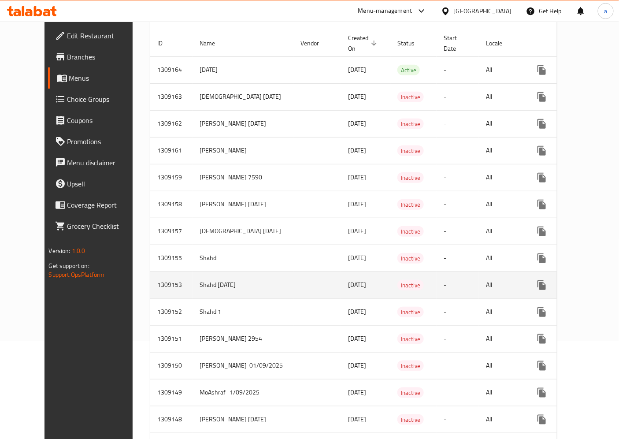
scroll to position [147, 0]
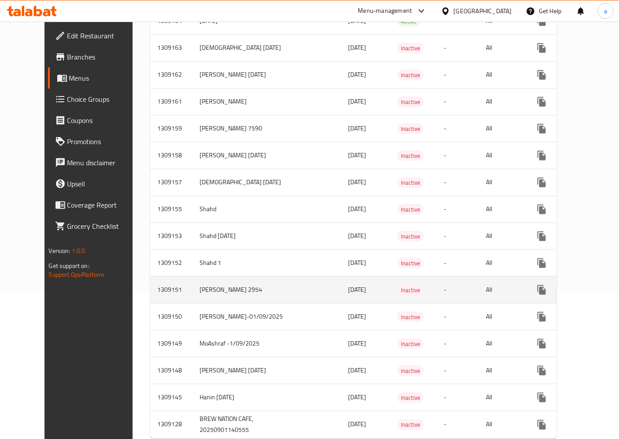
click at [600, 287] on icon "enhanced table" at bounding box center [605, 289] width 11 height 11
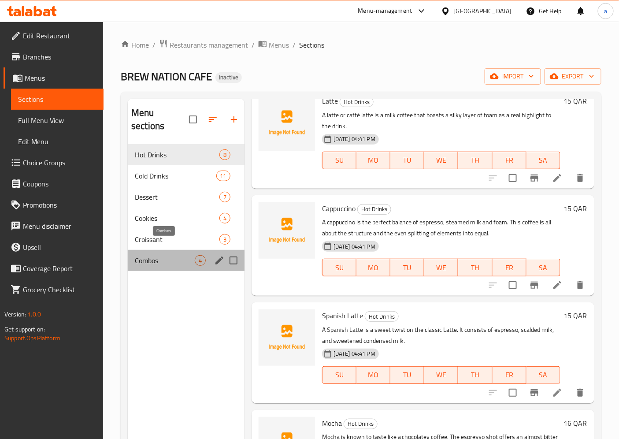
click at [166, 255] on span "Combos" at bounding box center [165, 260] width 60 height 11
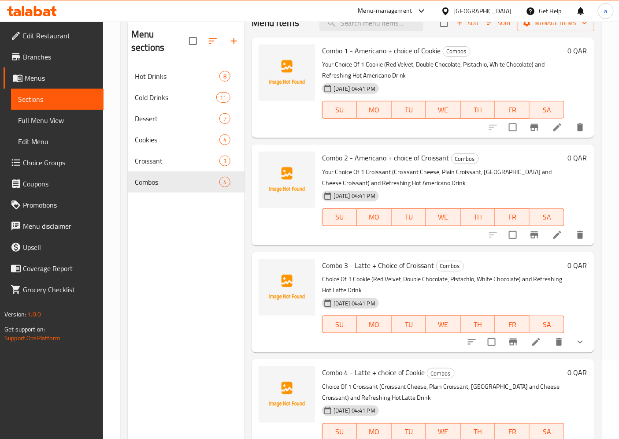
scroll to position [123, 0]
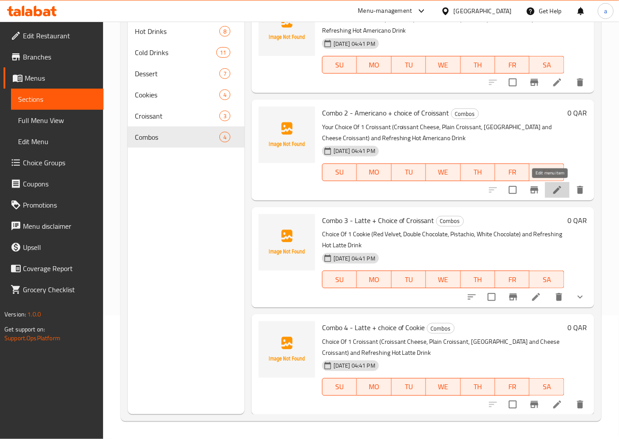
click at [552, 191] on icon at bounding box center [557, 189] width 11 height 11
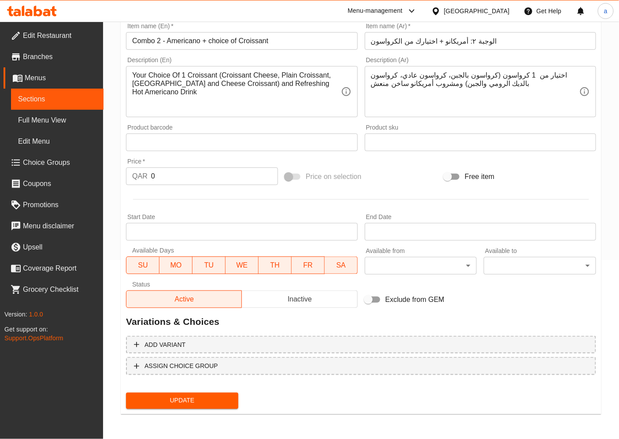
scroll to position [177, 0]
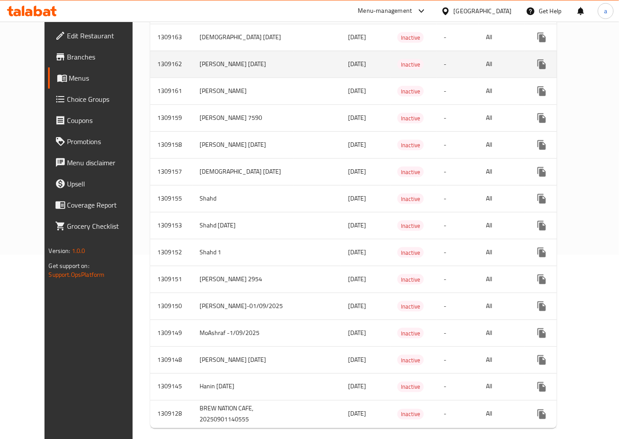
scroll to position [206, 0]
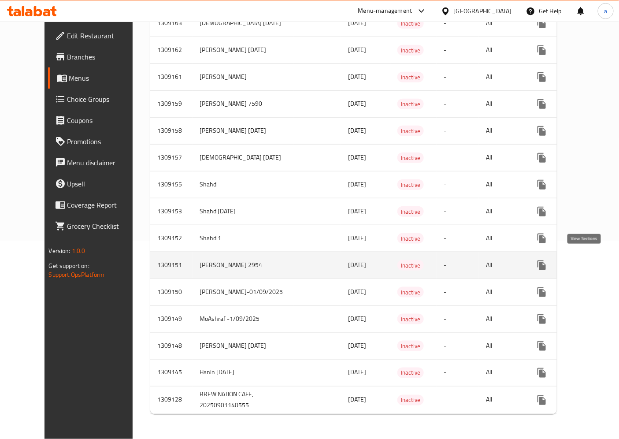
click at [594, 261] on link "enhanced table" at bounding box center [604, 265] width 21 height 21
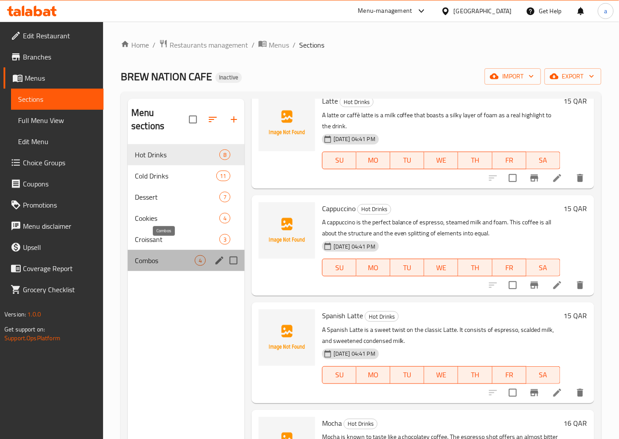
click at [165, 255] on span "Combos" at bounding box center [165, 260] width 60 height 11
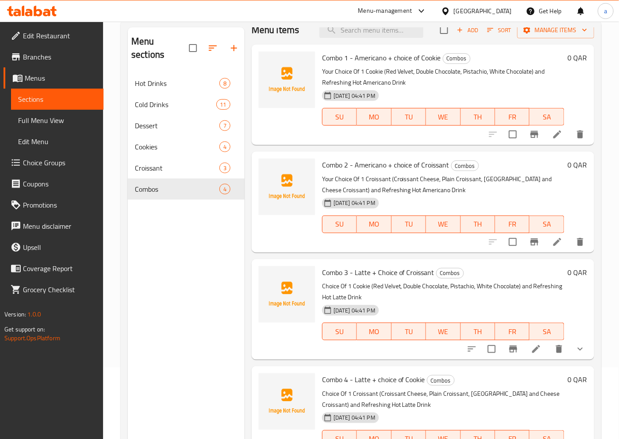
scroll to position [123, 0]
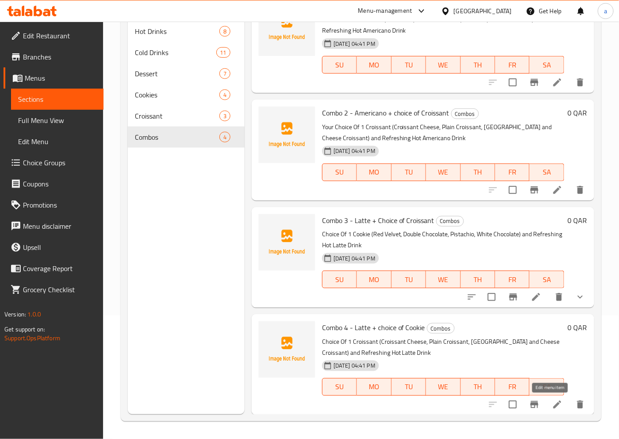
click at [553, 407] on icon at bounding box center [557, 404] width 8 height 8
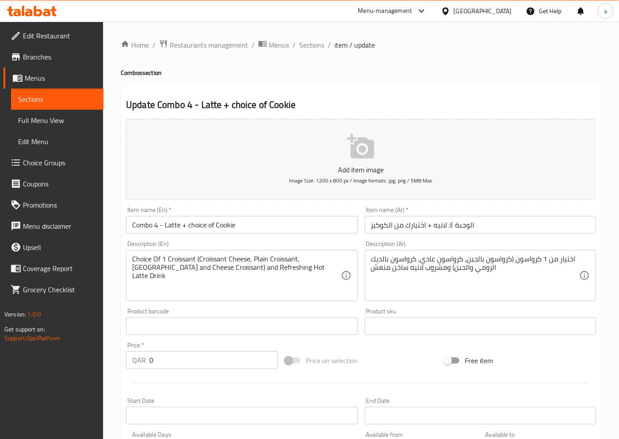
click at [130, 260] on div "Choice Of 1 Croissant (Croissant Cheese, Plain Croissant, Turkey and Cheese Cro…" at bounding box center [241, 275] width 231 height 51
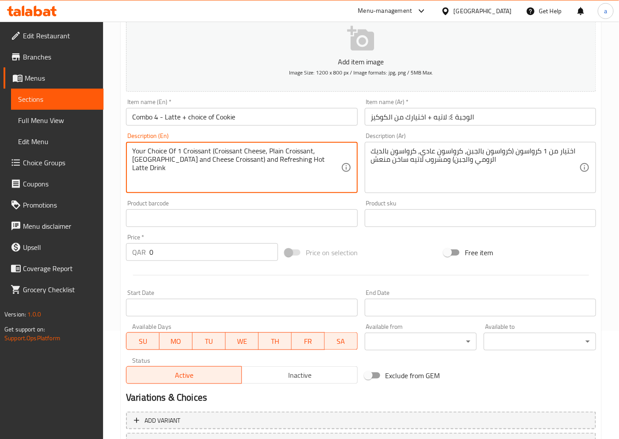
scroll to position [182, 0]
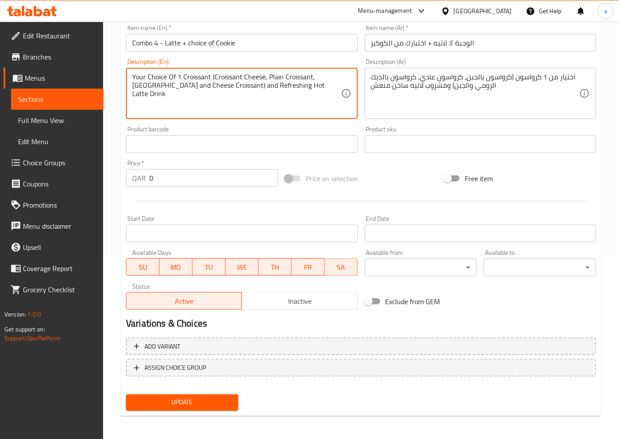
type textarea "Your Choice Of 1 Croissant (Croissant Cheese, Plain Croissant, [GEOGRAPHIC_DATA…"
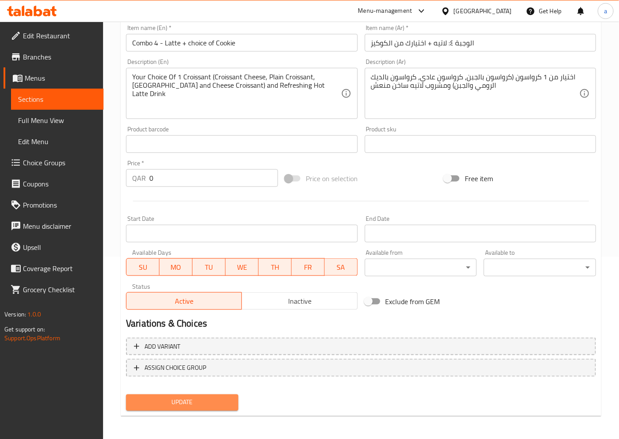
click at [196, 406] on button "Update" at bounding box center [182, 402] width 112 height 16
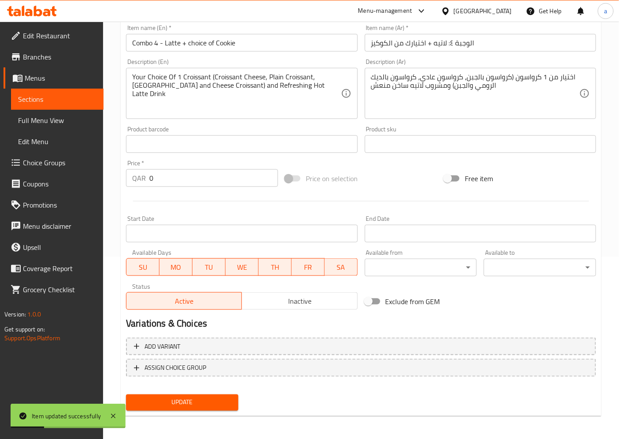
click at [84, 98] on span "Sections" at bounding box center [57, 99] width 78 height 11
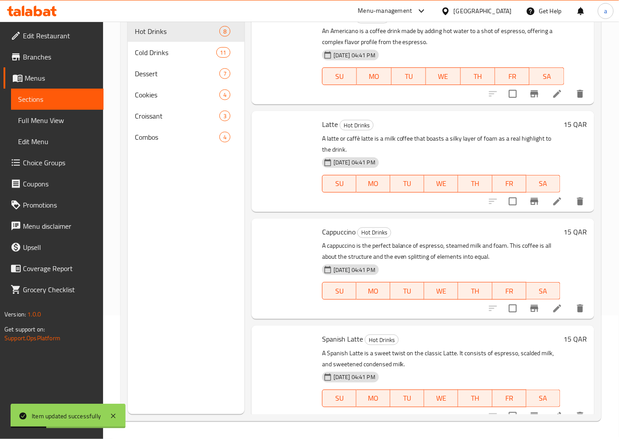
scroll to position [123, 0]
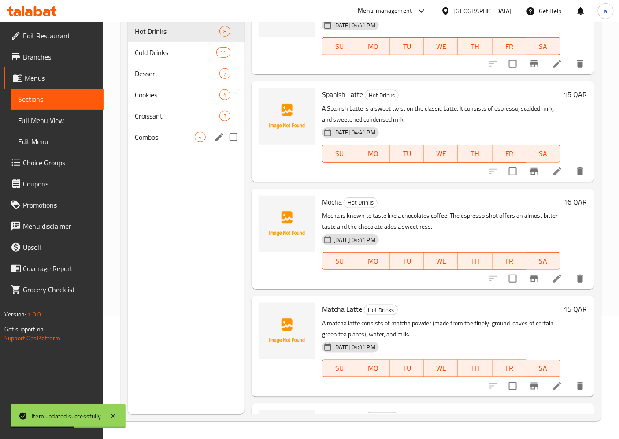
click at [185, 126] on div "Combos 4" at bounding box center [186, 136] width 117 height 21
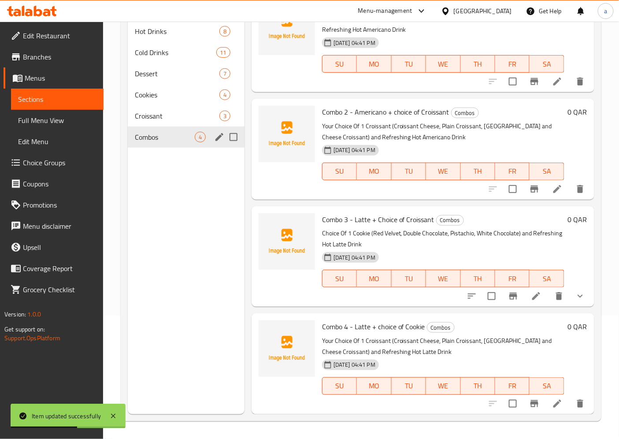
scroll to position [11, 0]
click at [536, 297] on li at bounding box center [536, 297] width 25 height 16
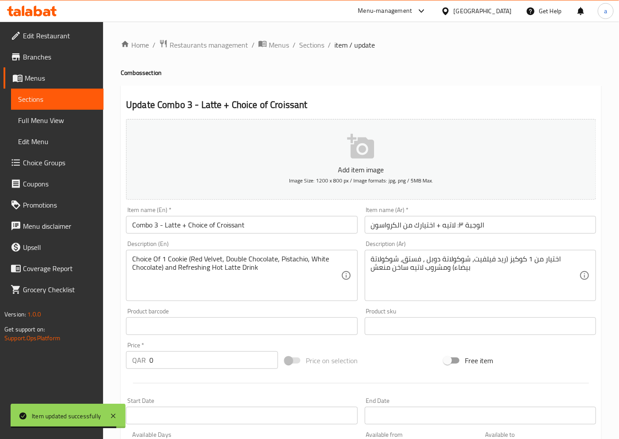
click at [129, 260] on div "Choice Of 1 Cookie (Red Velvet, Double Chocolate, Pistachio, White Chocolate) a…" at bounding box center [241, 275] width 231 height 51
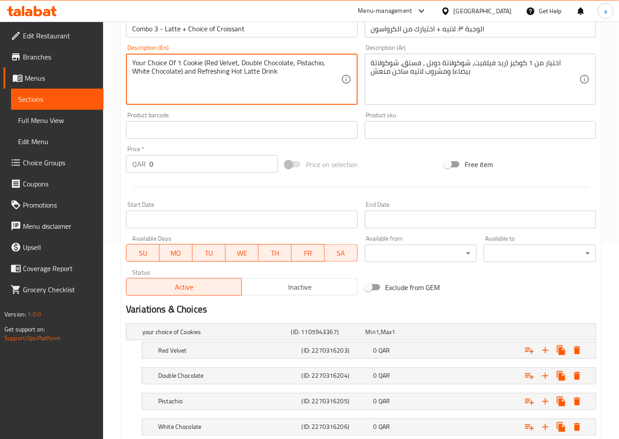
scroll to position [254, 0]
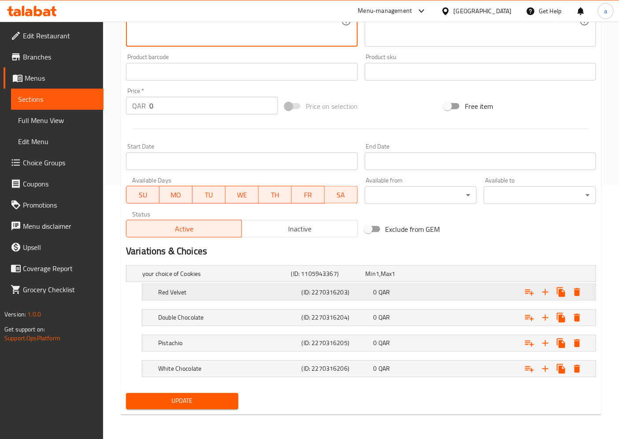
type textarea "Your Choice Of 1 Cookie (Red Velvet, Double Chocolate, Pistachio, White Chocola…"
click at [195, 278] on h5 "Red Velvet" at bounding box center [214, 273] width 145 height 9
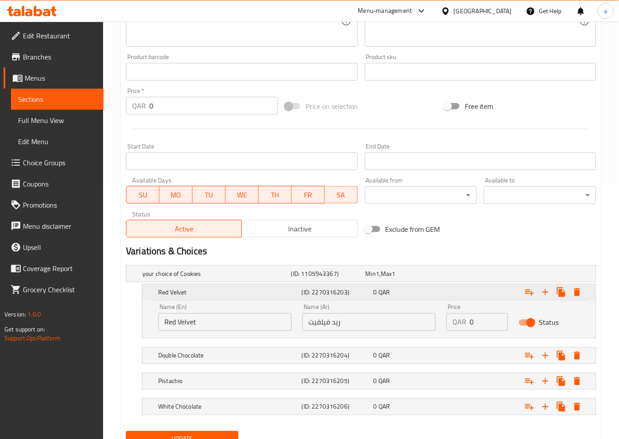
click at [195, 288] on h5 "Red Velvet" at bounding box center [228, 292] width 140 height 9
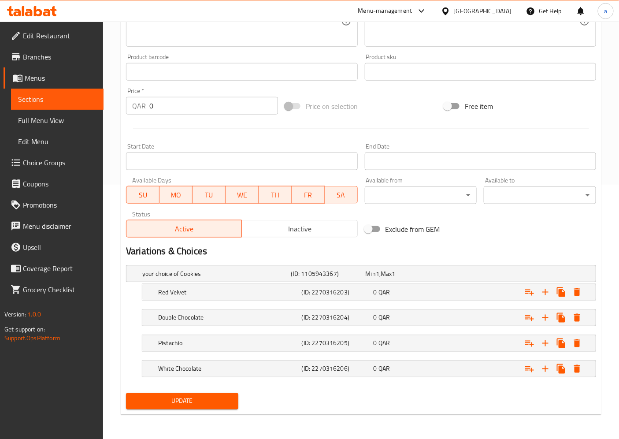
click at [525, 262] on div "your choice of Cookies (ID: 1105943367) Min 1 , Max 1 Name (En) your choice of …" at bounding box center [360, 326] width 477 height 128
click at [211, 403] on span "Update" at bounding box center [182, 400] width 98 height 11
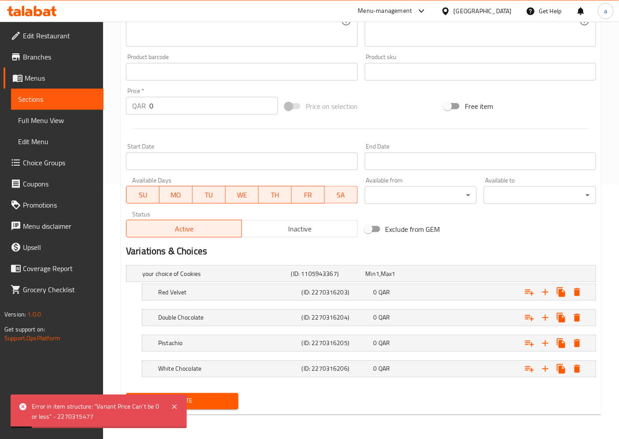
scroll to position [0, 0]
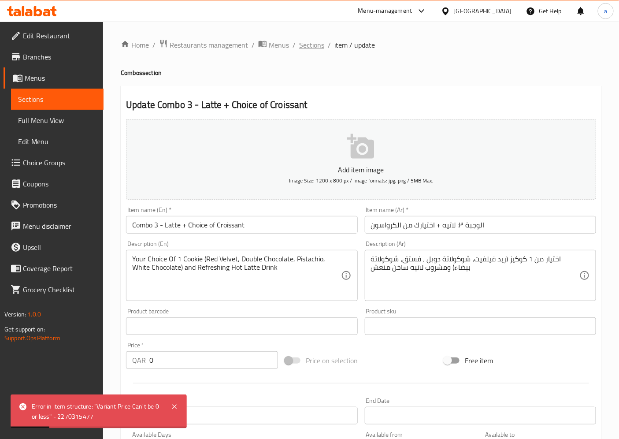
click at [315, 41] on span "Sections" at bounding box center [311, 45] width 25 height 11
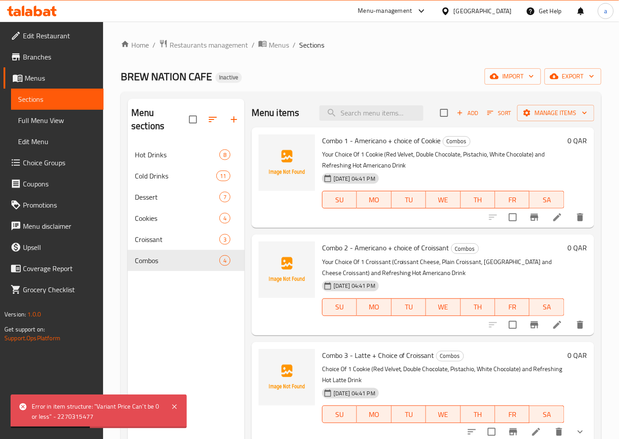
scroll to position [11, 0]
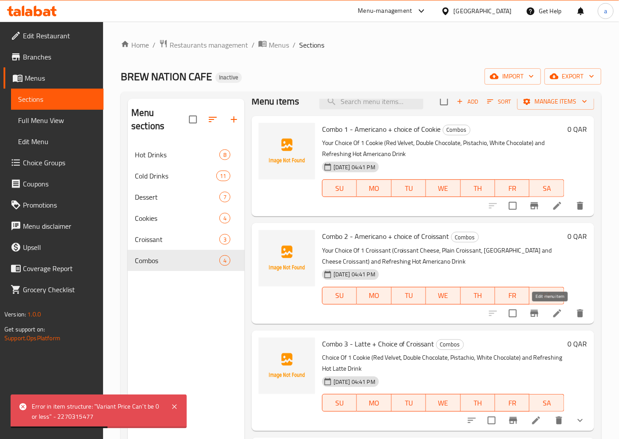
click at [552, 316] on icon at bounding box center [557, 313] width 11 height 11
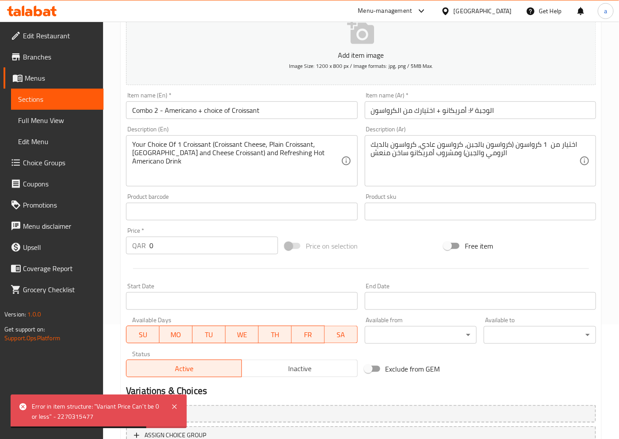
scroll to position [182, 0]
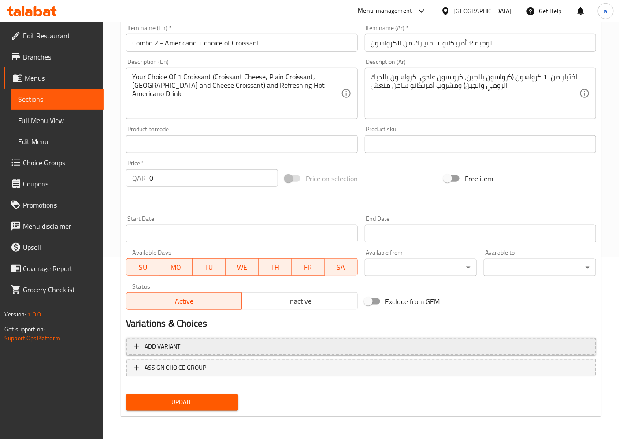
click at [204, 339] on button "Add variant" at bounding box center [361, 346] width 470 height 18
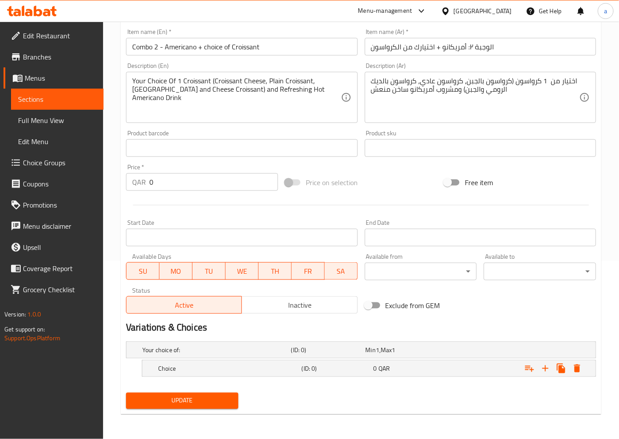
scroll to position [177, 0]
click at [230, 357] on div "Your choice of: (ID: 0) Min 1 , Max 1" at bounding box center [363, 349] width 446 height 19
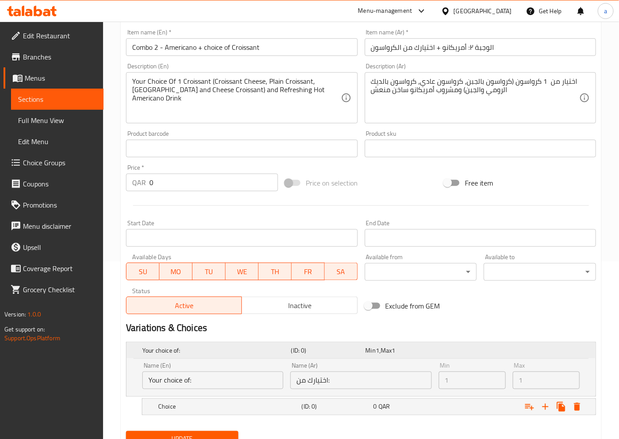
click at [230, 357] on div "Your choice of: (ID: 0) Min 1 , Max 1" at bounding box center [363, 349] width 446 height 19
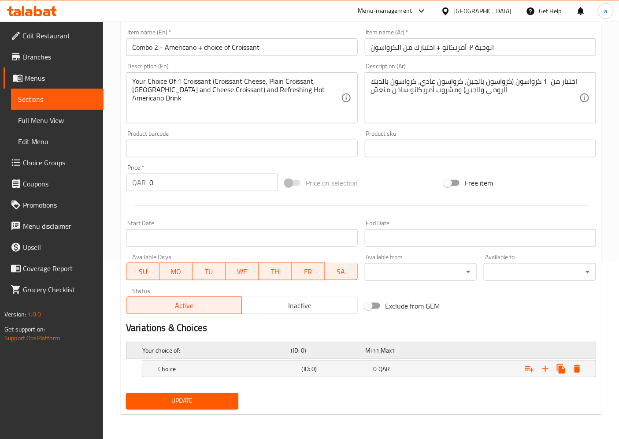
click at [200, 350] on h5 "Your choice of:" at bounding box center [214, 350] width 145 height 9
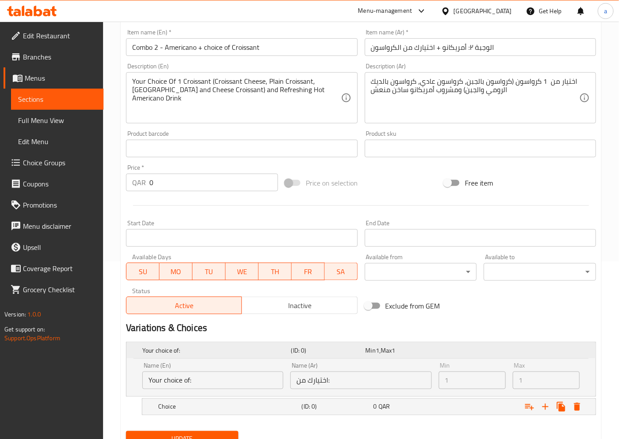
click at [200, 350] on h5 "Your choice of:" at bounding box center [214, 350] width 145 height 9
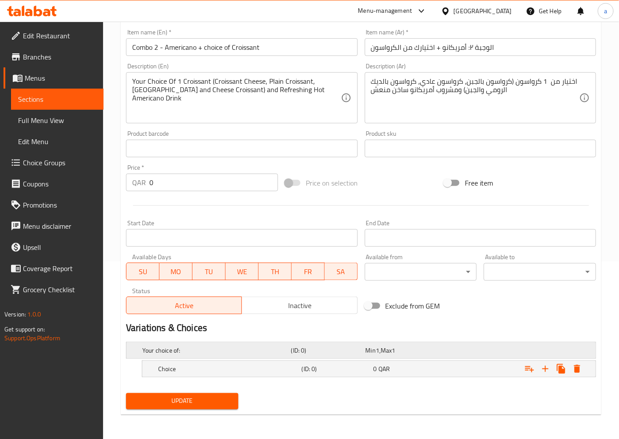
click at [200, 350] on h5 "Your choice of:" at bounding box center [214, 350] width 145 height 9
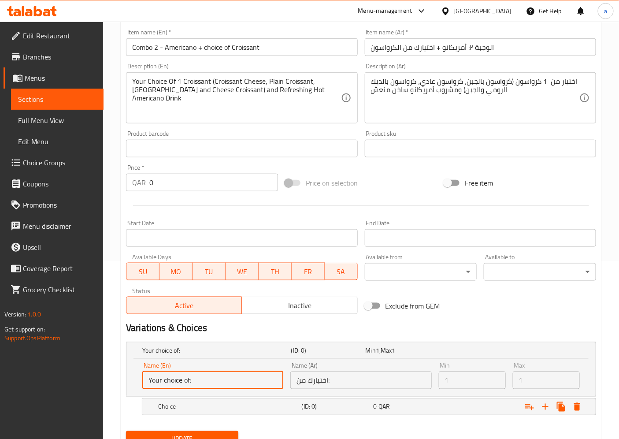
click at [240, 380] on input "Your choice of:" at bounding box center [212, 380] width 141 height 18
click at [349, 384] on input "اختيارك من:" at bounding box center [360, 380] width 141 height 18
click at [353, 328] on h2 "Variations & Choices" at bounding box center [361, 327] width 470 height 13
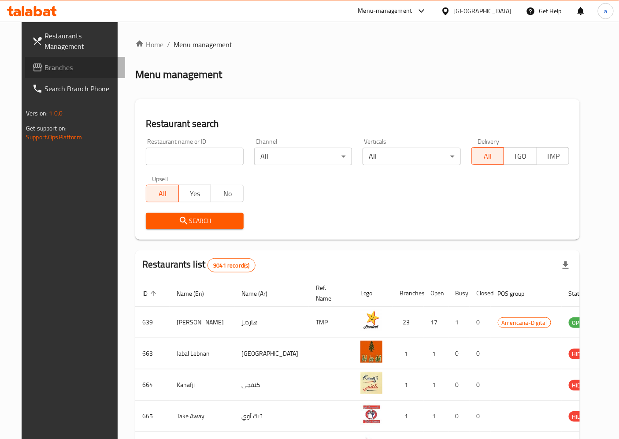
click at [80, 64] on span "Branches" at bounding box center [81, 67] width 74 height 11
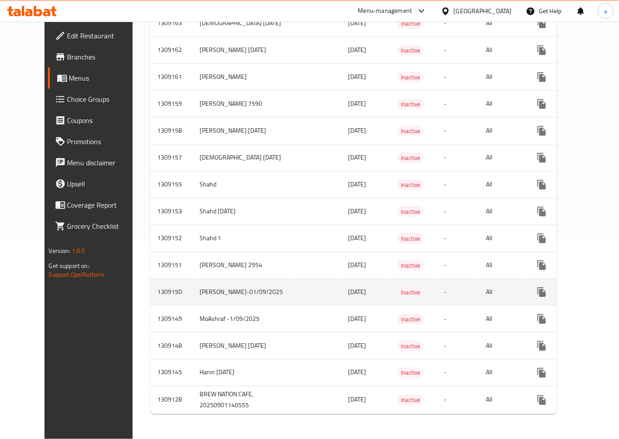
scroll to position [206, 0]
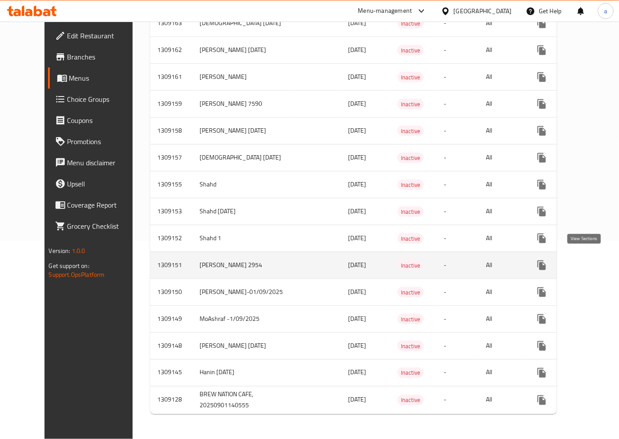
click at [600, 260] on icon "enhanced table" at bounding box center [605, 265] width 11 height 11
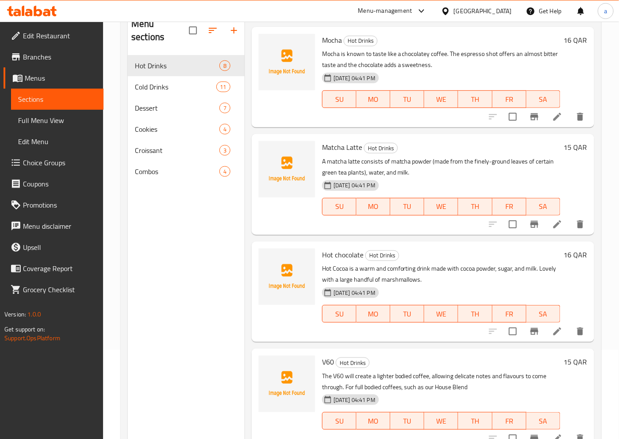
scroll to position [123, 0]
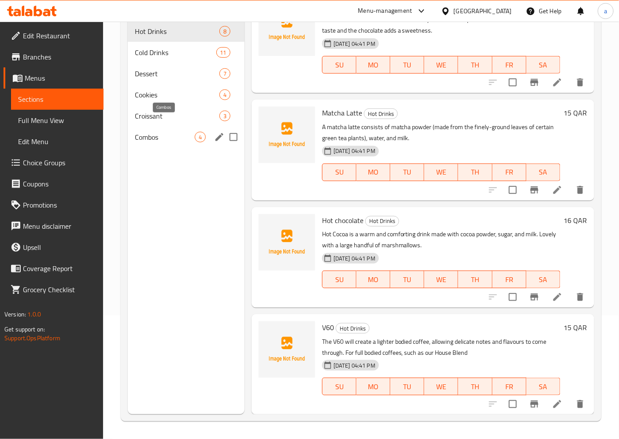
click at [176, 132] on span "Combos" at bounding box center [165, 137] width 60 height 11
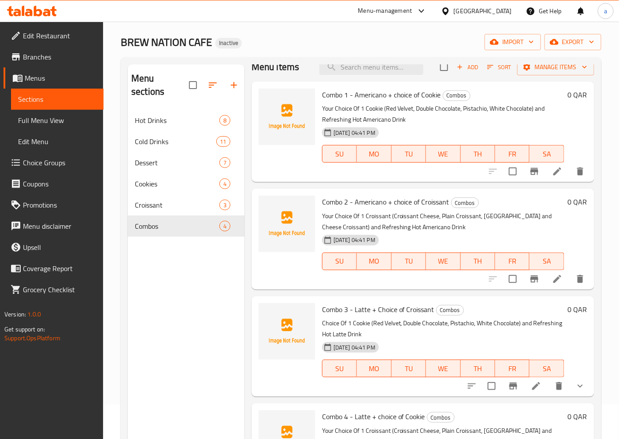
scroll to position [123, 0]
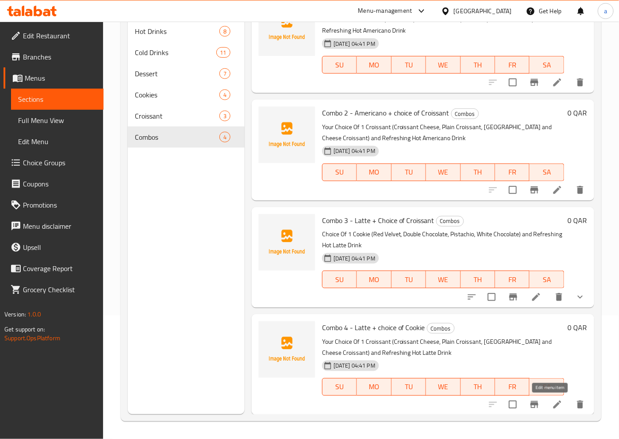
click at [552, 408] on icon at bounding box center [557, 404] width 11 height 11
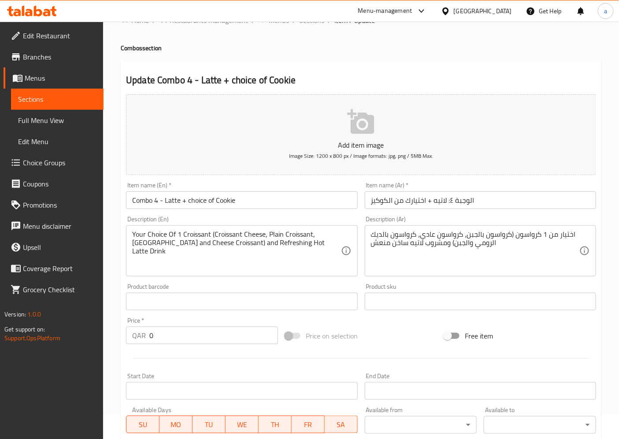
scroll to position [49, 0]
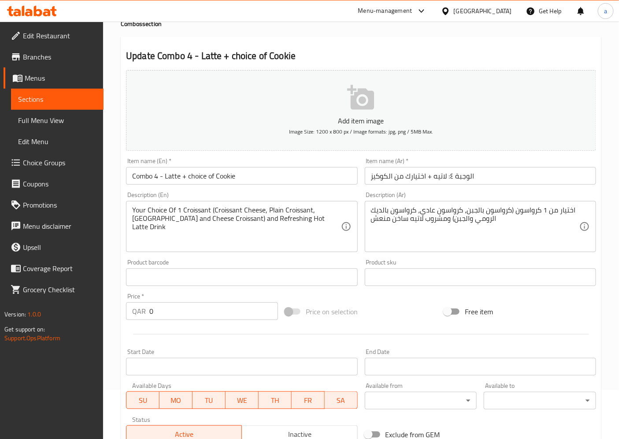
click at [291, 312] on span at bounding box center [292, 311] width 15 height 6
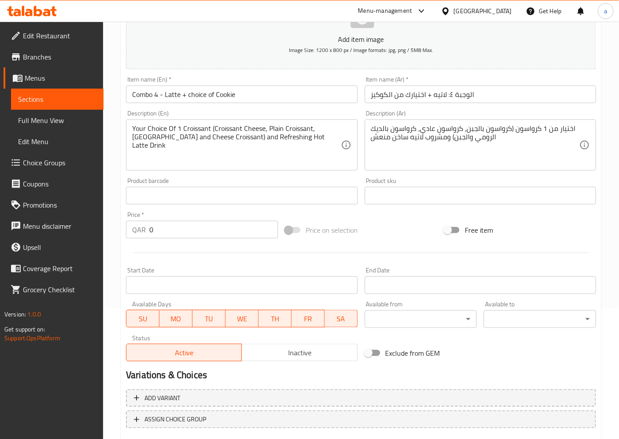
scroll to position [147, 0]
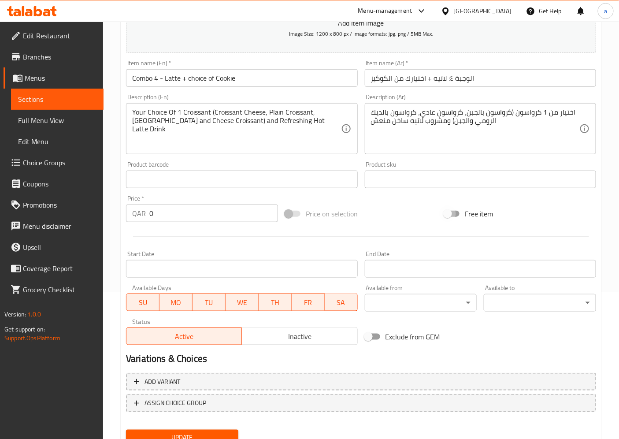
click at [456, 213] on input "Free item" at bounding box center [447, 213] width 50 height 17
click at [456, 213] on input "Free item" at bounding box center [456, 213] width 50 height 17
checkbox input "false"
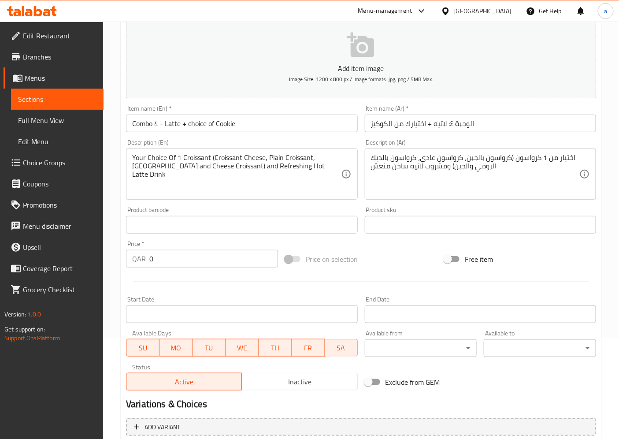
scroll to position [0, 0]
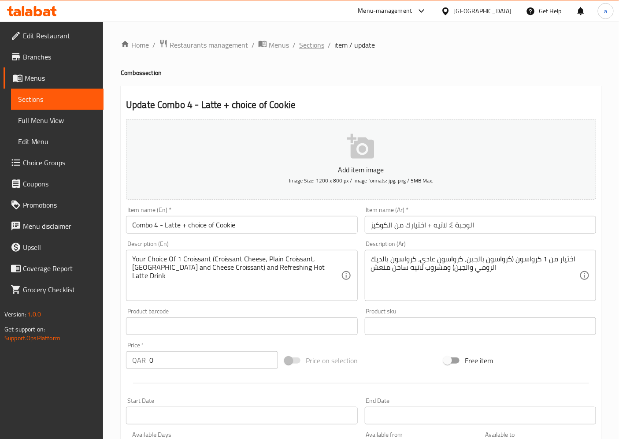
click at [317, 43] on span "Sections" at bounding box center [311, 45] width 25 height 11
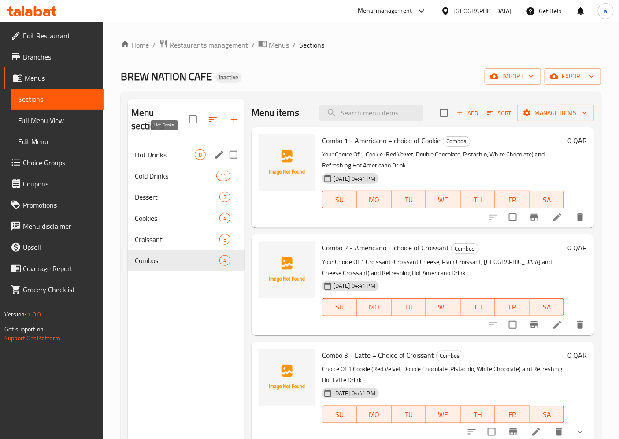
click at [159, 149] on span "Hot Drinks" at bounding box center [165, 154] width 60 height 11
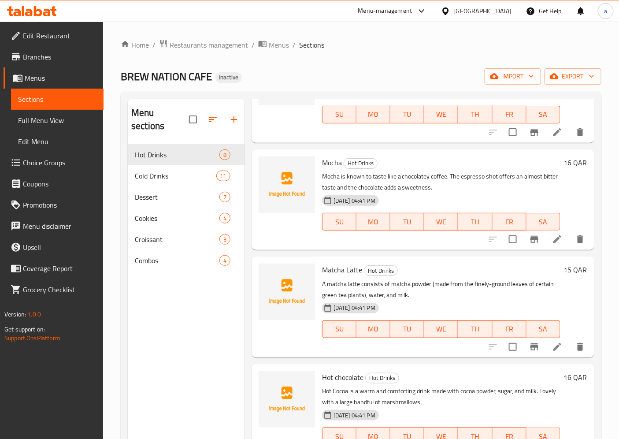
scroll to position [440, 0]
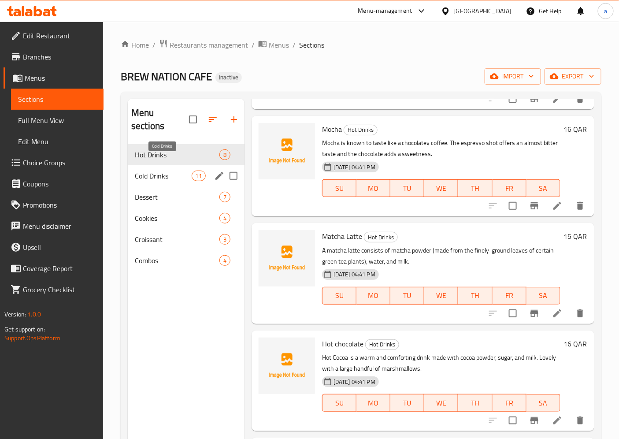
click at [151, 170] on span "Cold Drinks" at bounding box center [163, 175] width 56 height 11
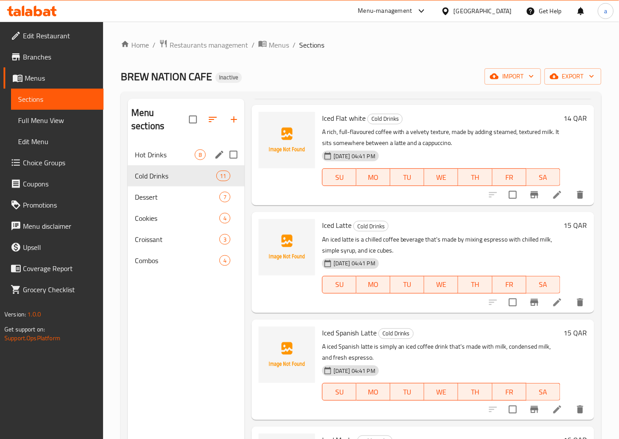
click at [169, 149] on span "Hot Drinks" at bounding box center [165, 154] width 60 height 11
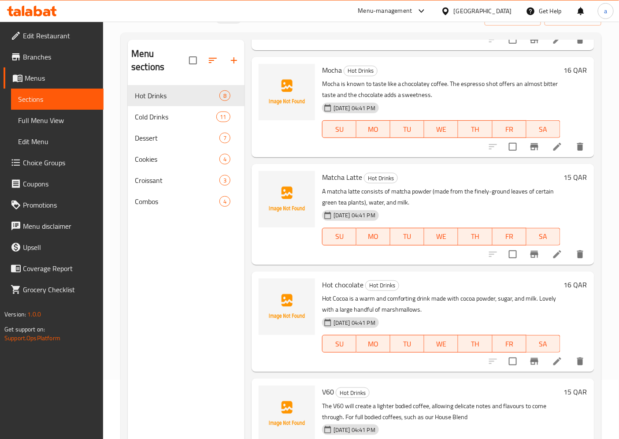
scroll to position [123, 0]
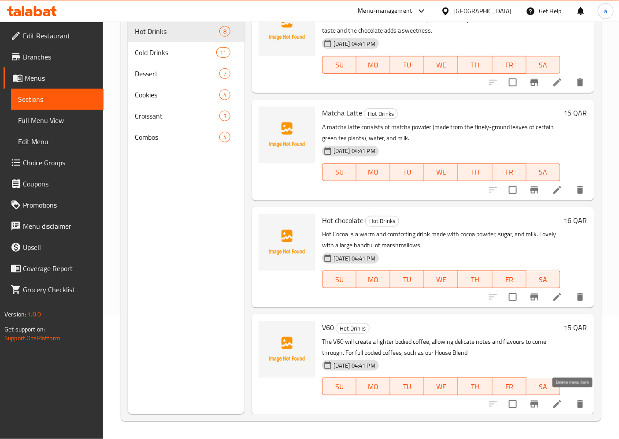
click at [575, 404] on icon "delete" at bounding box center [580, 403] width 11 height 11
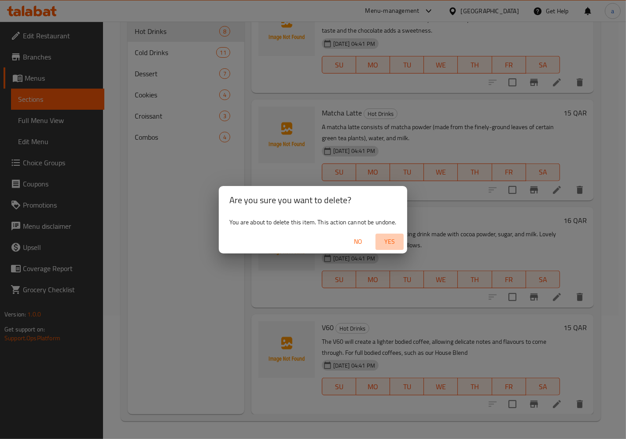
click at [386, 241] on span "Yes" at bounding box center [389, 241] width 21 height 11
click at [391, 243] on span "Yes" at bounding box center [389, 241] width 21 height 11
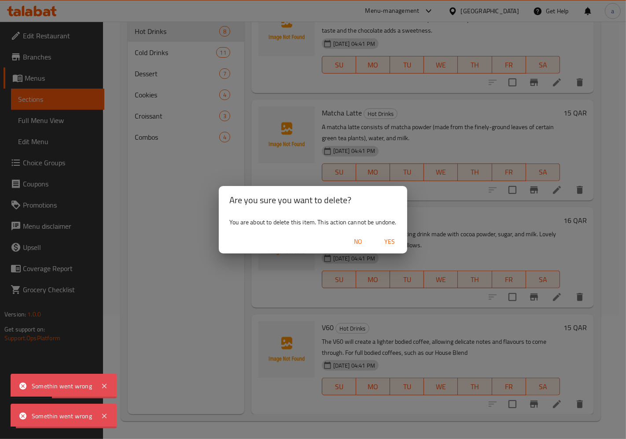
click at [413, 351] on div "Are you sure you want to delete? You are about to delete this item. This action…" at bounding box center [313, 219] width 626 height 439
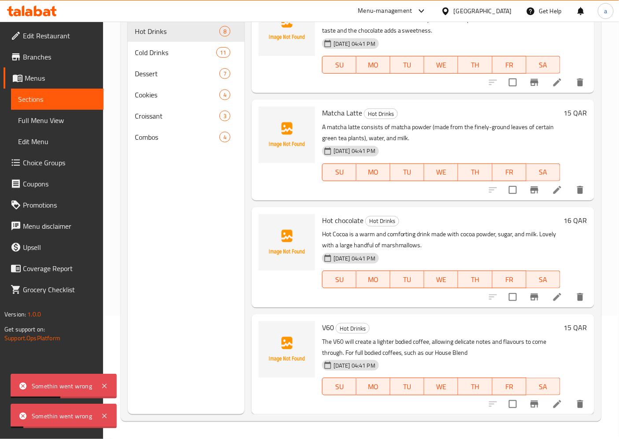
click at [552, 402] on icon at bounding box center [557, 403] width 11 height 11
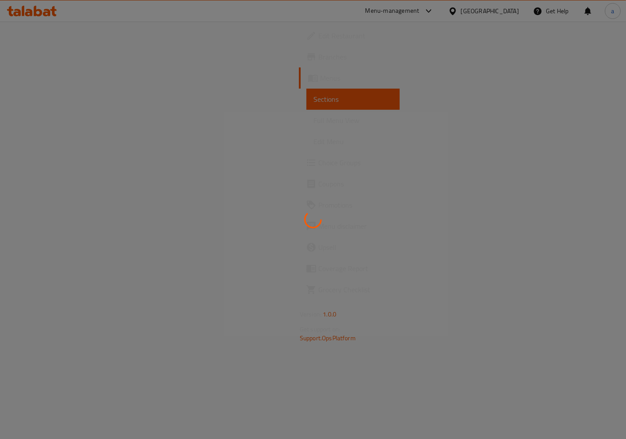
click at [346, 128] on div at bounding box center [313, 219] width 626 height 439
click at [353, 76] on div at bounding box center [313, 219] width 626 height 439
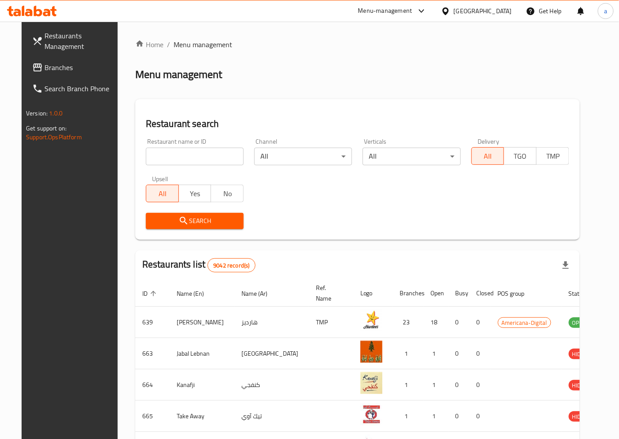
click at [44, 67] on span "Branches" at bounding box center [81, 67] width 74 height 11
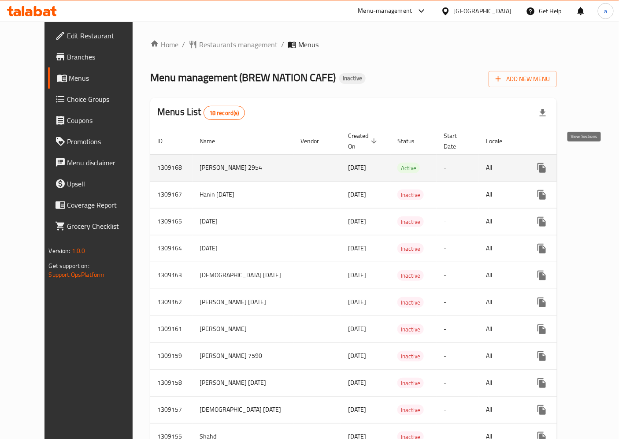
click at [600, 162] on icon "enhanced table" at bounding box center [605, 167] width 11 height 11
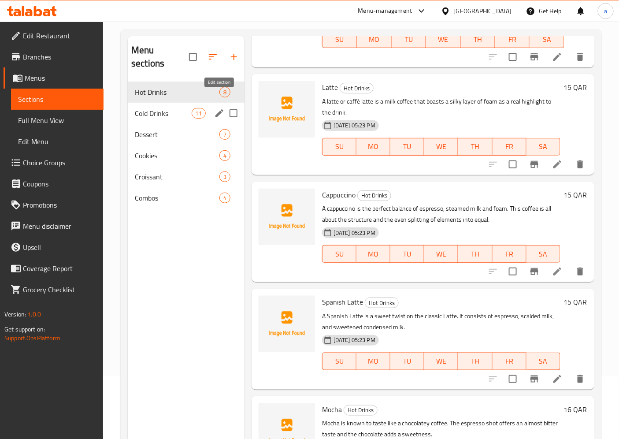
scroll to position [123, 0]
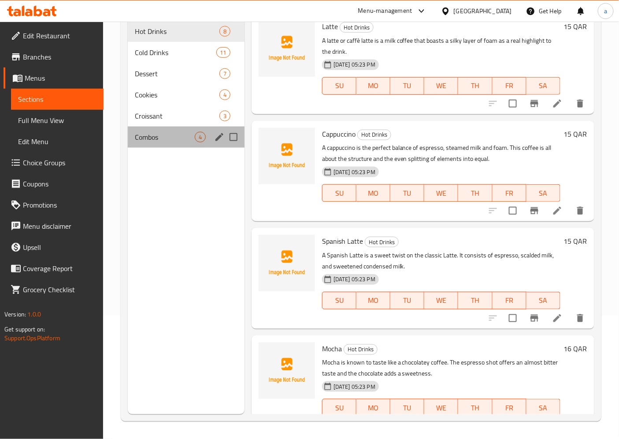
click at [183, 130] on div "Combos 4" at bounding box center [186, 136] width 117 height 21
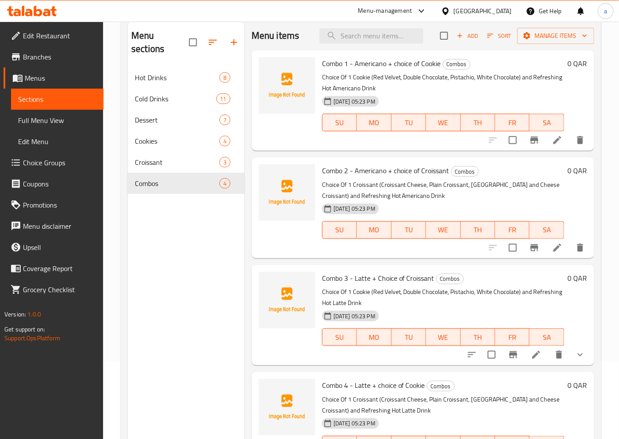
scroll to position [25, 0]
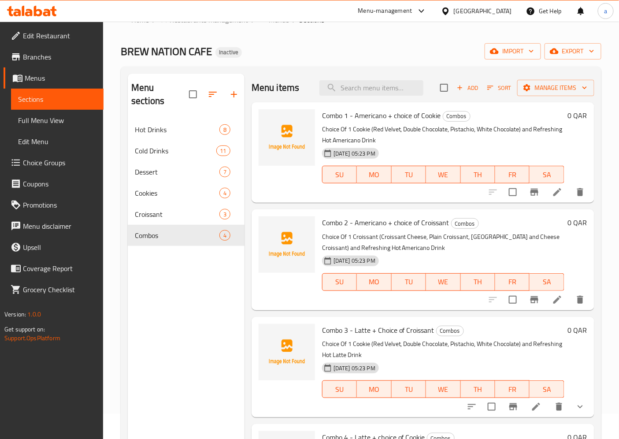
click at [553, 192] on icon at bounding box center [557, 192] width 8 height 8
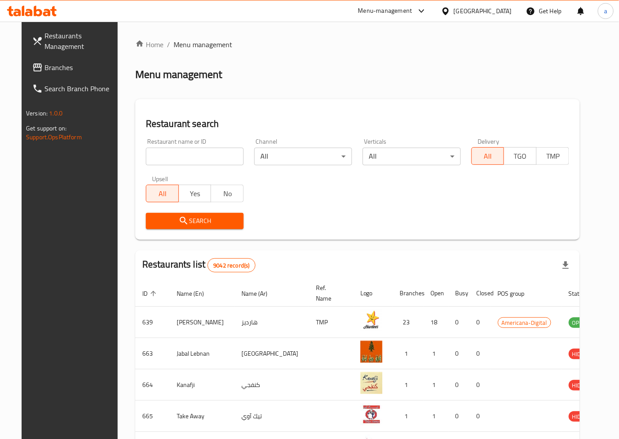
click at [54, 68] on span "Branches" at bounding box center [81, 67] width 74 height 11
click at [50, 49] on span "Restaurants Management" at bounding box center [81, 40] width 74 height 21
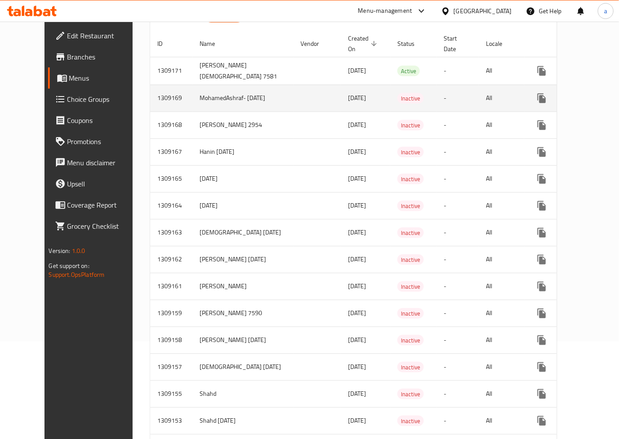
scroll to position [98, 0]
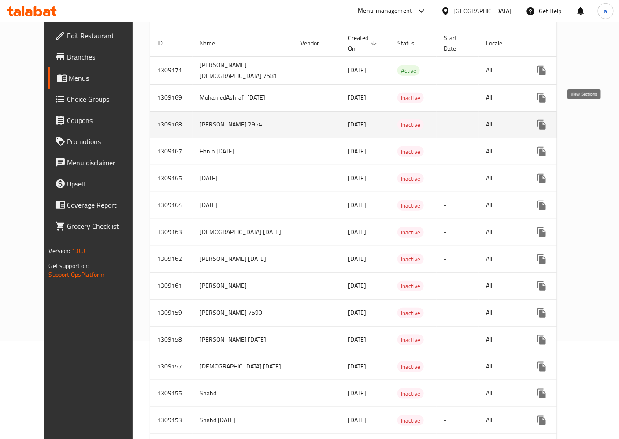
click at [600, 120] on icon "enhanced table" at bounding box center [605, 124] width 11 height 11
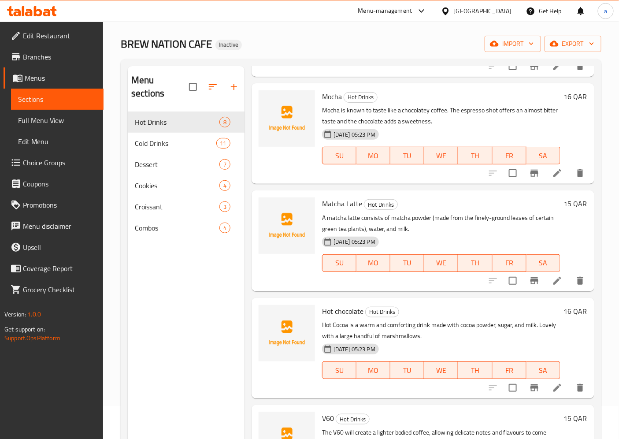
scroll to position [123, 0]
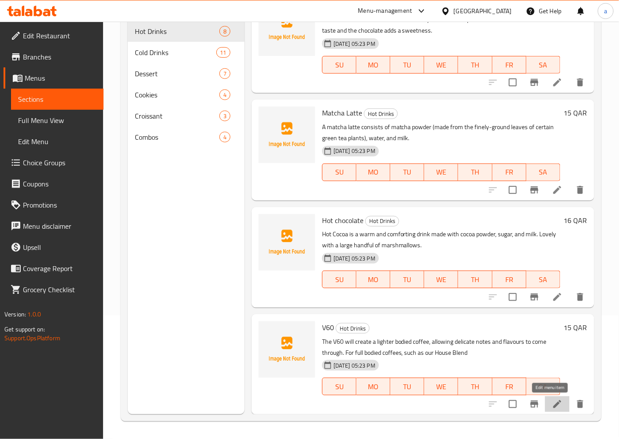
click at [552, 404] on icon at bounding box center [557, 403] width 11 height 11
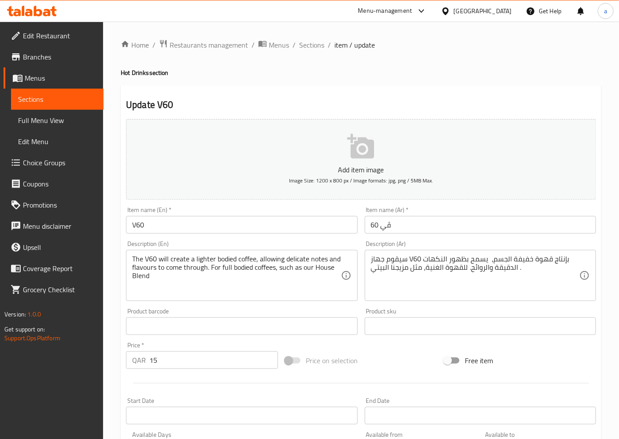
scroll to position [182, 0]
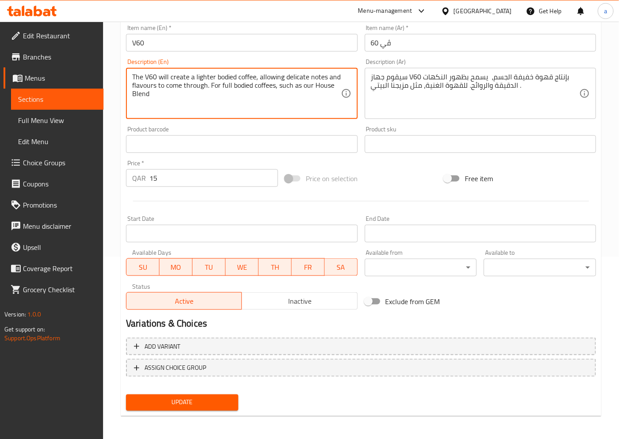
drag, startPoint x: 300, startPoint y: 89, endPoint x: 279, endPoint y: 91, distance: 21.2
type textarea "The V60 will create a lighter bodied coffee, allowing delicate notes and flavou…"
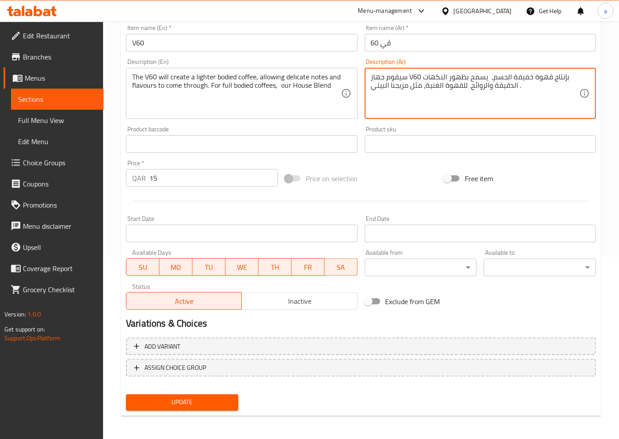
click at [414, 86] on textarea "سيقوم جهاز V60 بإنتاج قهوة خفيفة الجسم، يسمح بظهور النكهات الدقيقة والروائح. لل…" at bounding box center [475, 94] width 208 height 42
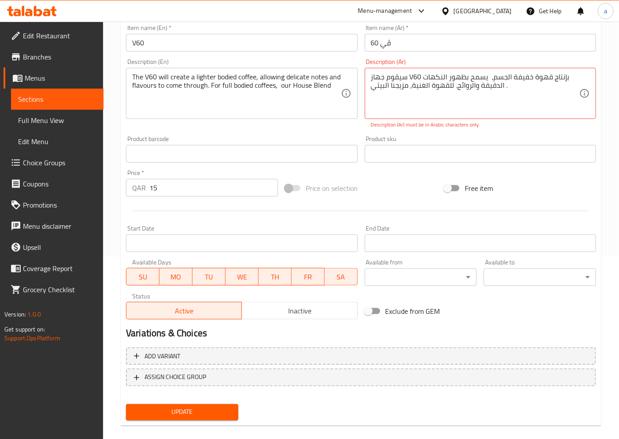
click at [200, 398] on div "Add item image Image Size: 1200 x 800 px / Image formats: jpg, png / 5MB Max. I…" at bounding box center [360, 179] width 477 height 490
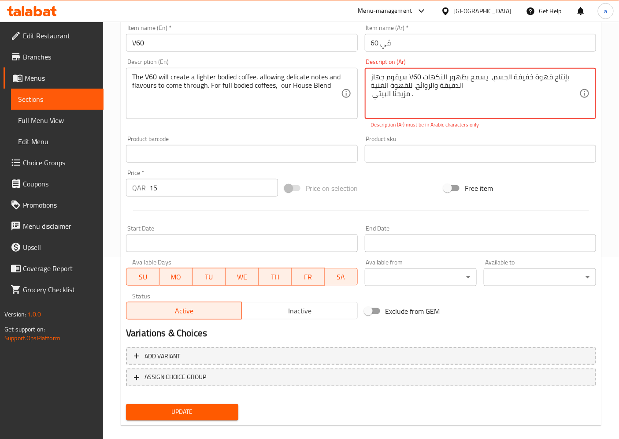
type textarea "سيقوم جهاز V60 بإنتاج قهوة خفيفة الجسم، يسمح بظهور النكهات الدقيقة والروائح. لل…"
click at [212, 420] on div "Update" at bounding box center [181, 411] width 119 height 23
click at [212, 409] on span "Update" at bounding box center [182, 411] width 98 height 11
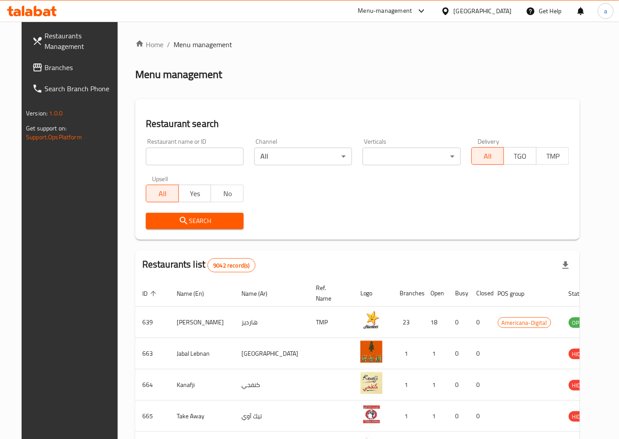
click at [44, 67] on span "Branches" at bounding box center [81, 67] width 74 height 11
